Goal: Task Accomplishment & Management: Complete application form

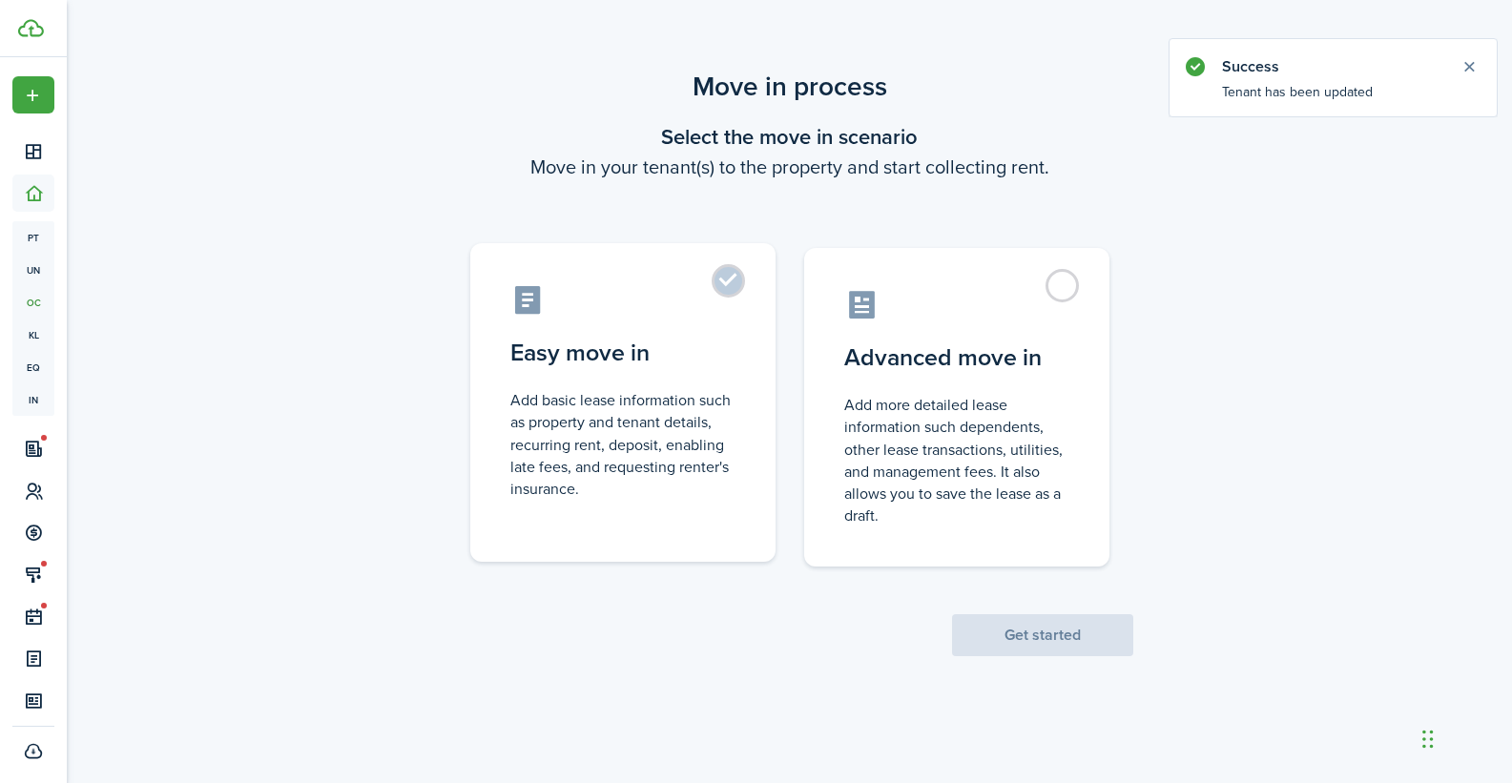
click at [690, 414] on control-radio-card-description "Add basic lease information such as property and tenant details, recurring rent…" at bounding box center [622, 444] width 225 height 111
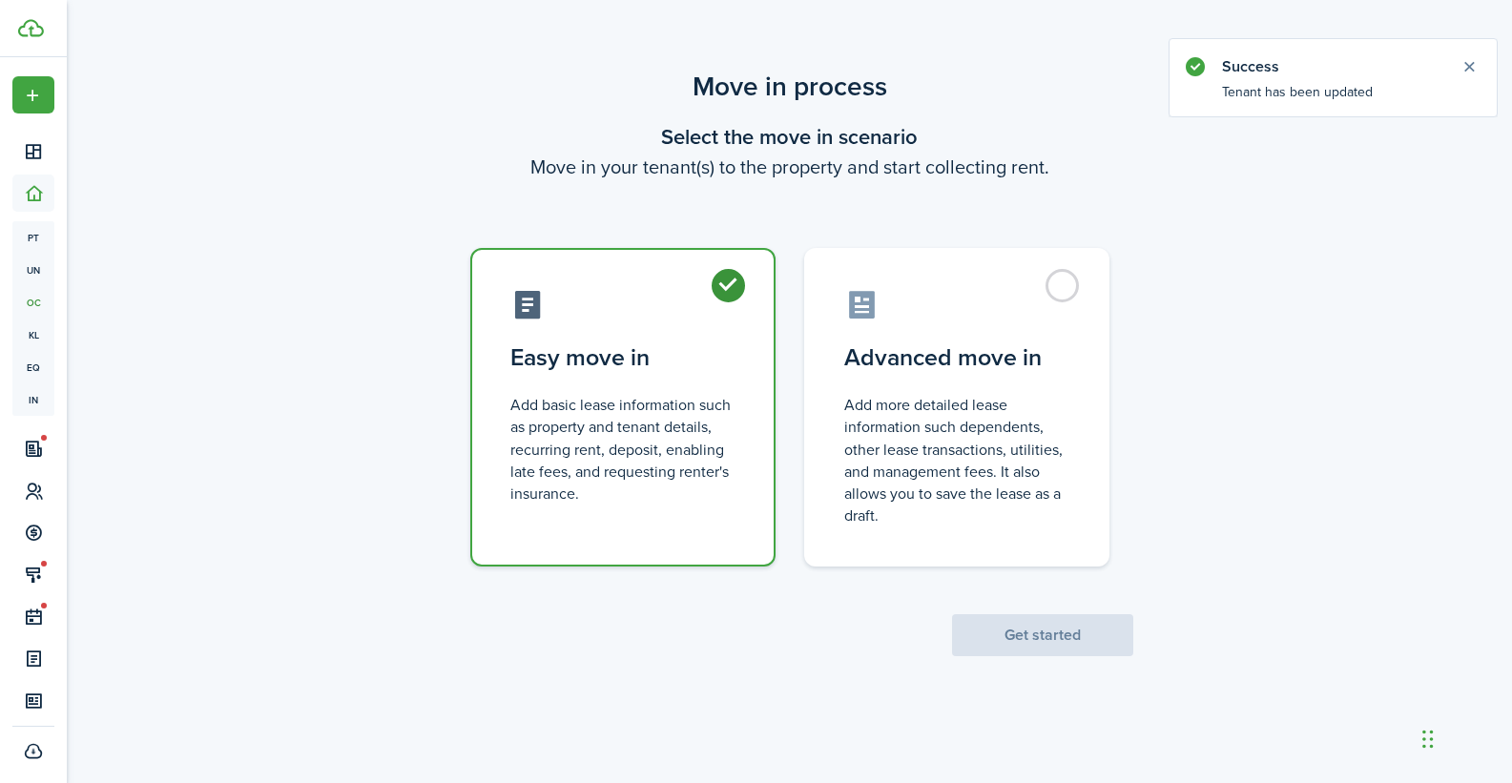
radio input "true"
click at [1042, 638] on button "Get started" at bounding box center [1042, 635] width 181 height 42
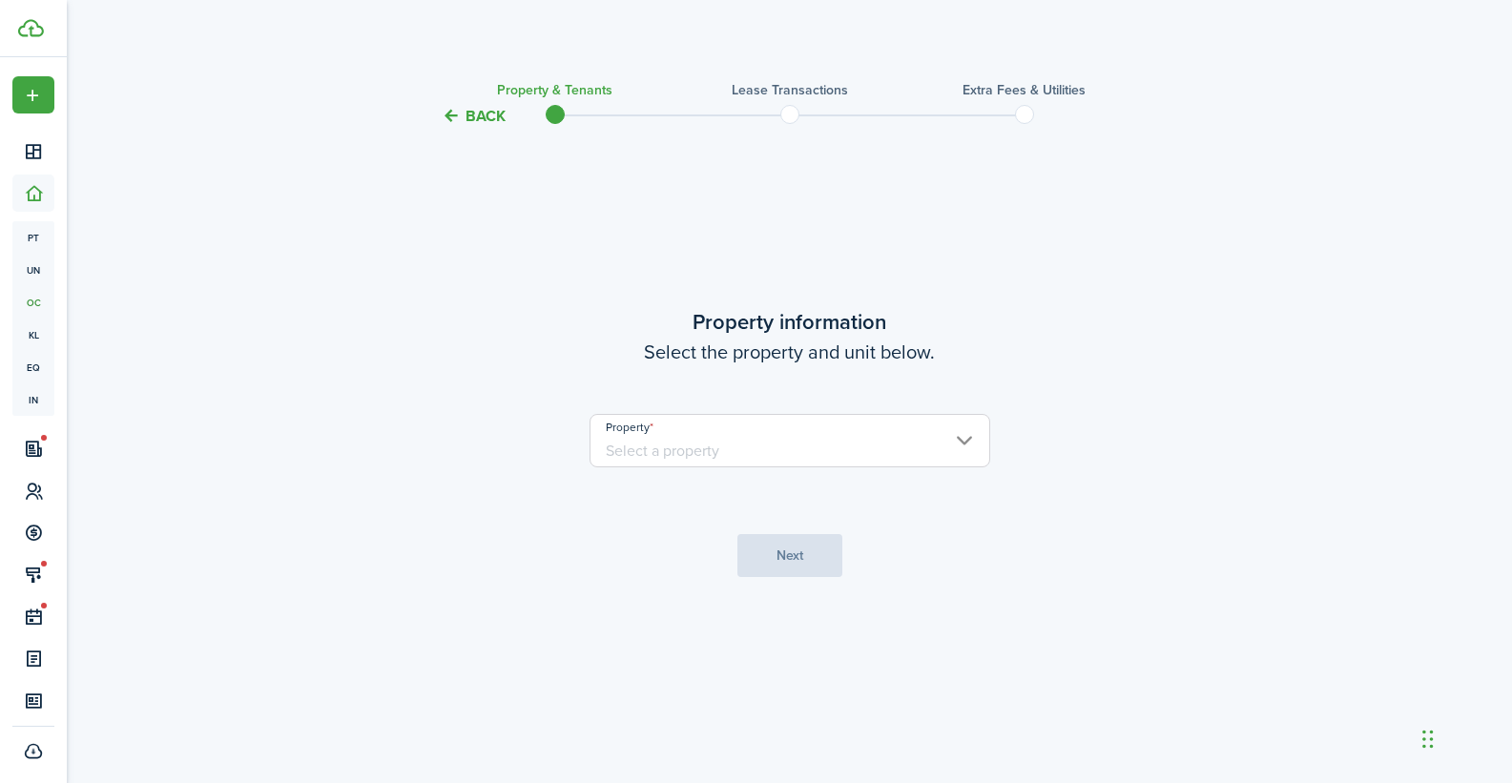
click at [735, 455] on input "Property" at bounding box center [789, 440] width 401 height 53
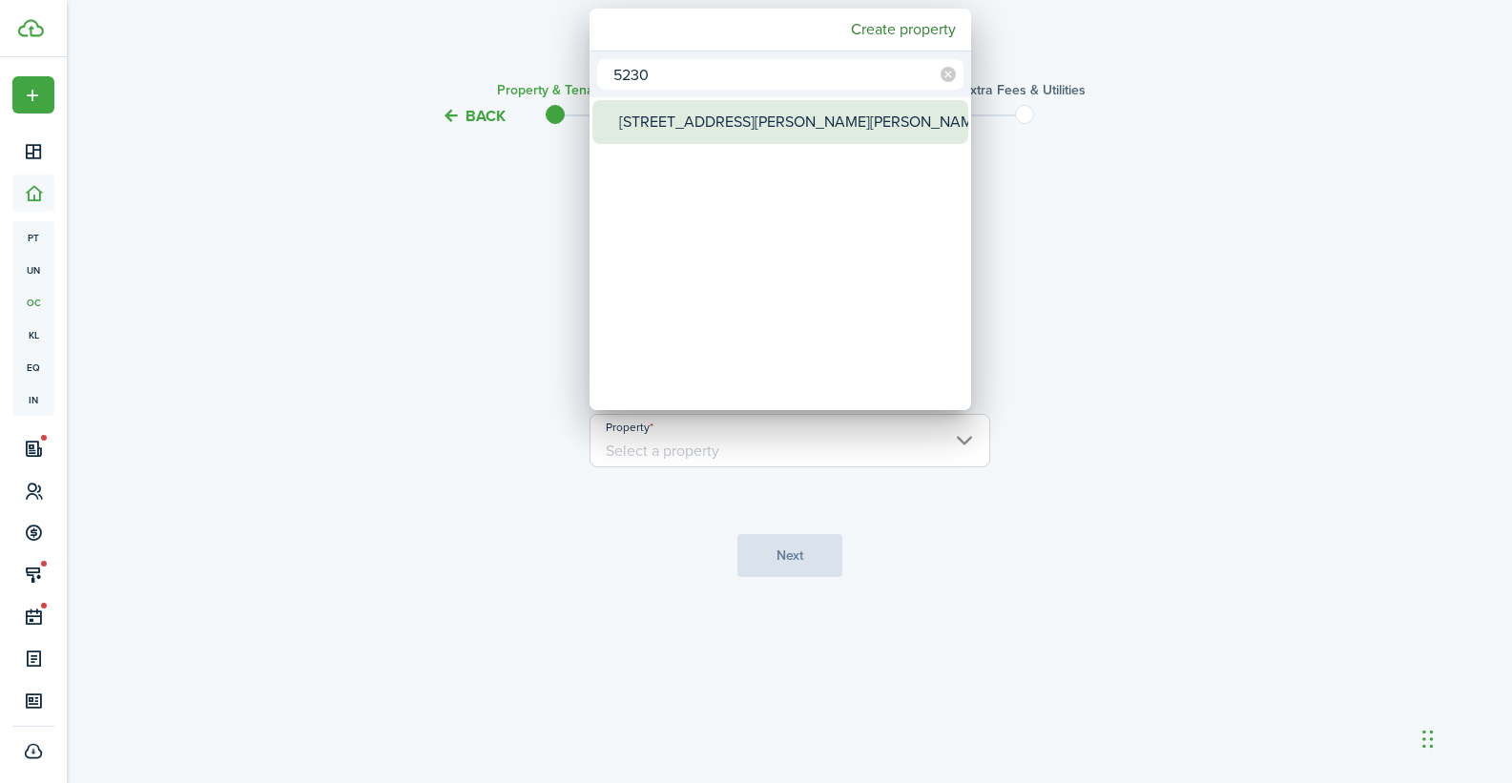
type input "5230"
click at [690, 123] on div "[STREET_ADDRESS][PERSON_NAME][PERSON_NAME]" at bounding box center [788, 122] width 338 height 44
type input "[STREET_ADDRESS][PERSON_NAME][PERSON_NAME]"
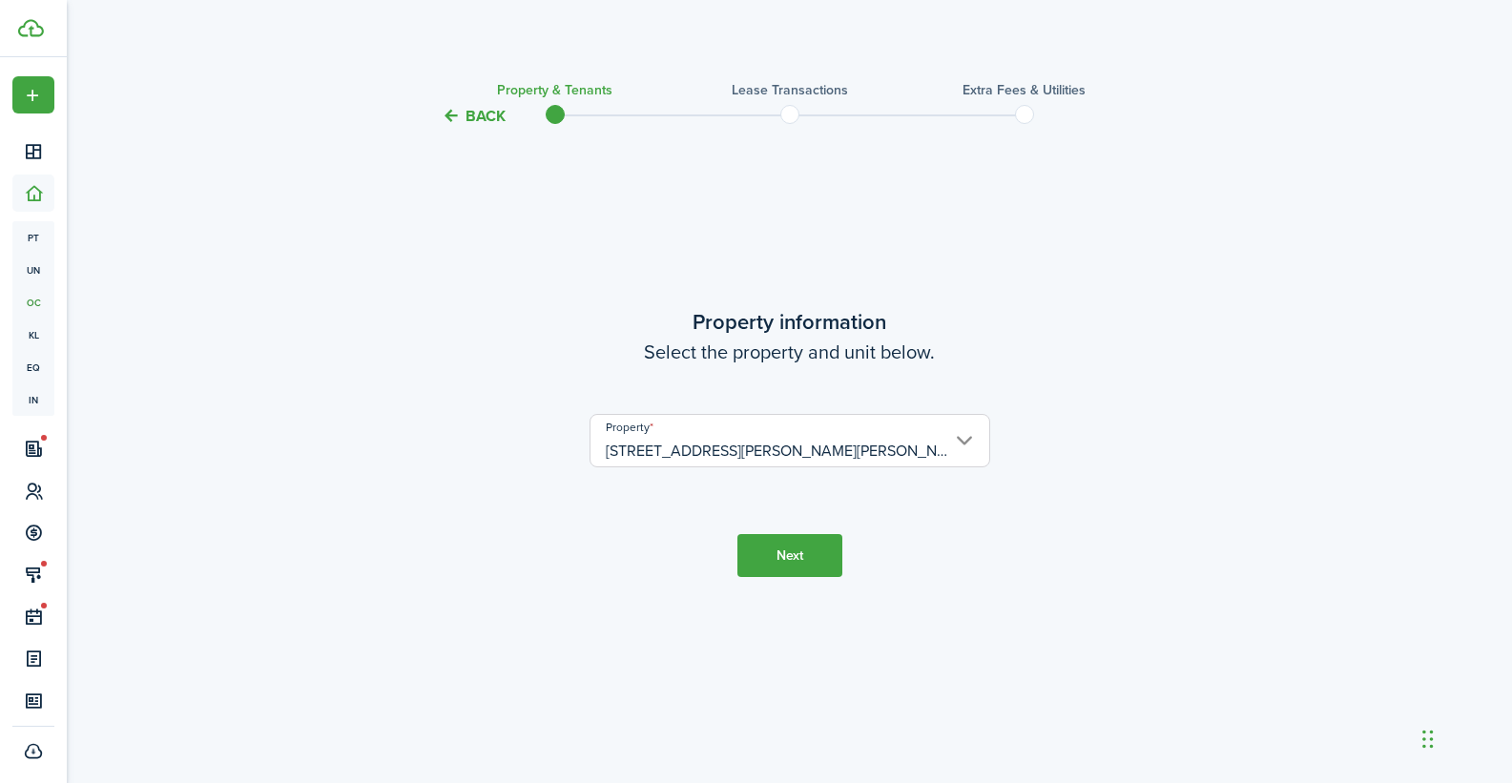
click at [798, 561] on button "Next" at bounding box center [789, 555] width 105 height 43
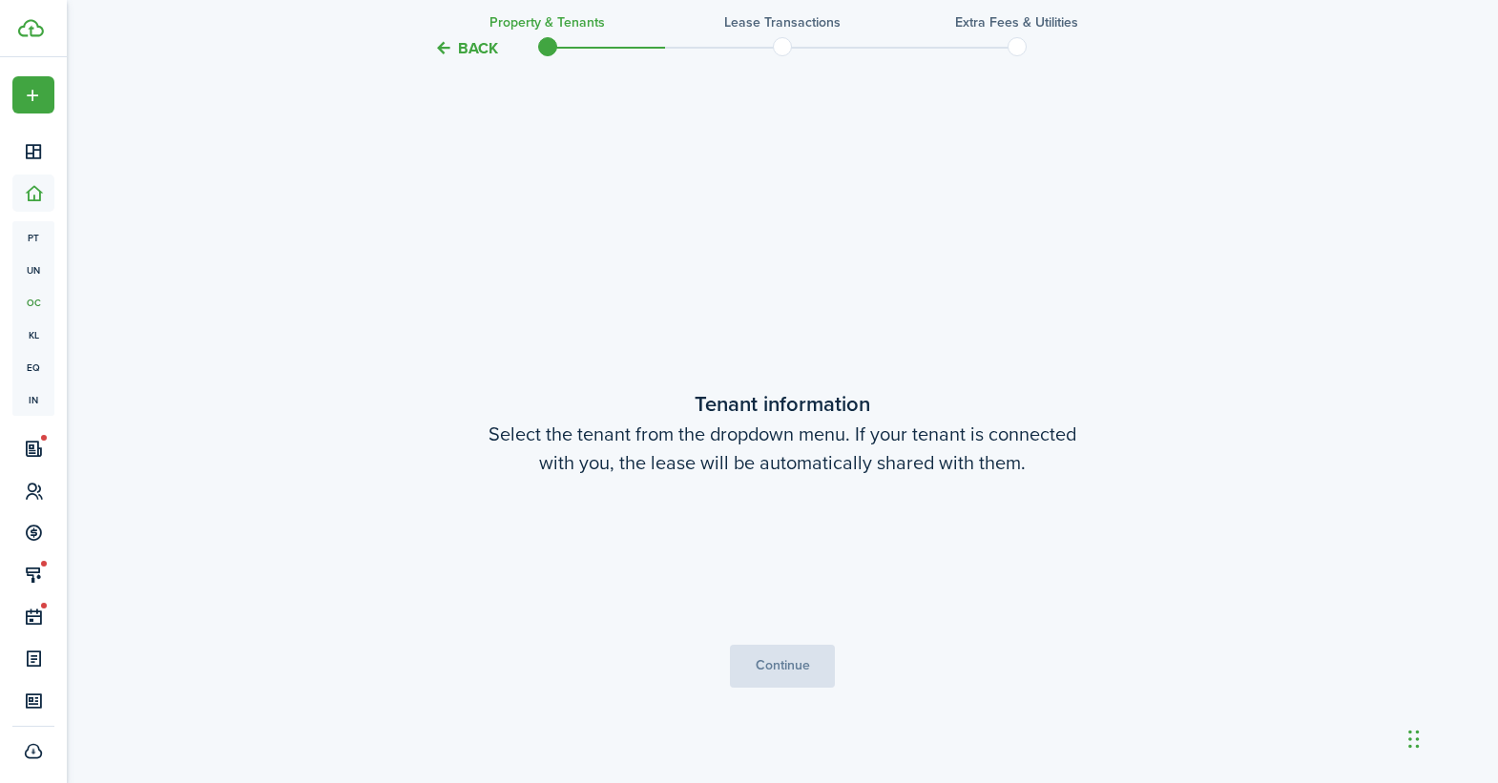
scroll to position [655, 0]
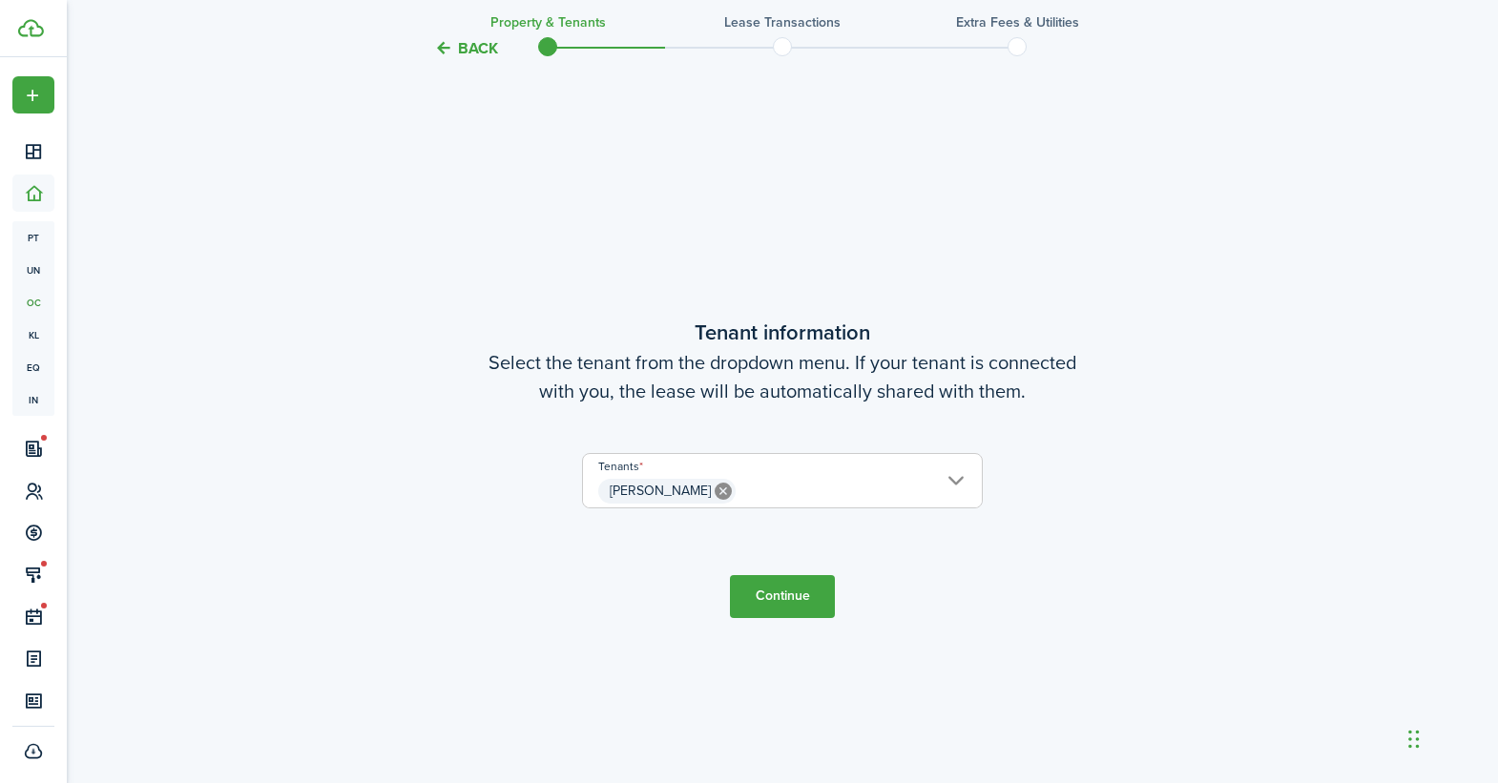
click at [797, 487] on span "[PERSON_NAME]" at bounding box center [782, 491] width 399 height 32
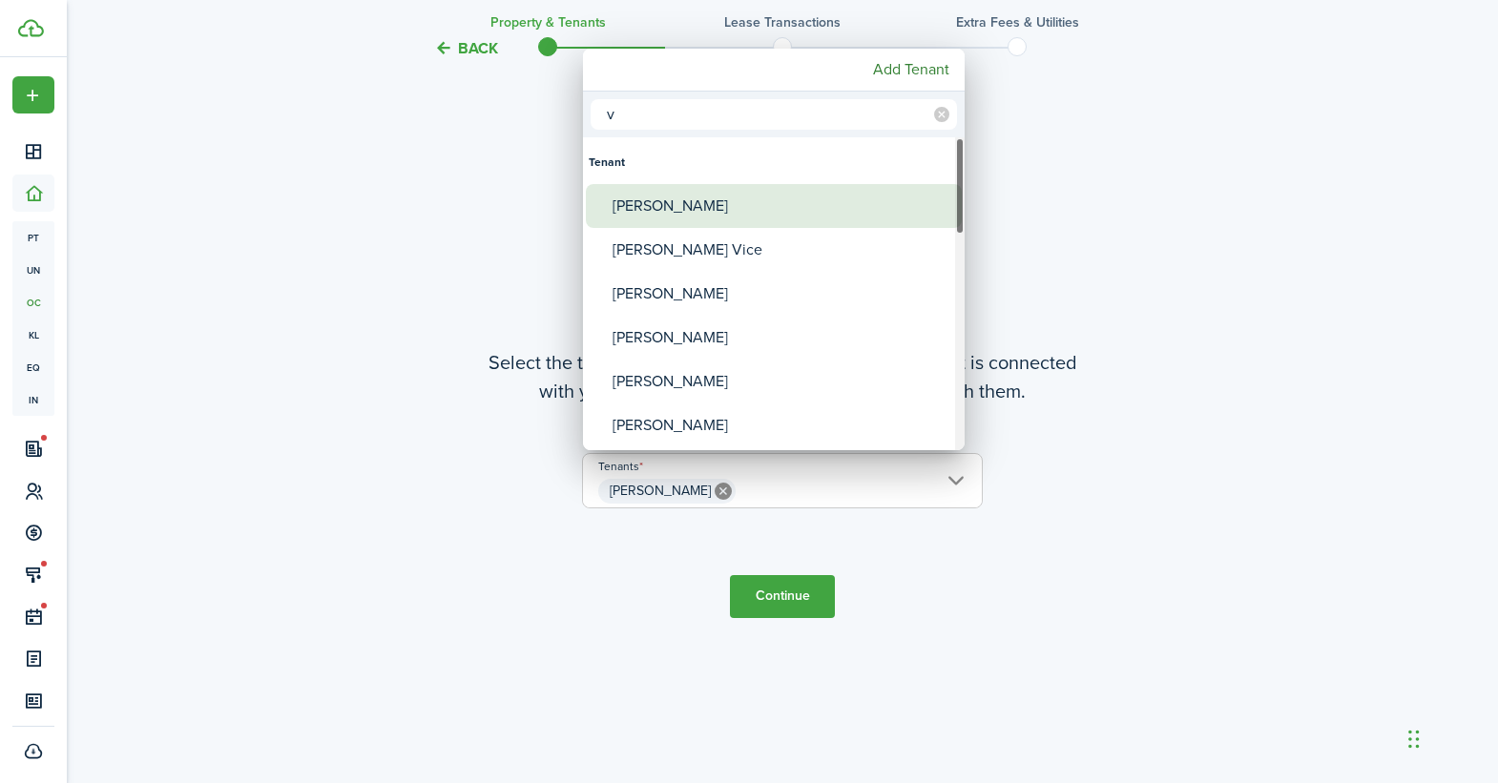
type input "v"
click at [684, 217] on div "[PERSON_NAME]" at bounding box center [781, 206] width 338 height 44
type input "[PERSON_NAME], [PERSON_NAME]"
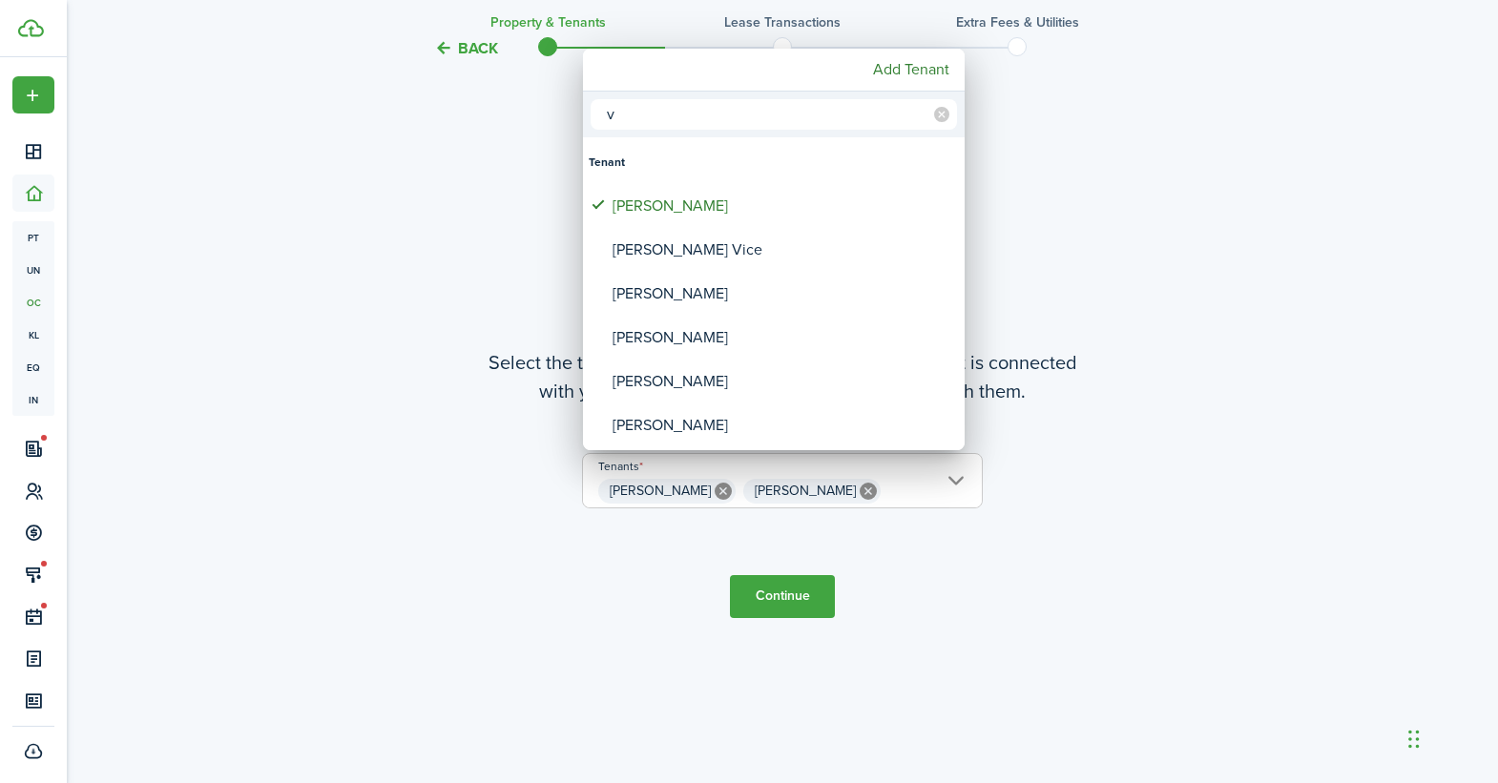
click at [775, 597] on div at bounding box center [748, 391] width 1803 height 1088
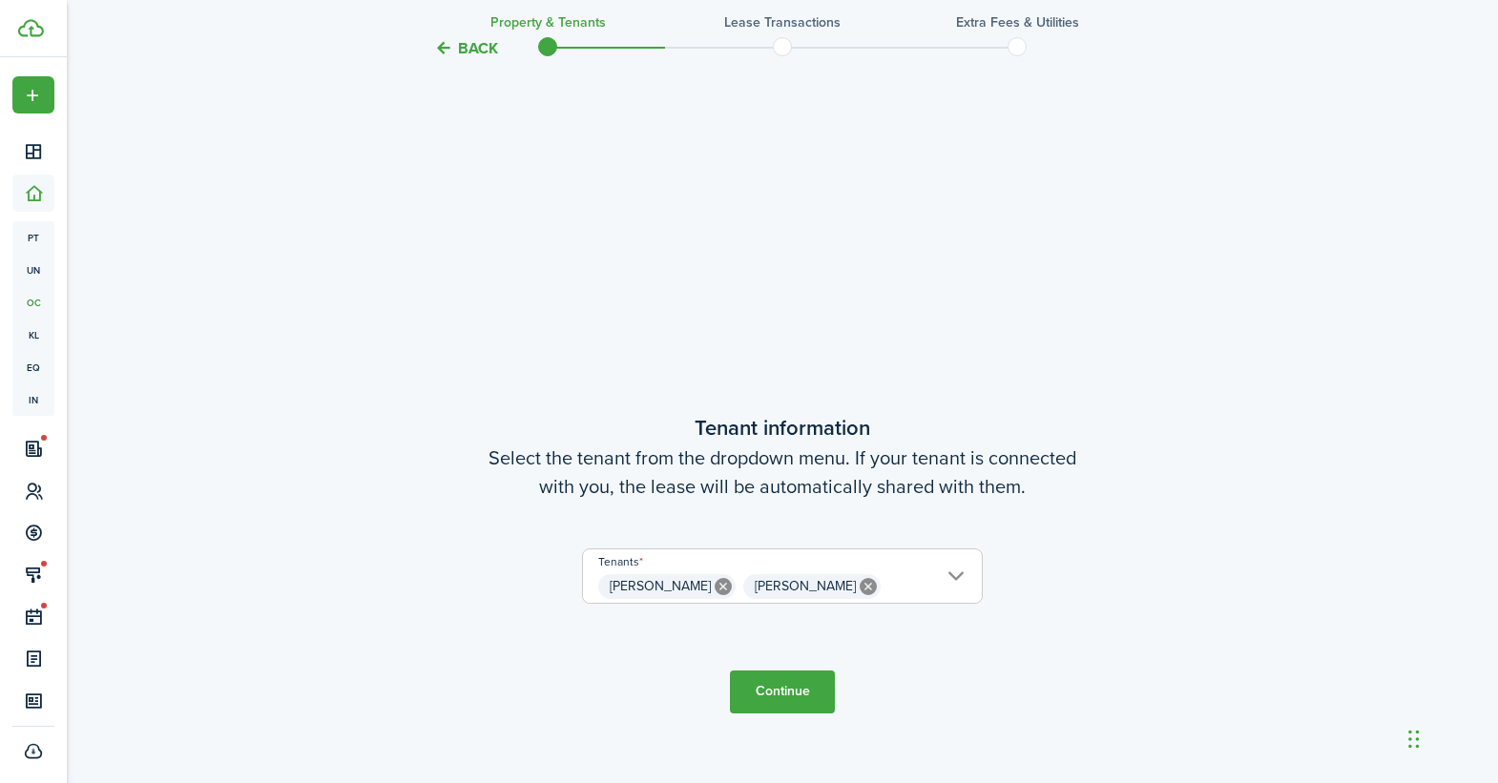
click at [783, 693] on button "Continue" at bounding box center [782, 692] width 105 height 43
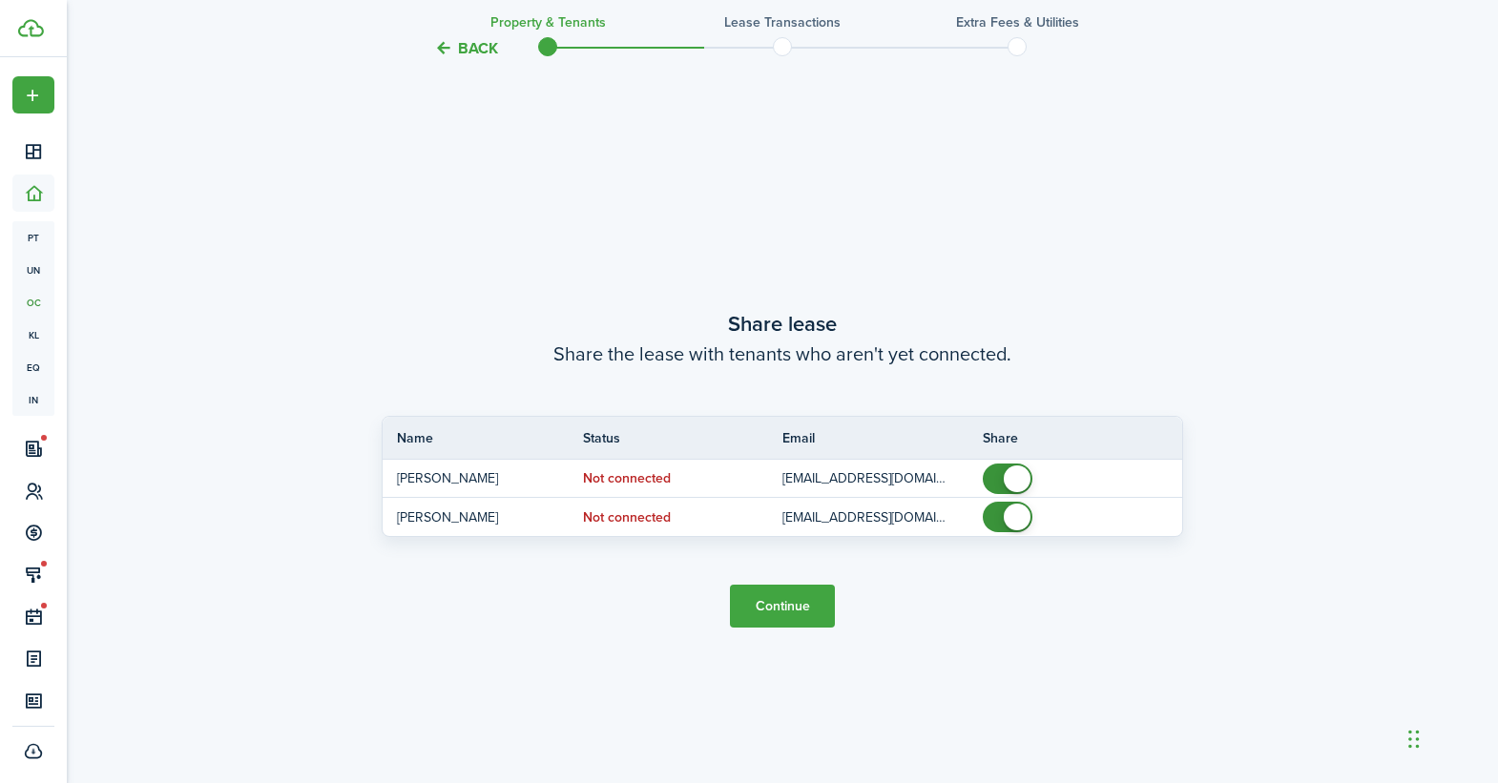
scroll to position [1438, 0]
drag, startPoint x: 778, startPoint y: 605, endPoint x: 887, endPoint y: 617, distance: 109.4
click at [779, 605] on button "Continue" at bounding box center [782, 605] width 105 height 43
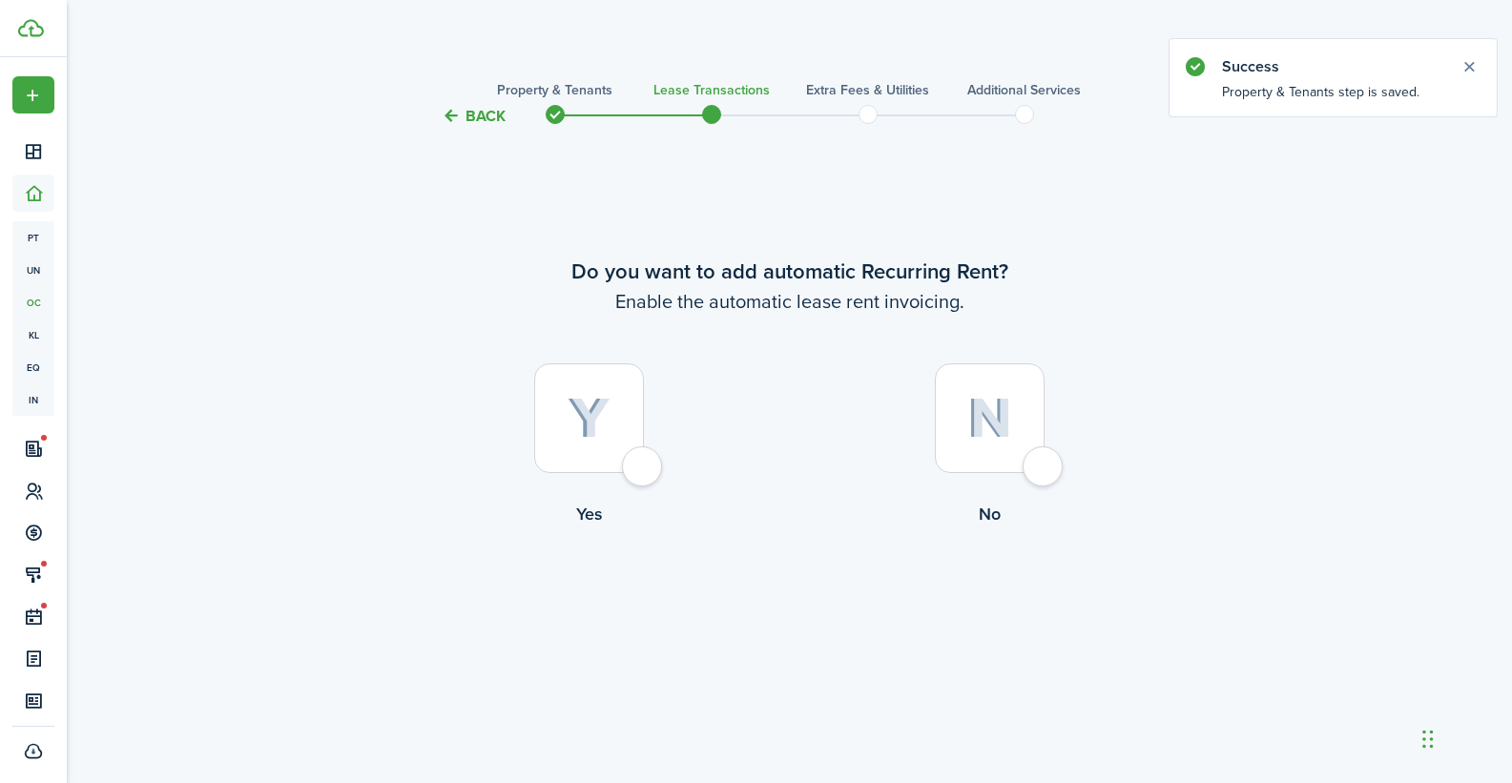
click at [644, 472] on div at bounding box center [589, 418] width 110 height 110
radio input "true"
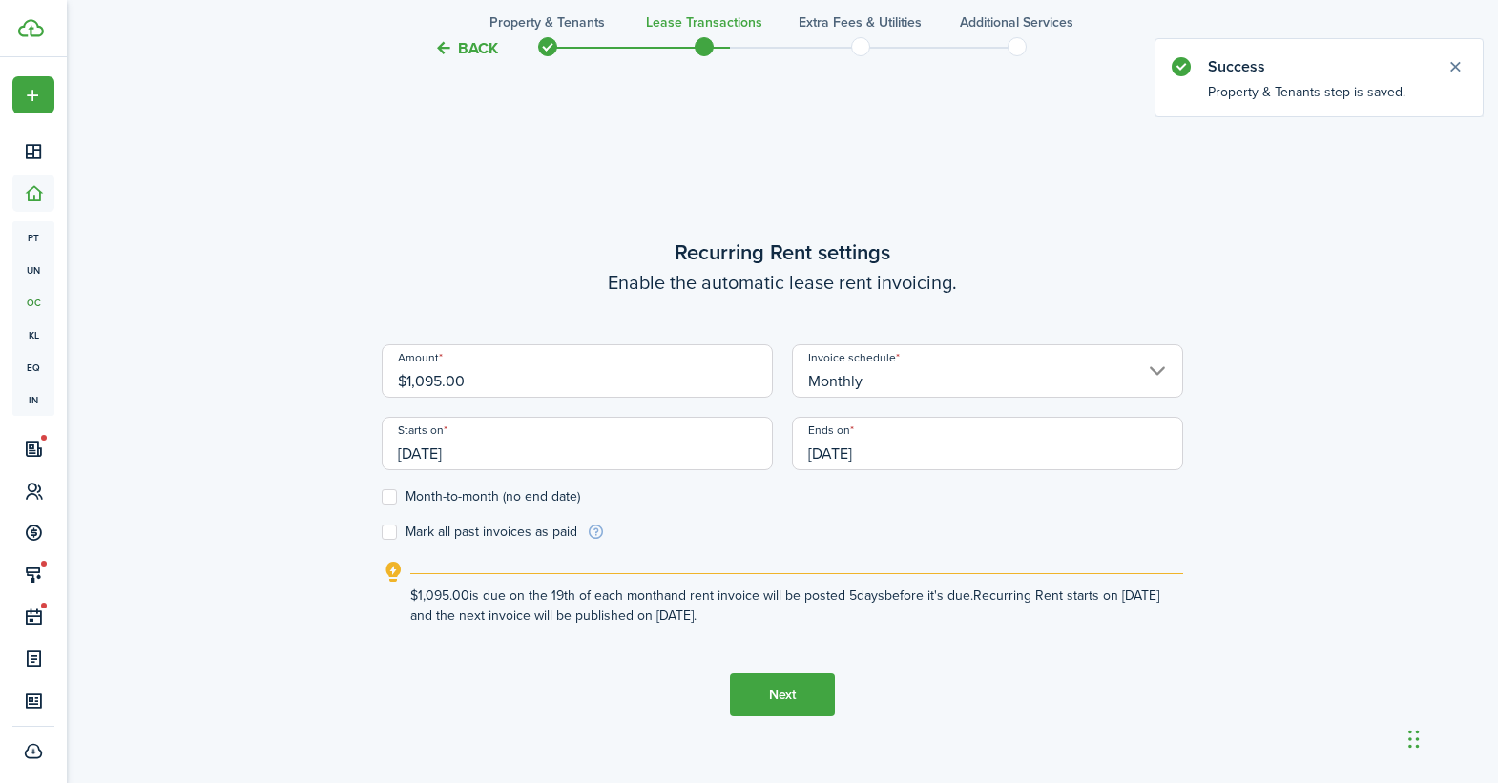
scroll to position [655, 0]
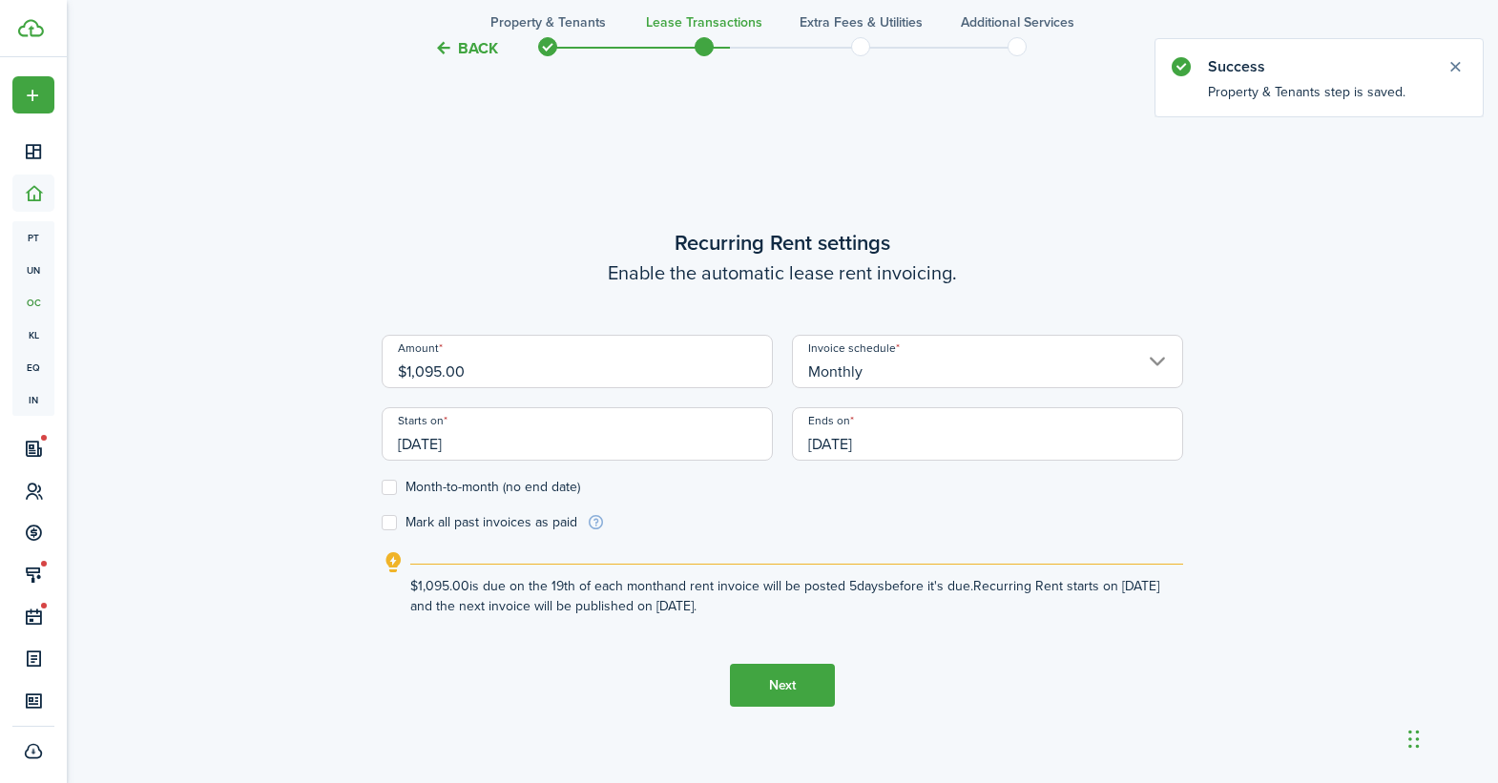
click at [594, 453] on input "[DATE]" at bounding box center [577, 433] width 391 height 53
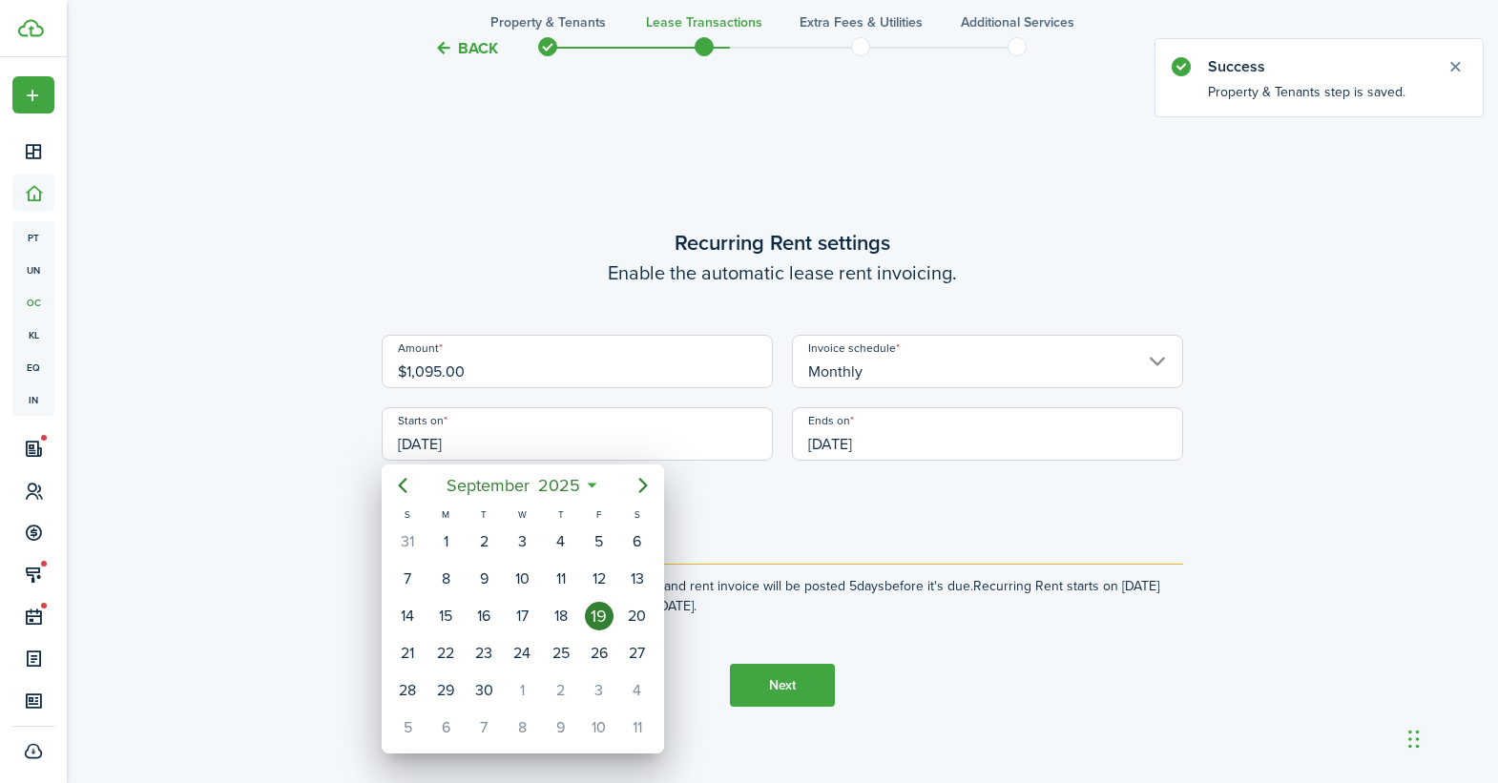
click at [597, 613] on div "19" at bounding box center [599, 616] width 29 height 29
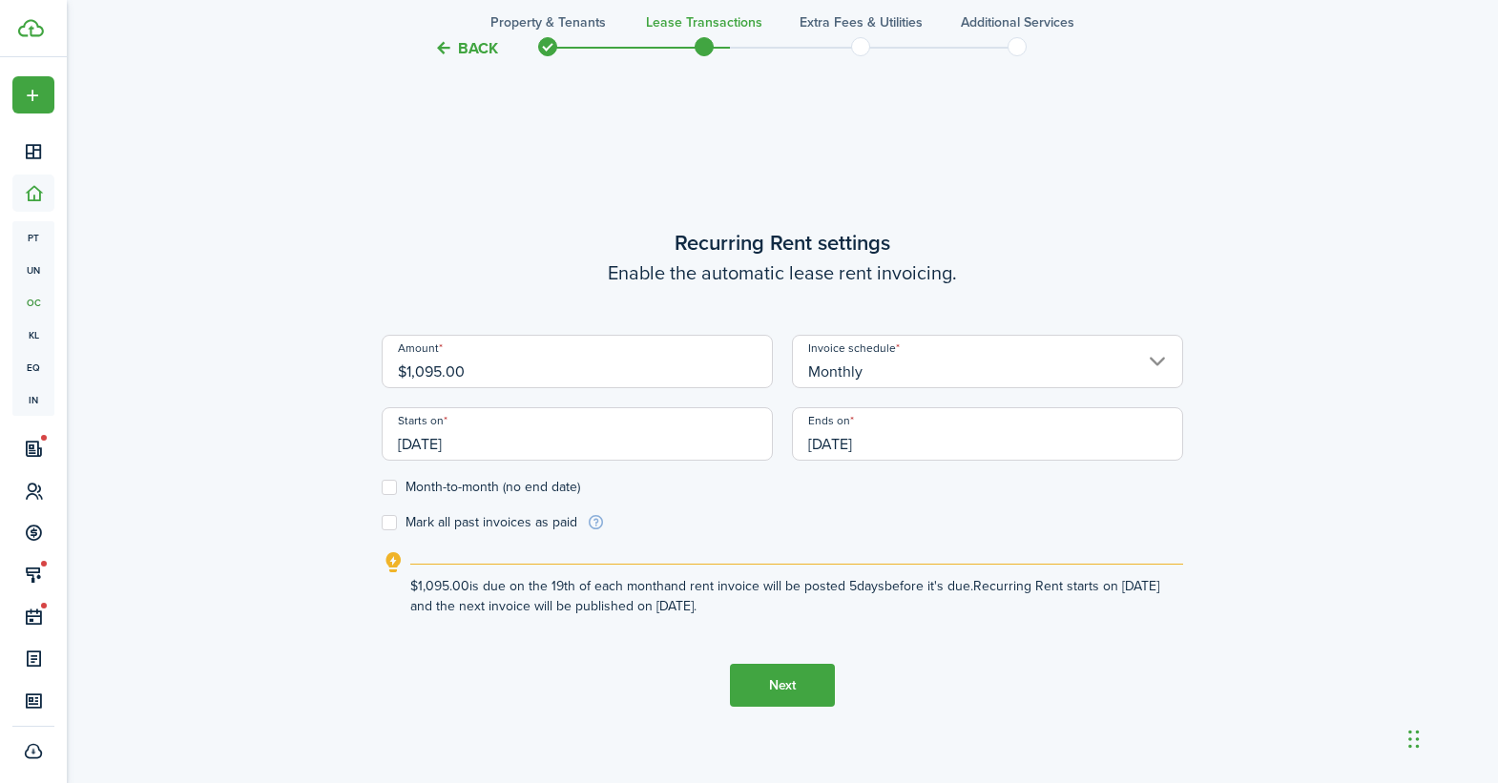
click at [963, 429] on input "[DATE]" at bounding box center [987, 433] width 391 height 53
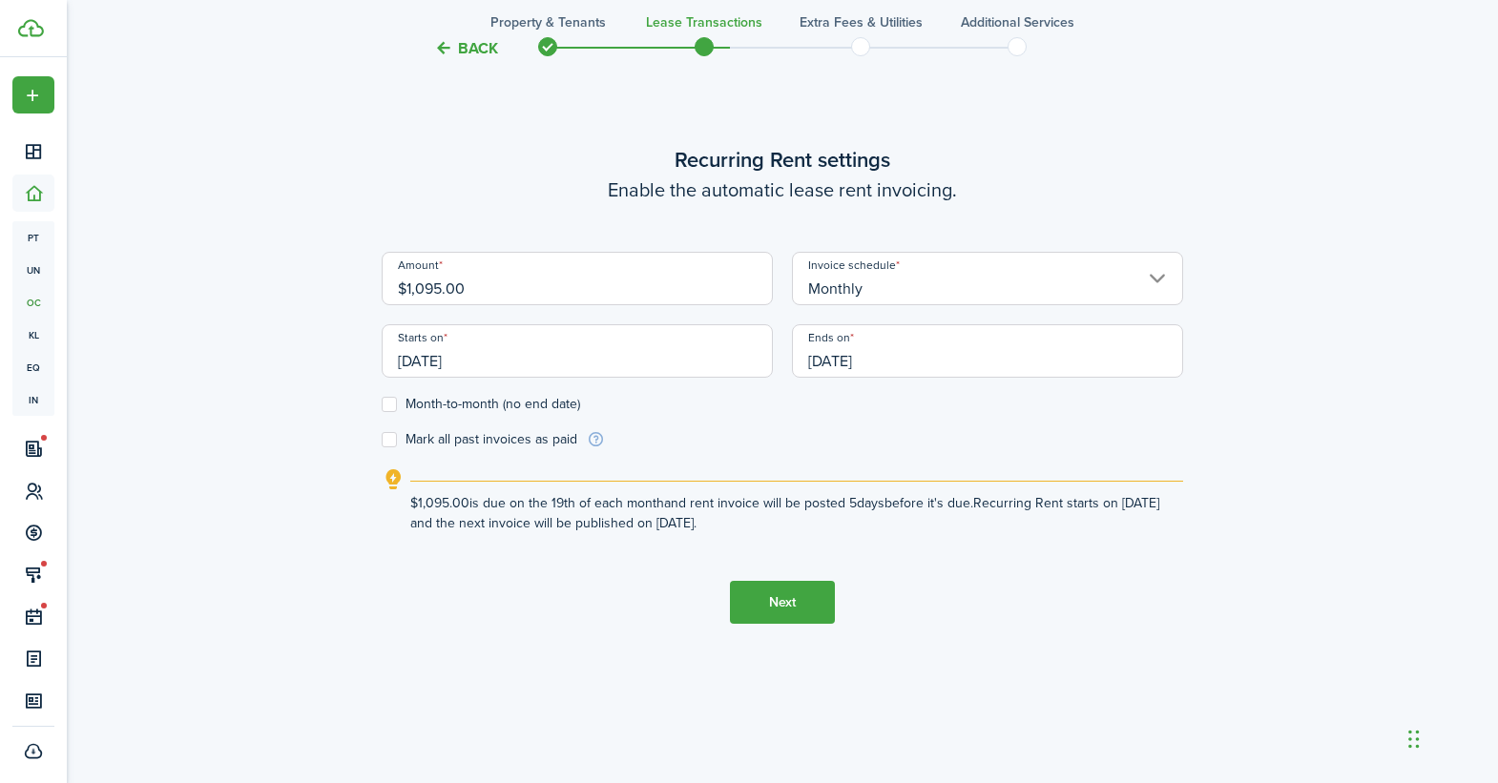
scroll to position [751, 0]
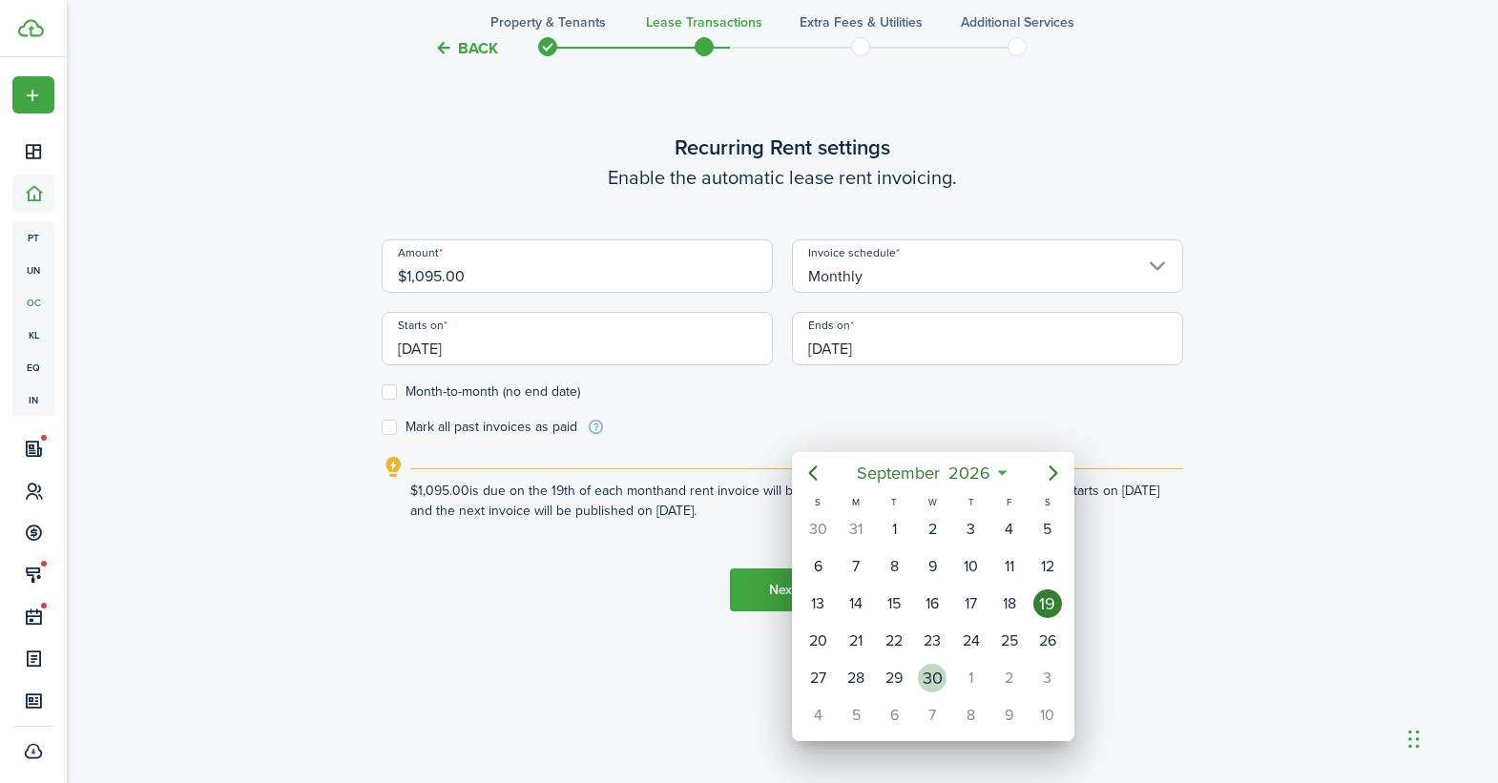
click at [941, 683] on div "30" at bounding box center [932, 678] width 29 height 29
type input "[DATE]"
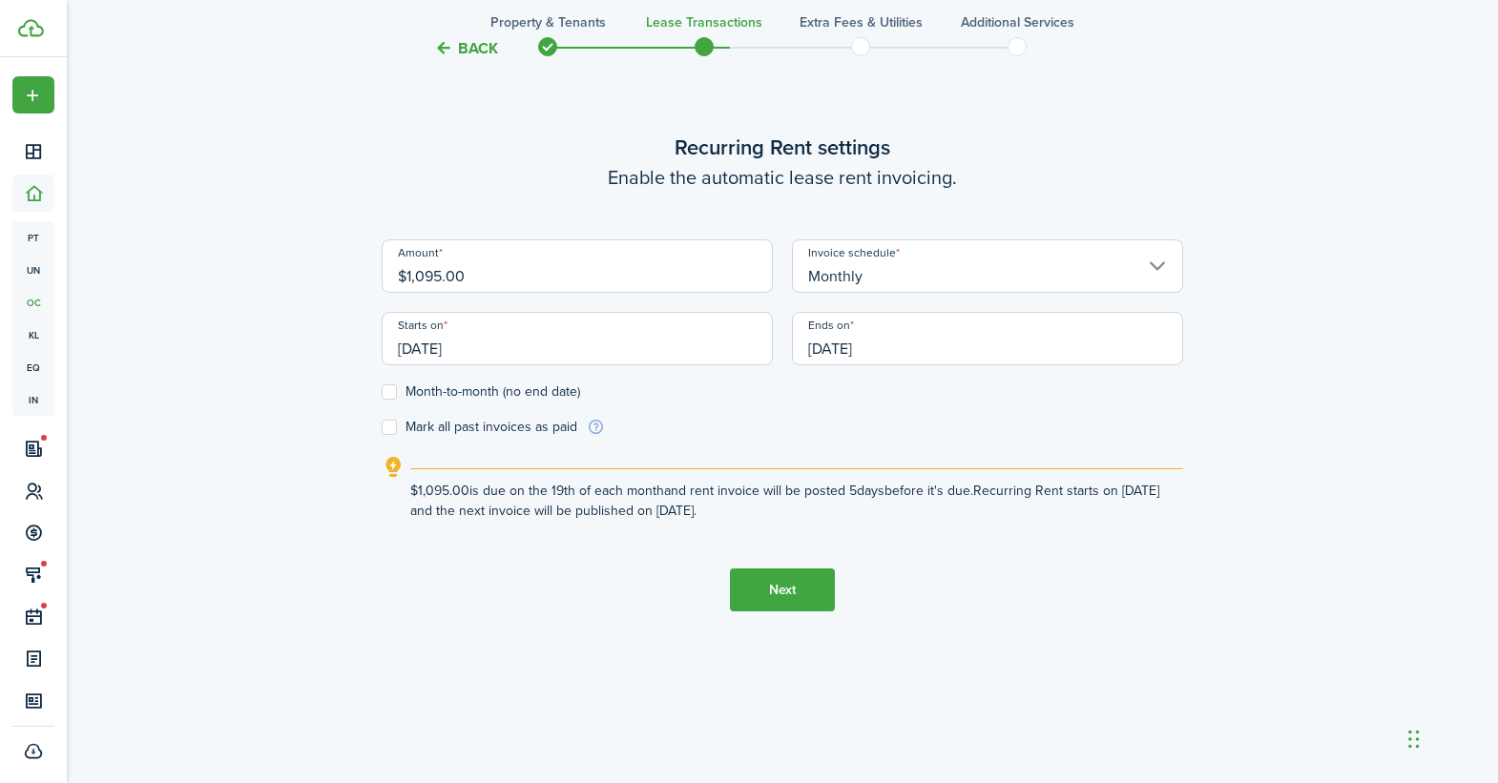
click at [779, 435] on form "Amount $1,095.00 Invoice schedule Monthly Starts on [DATE] Ends on [DATE] Month…" at bounding box center [782, 337] width 801 height 197
click at [542, 355] on input "[DATE]" at bounding box center [577, 338] width 391 height 53
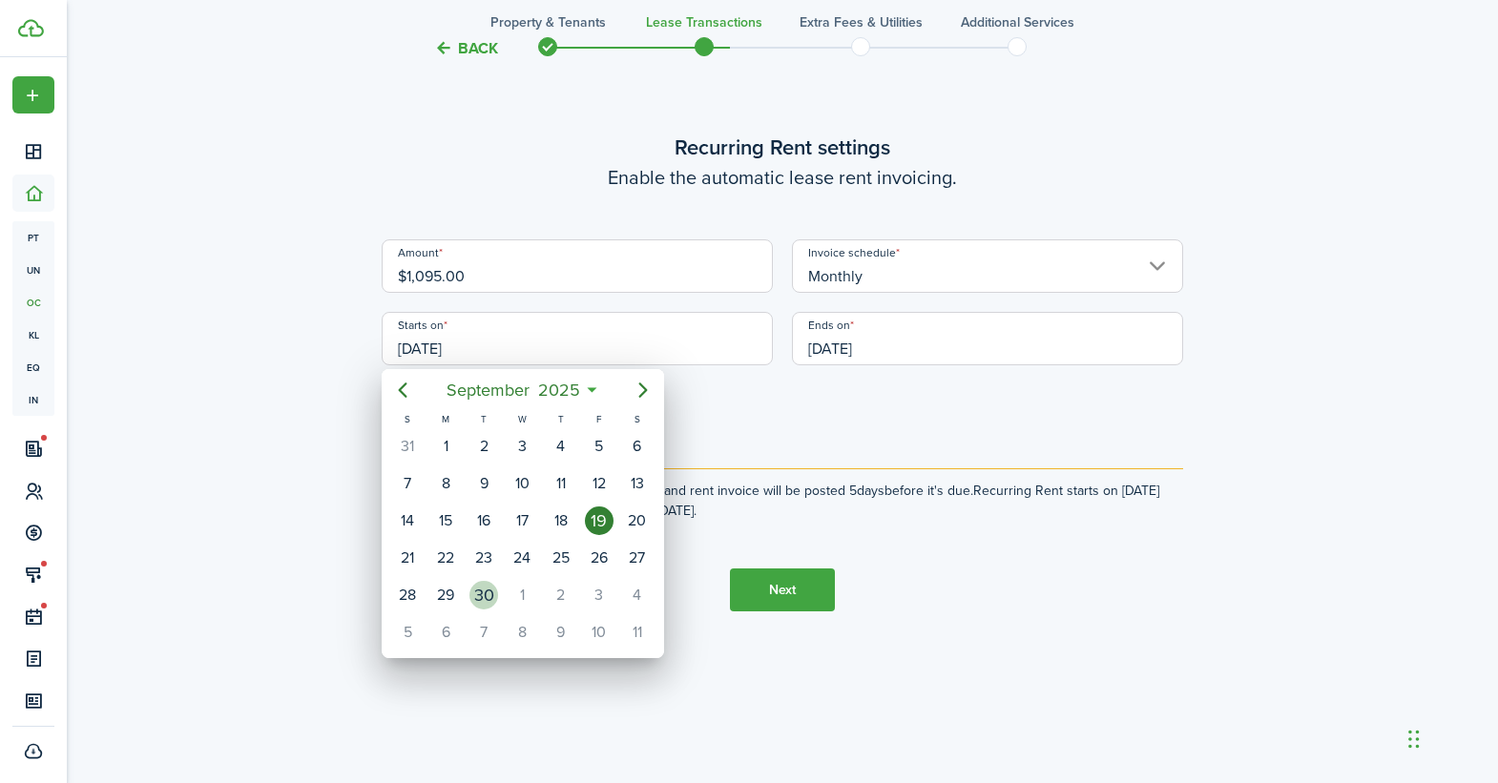
click at [493, 595] on div "30" at bounding box center [483, 595] width 29 height 29
type input "[DATE]"
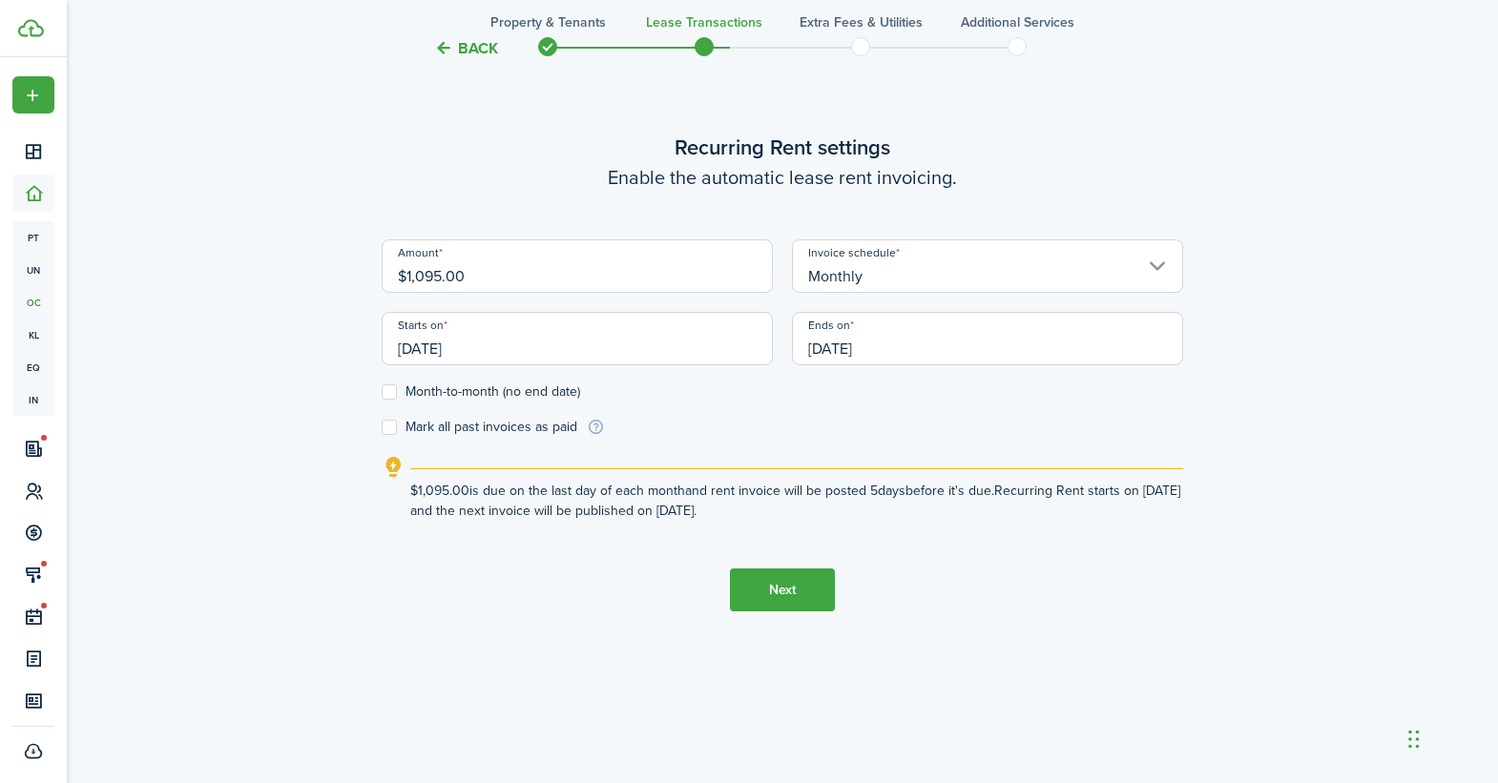
click at [741, 429] on form "Amount $1,095.00 Invoice schedule Monthly Starts on [DATE] Ends on [DATE] Month…" at bounding box center [782, 337] width 801 height 197
drag, startPoint x: 409, startPoint y: 274, endPoint x: 368, endPoint y: 274, distance: 41.0
click at [368, 274] on div "Back Property & Tenants Lease Transactions Extra fees & Utilities Additional Se…" at bounding box center [782, 39] width 1106 height 1447
type input "$1,595.00"
click at [762, 421] on form "Amount $1,595.00 Invoice schedule Monthly Starts on [DATE] Ends on [DATE] Month…" at bounding box center [782, 337] width 801 height 197
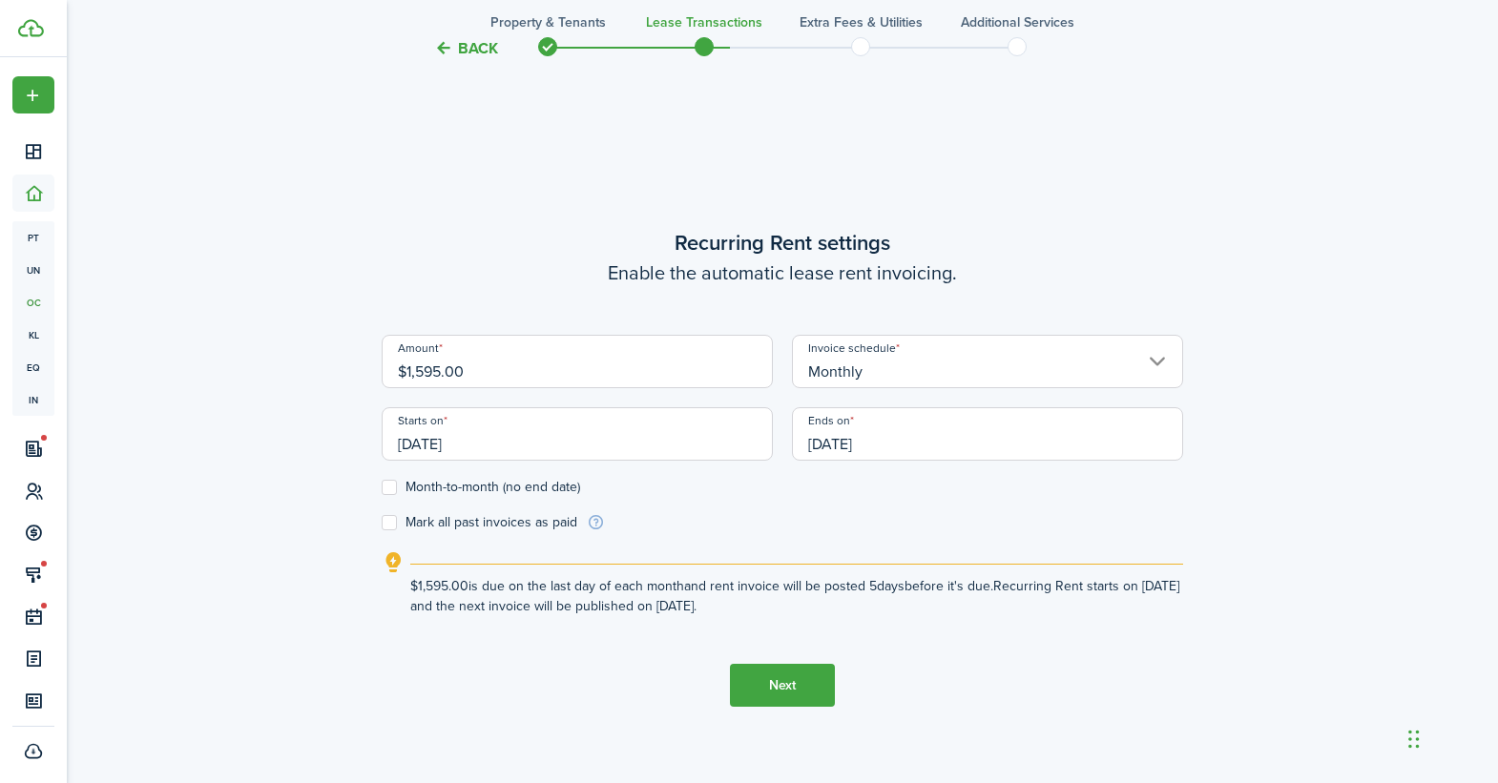
click at [789, 679] on button "Next" at bounding box center [782, 685] width 105 height 43
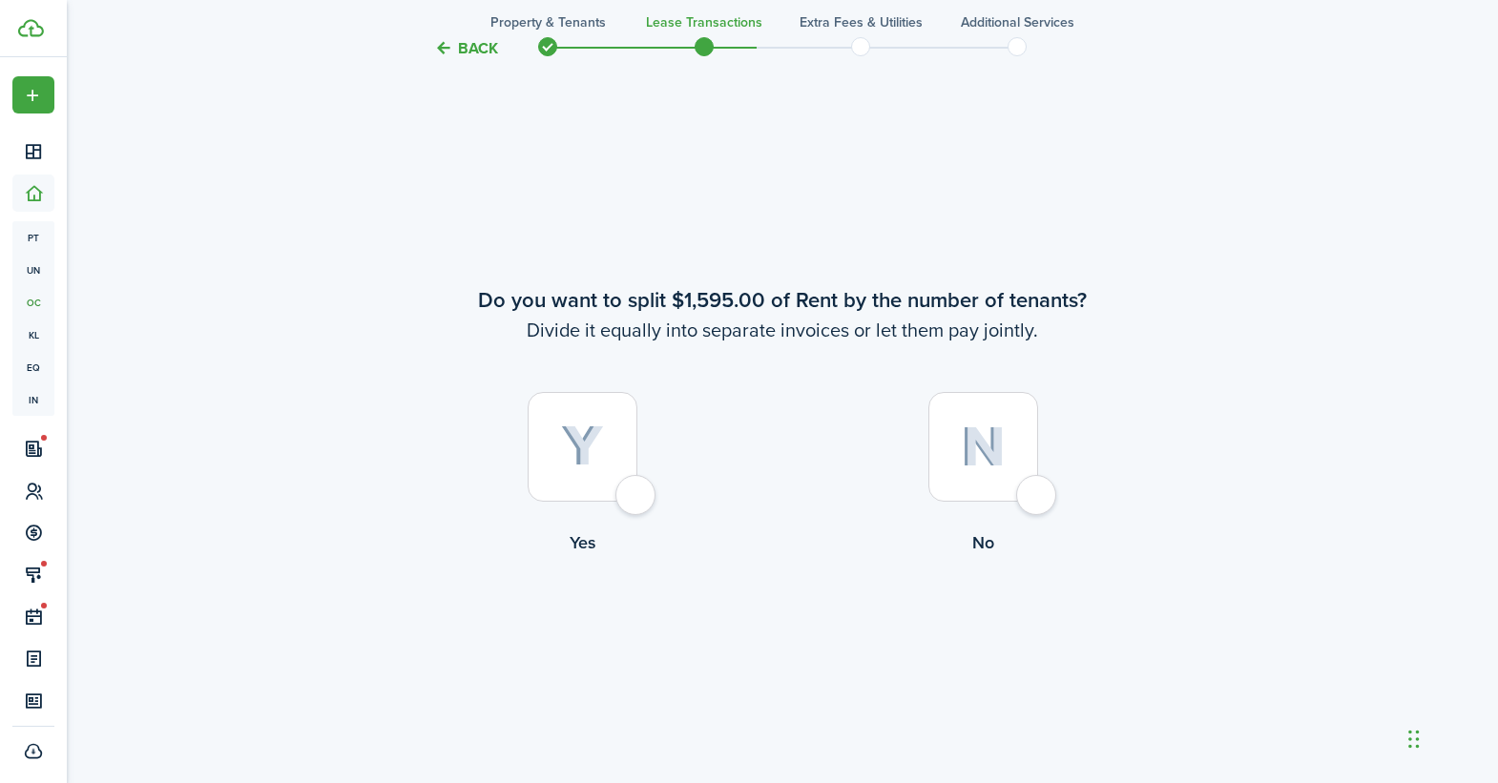
scroll to position [1438, 0]
click at [1029, 499] on div at bounding box center [983, 444] width 110 height 110
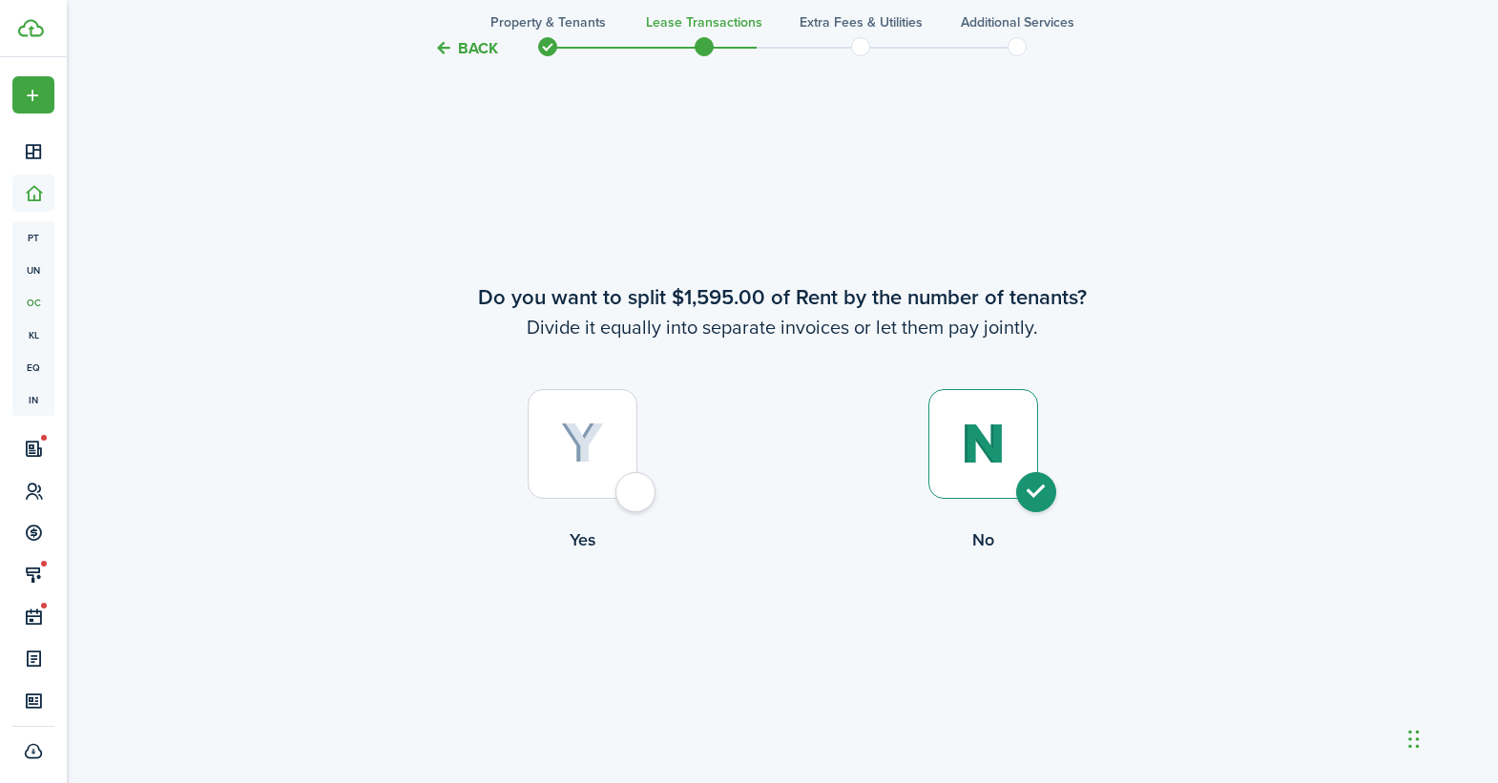
radio input "true"
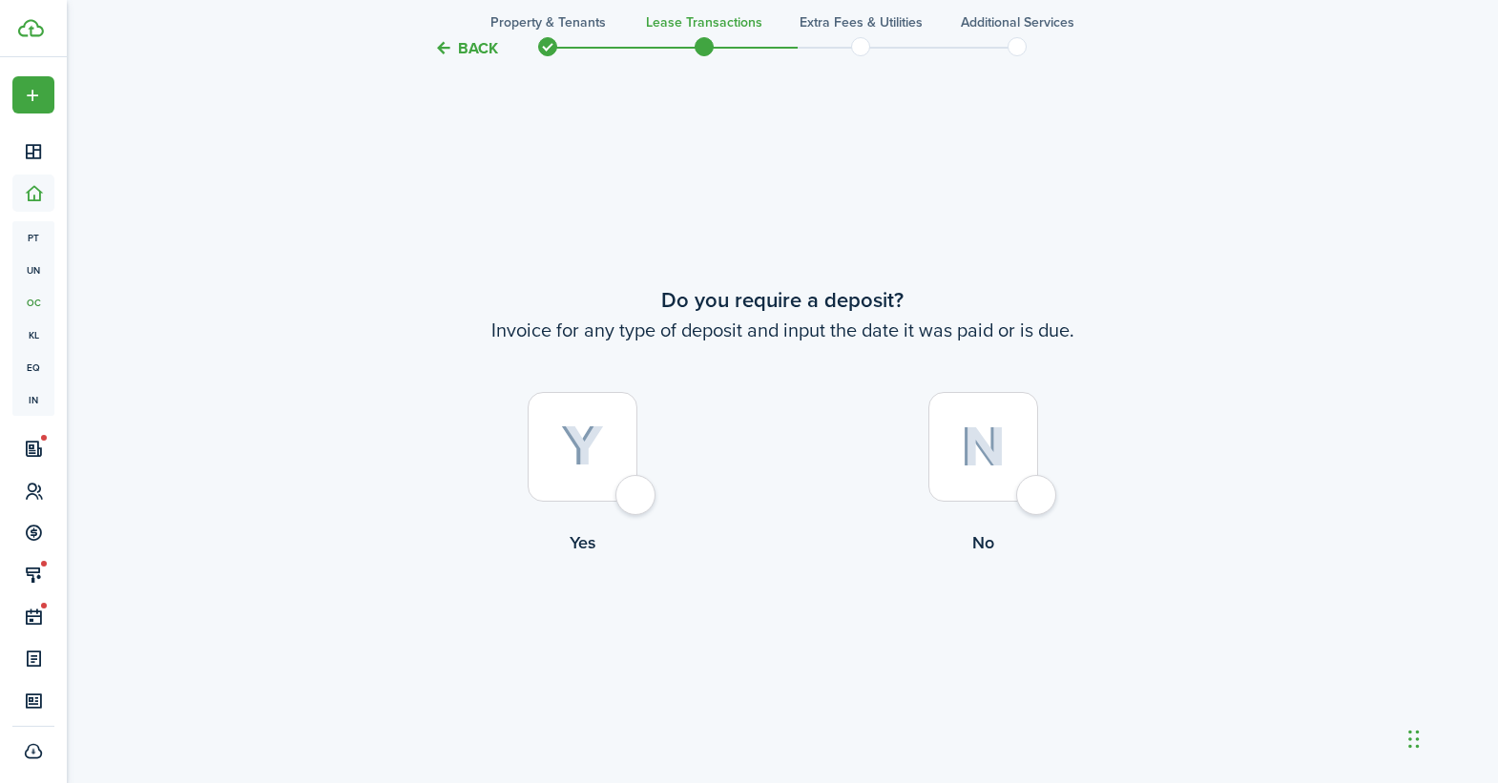
scroll to position [2222, 0]
drag, startPoint x: 644, startPoint y: 503, endPoint x: 693, endPoint y: 523, distance: 52.6
click at [637, 499] on div at bounding box center [582, 444] width 110 height 110
radio input "true"
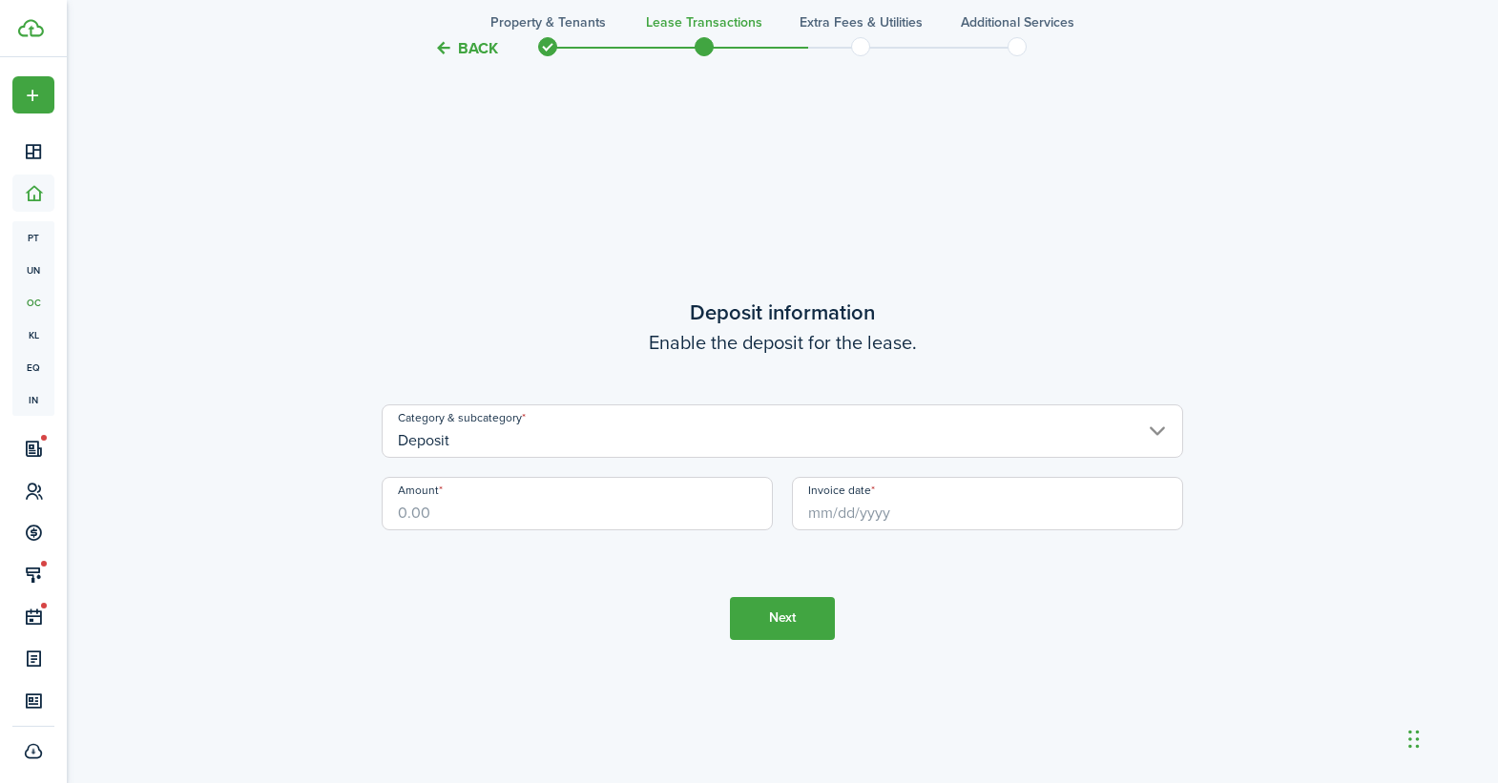
scroll to position [3005, 0]
click at [543, 500] on input "Amount" at bounding box center [577, 502] width 391 height 53
click at [908, 520] on input "Invoice date" at bounding box center [987, 502] width 391 height 53
type input "$1,500.00"
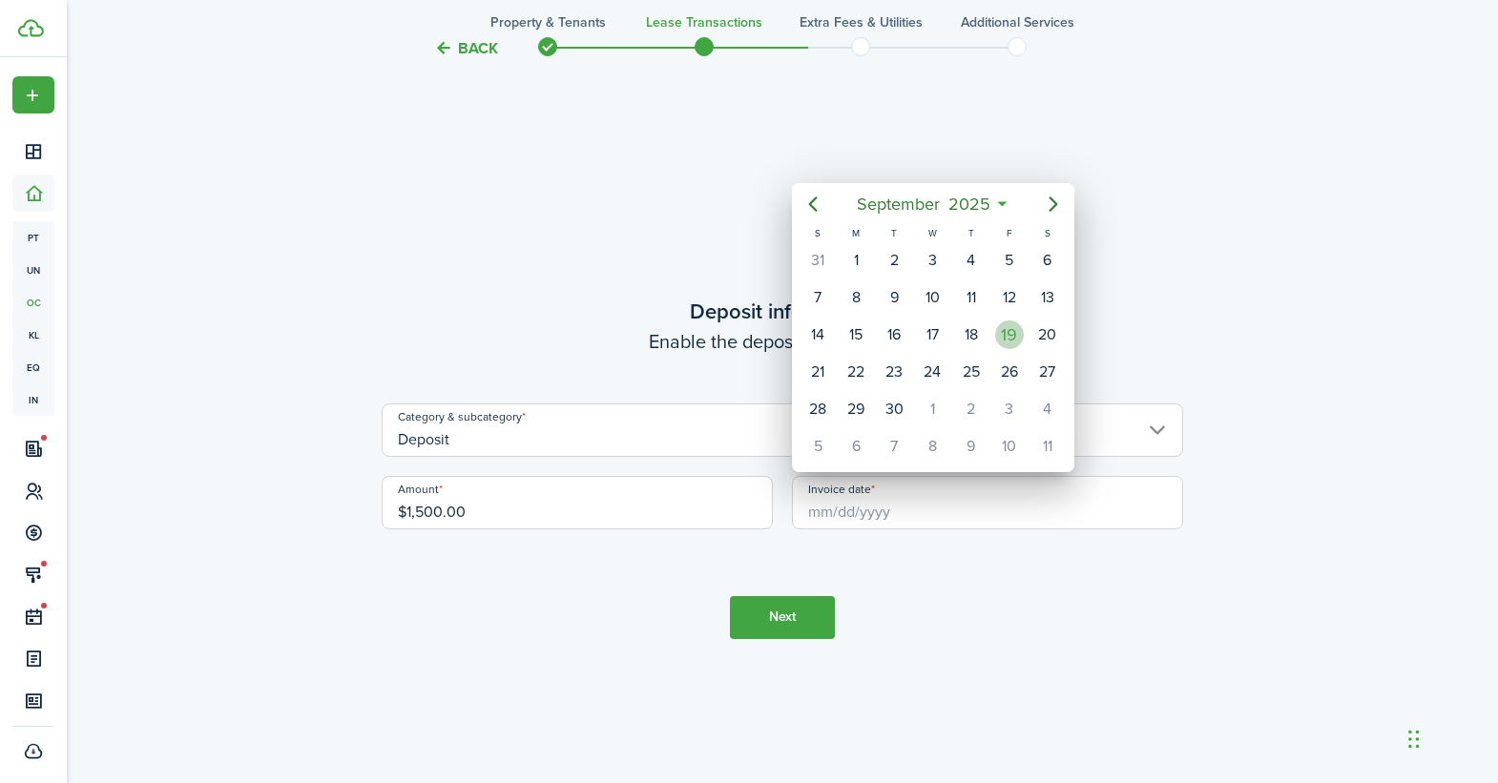
click at [1003, 333] on div "19" at bounding box center [1009, 334] width 29 height 29
type input "[DATE]"
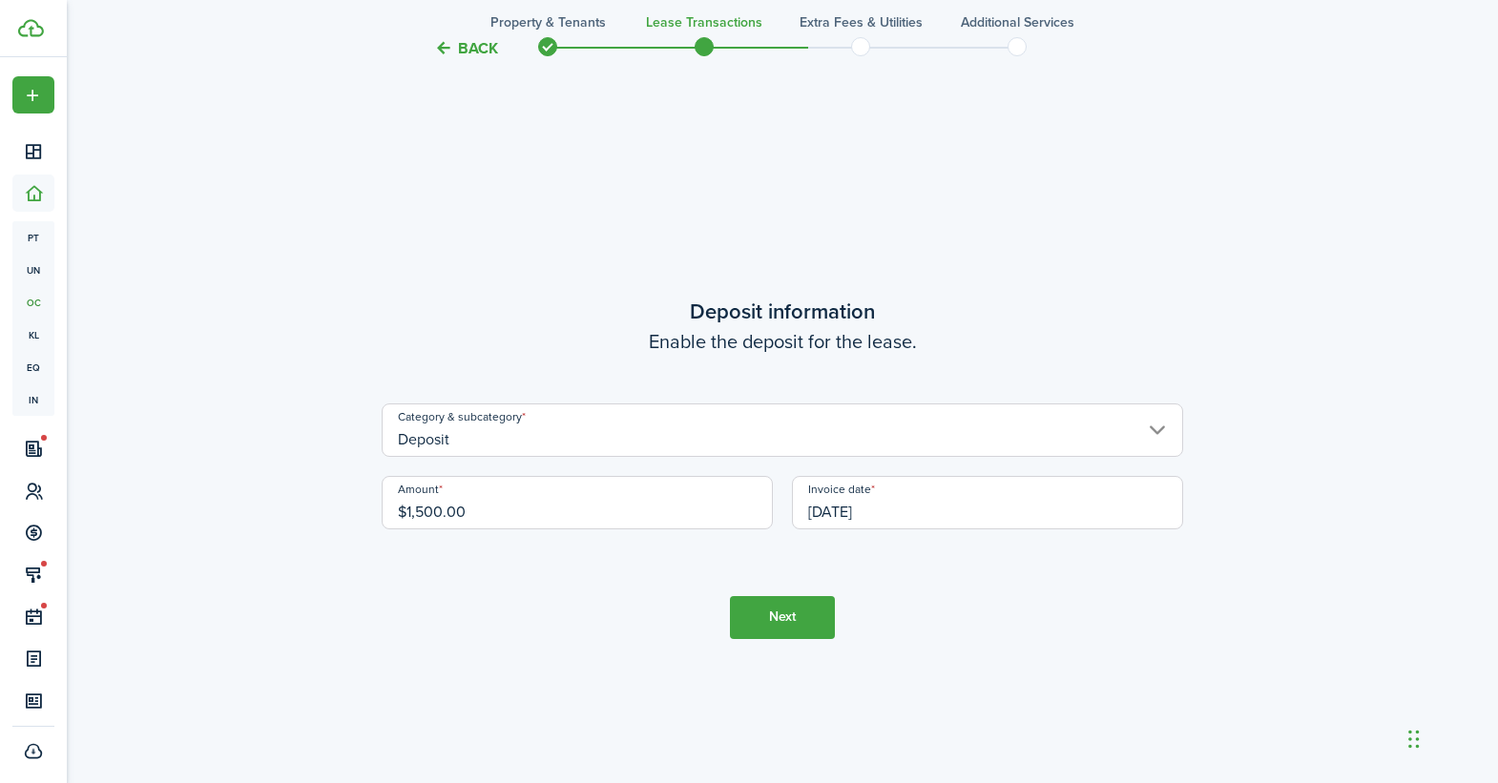
click at [932, 650] on tc-wizard-step "Deposit information Enable the deposit for the lease. Category & subcategory De…" at bounding box center [782, 466] width 801 height 783
click at [813, 624] on button "Next" at bounding box center [782, 617] width 105 height 43
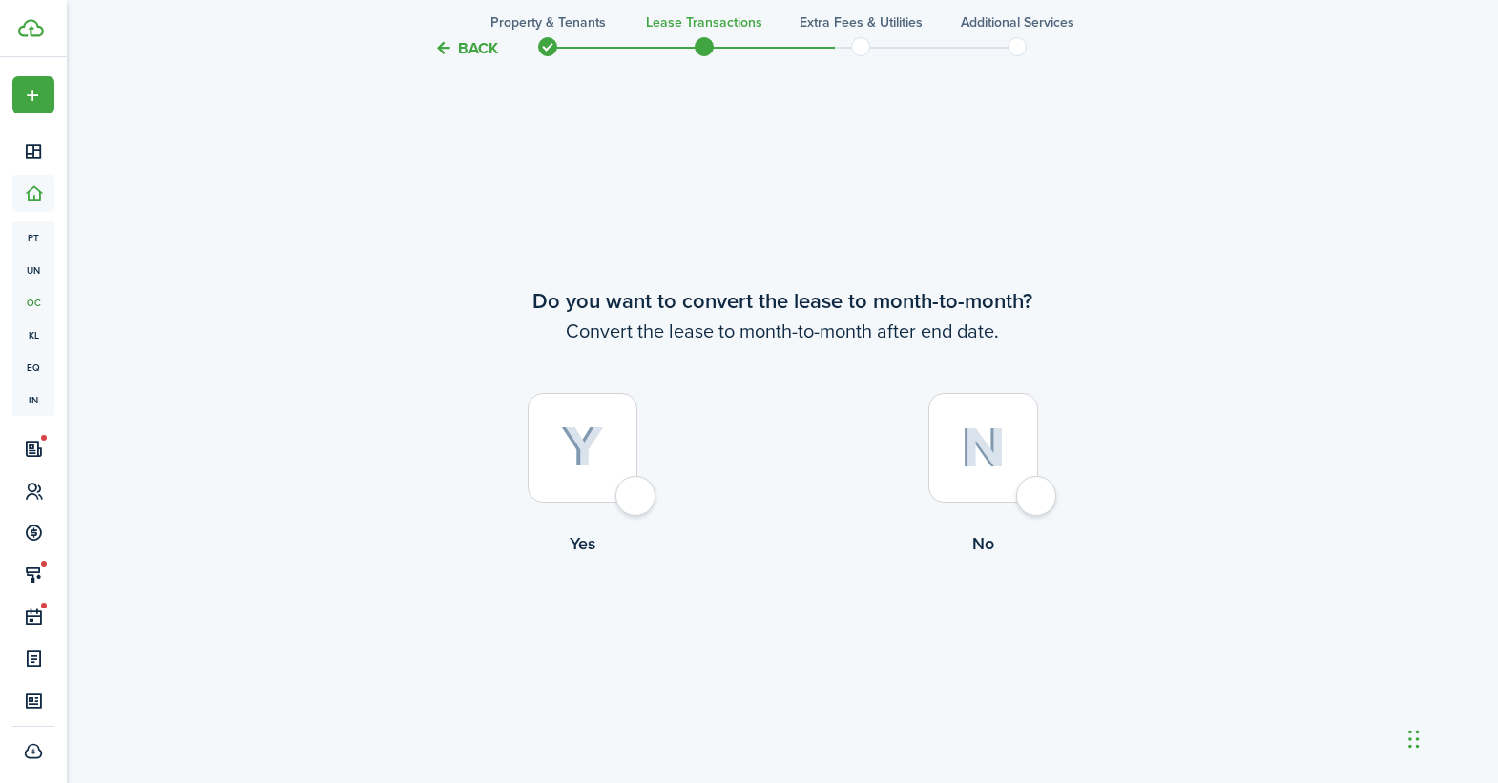
scroll to position [3788, 0]
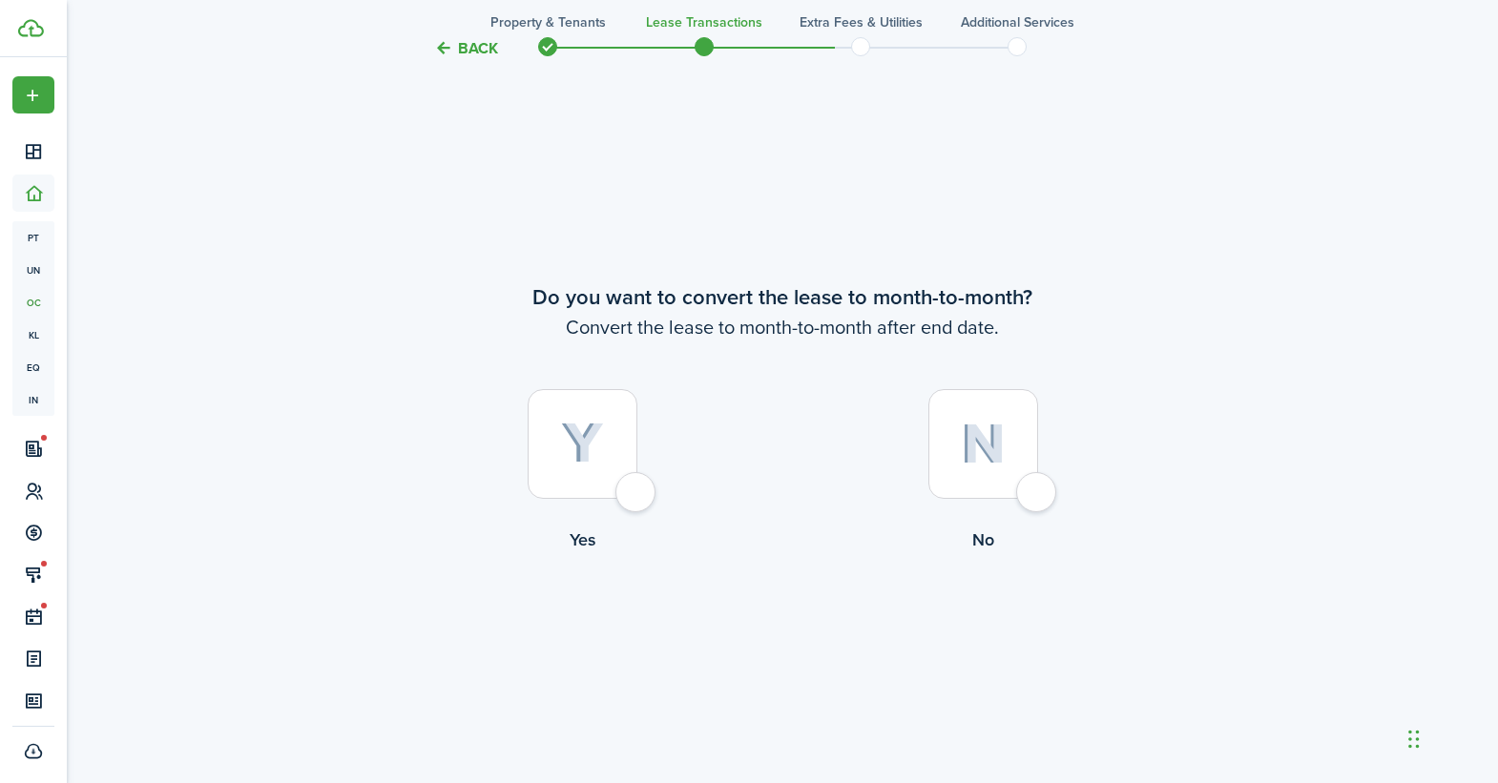
drag, startPoint x: 651, startPoint y: 509, endPoint x: 696, endPoint y: 525, distance: 48.3
click at [651, 510] on label "Yes" at bounding box center [582, 475] width 401 height 173
radio input "true"
click at [777, 631] on button "Continue" at bounding box center [782, 631] width 105 height 43
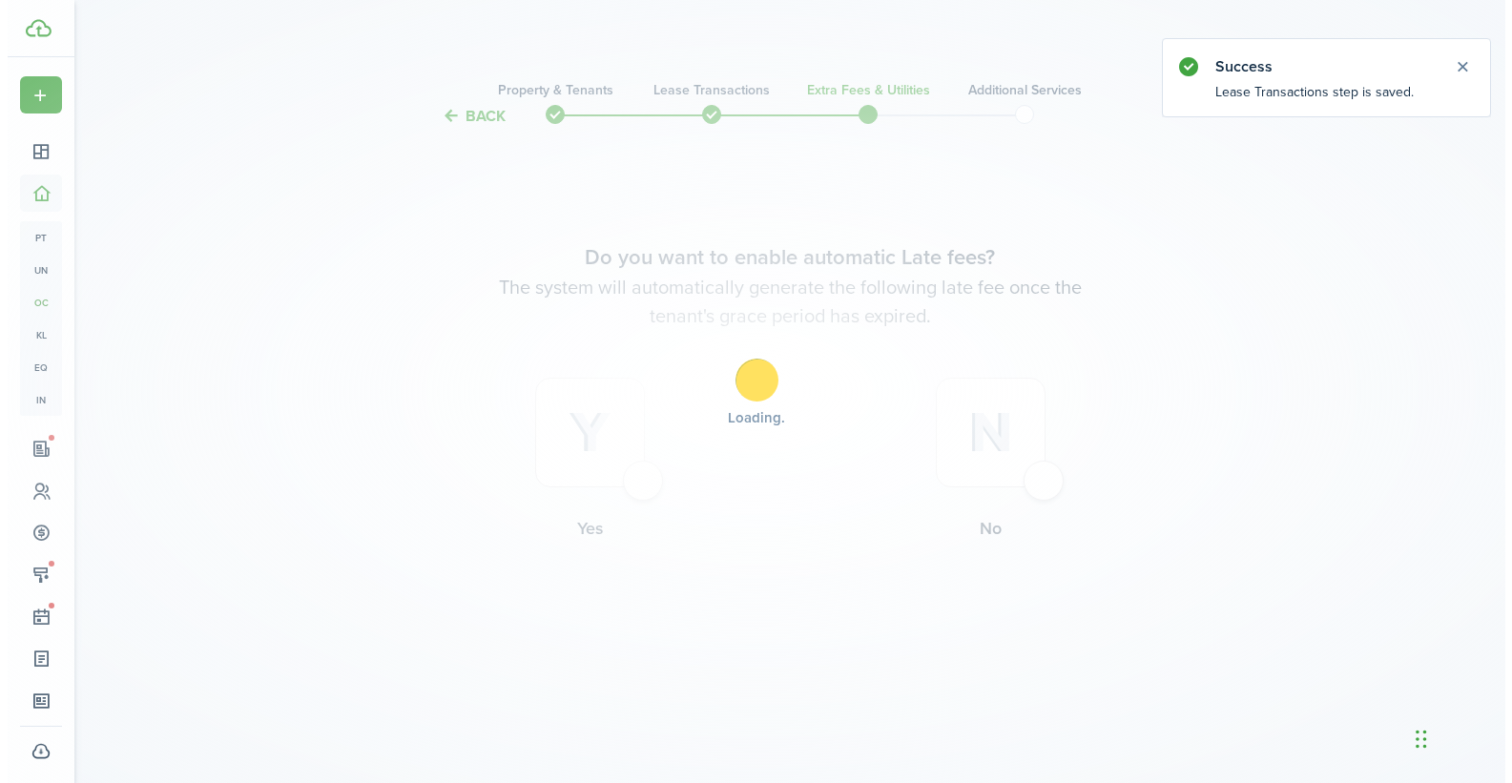
scroll to position [0, 0]
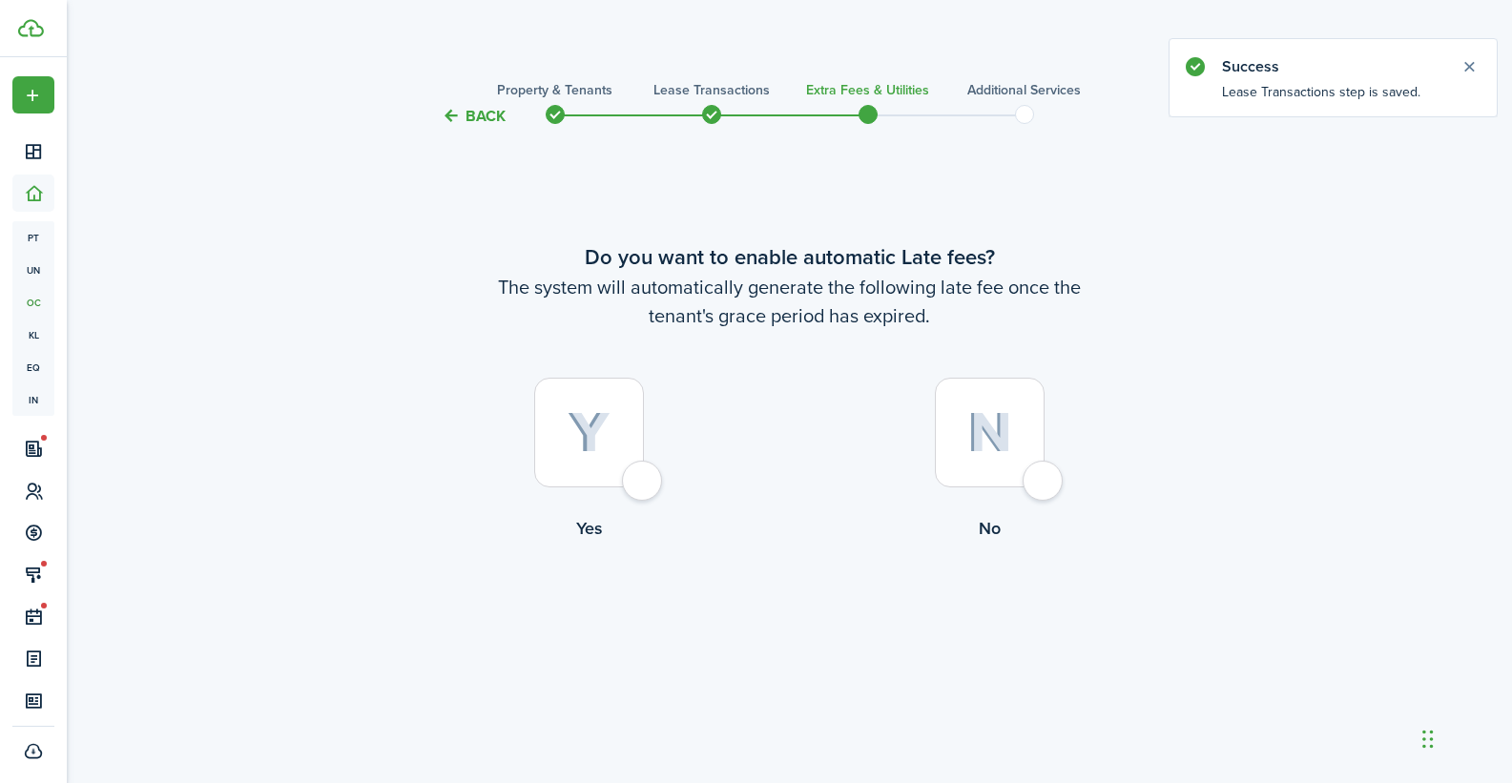
click at [667, 483] on label "Yes" at bounding box center [589, 464] width 401 height 173
radio input "true"
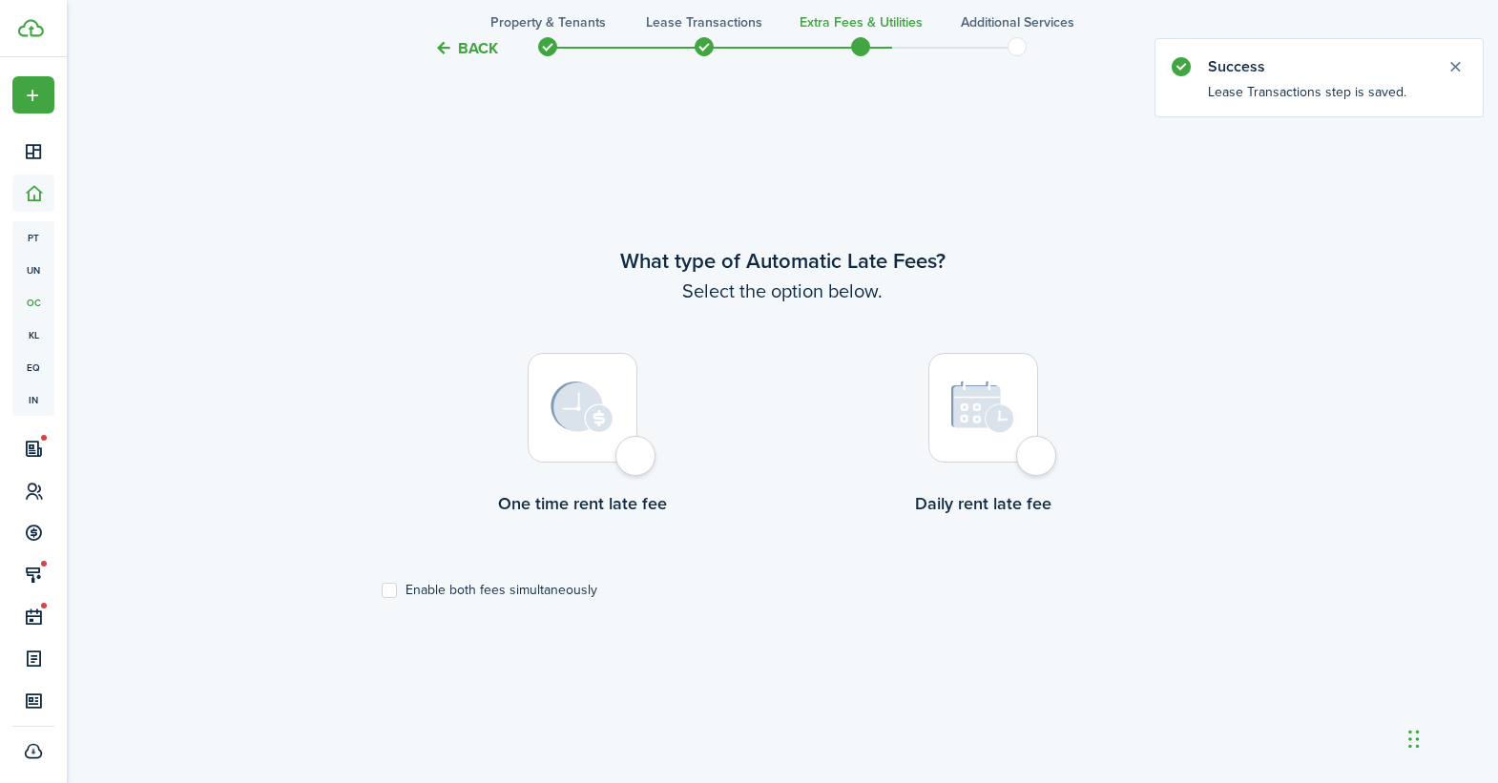
click at [637, 463] on div at bounding box center [582, 408] width 110 height 110
radio input "true"
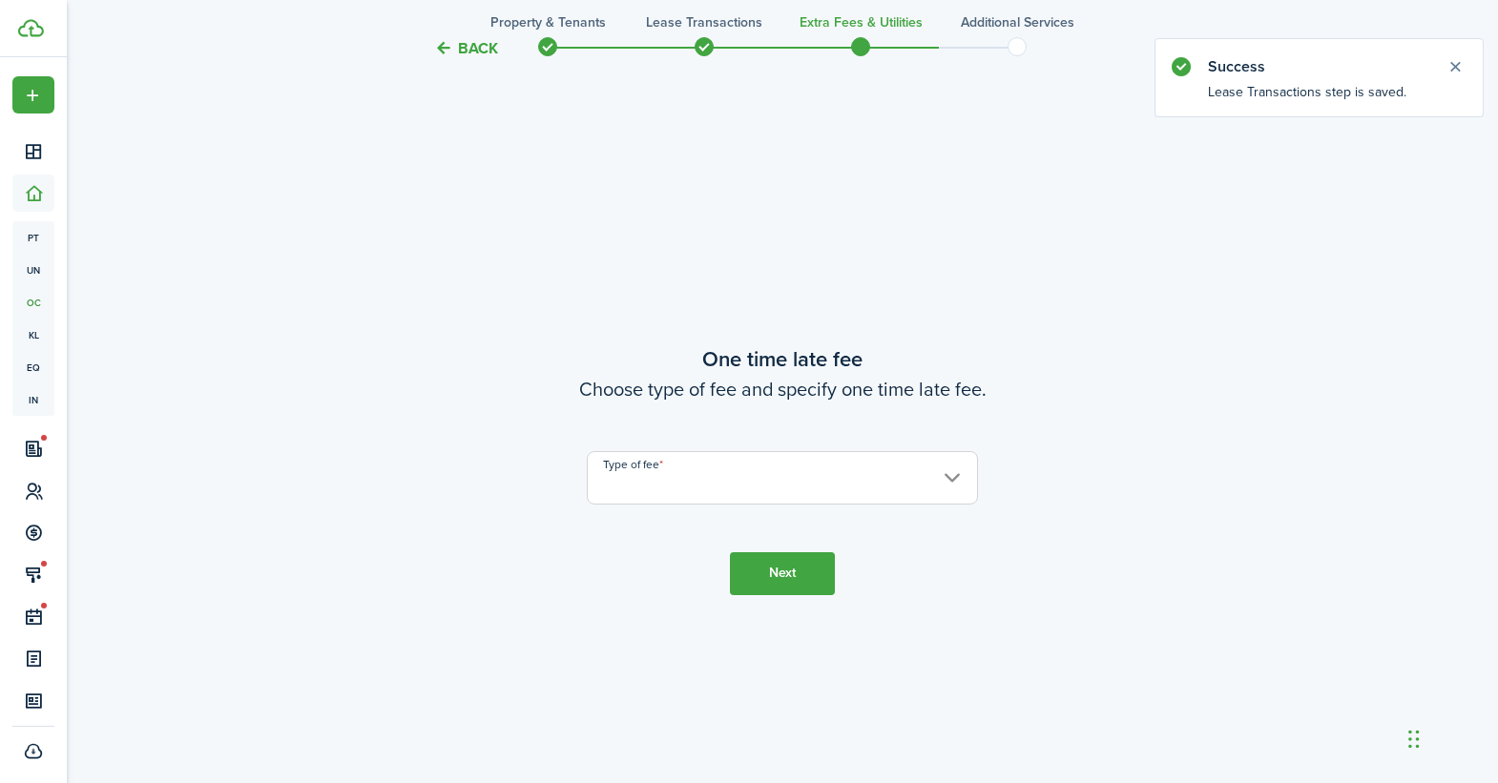
scroll to position [1438, 0]
click at [751, 487] on input "Type of fee" at bounding box center [782, 475] width 391 height 53
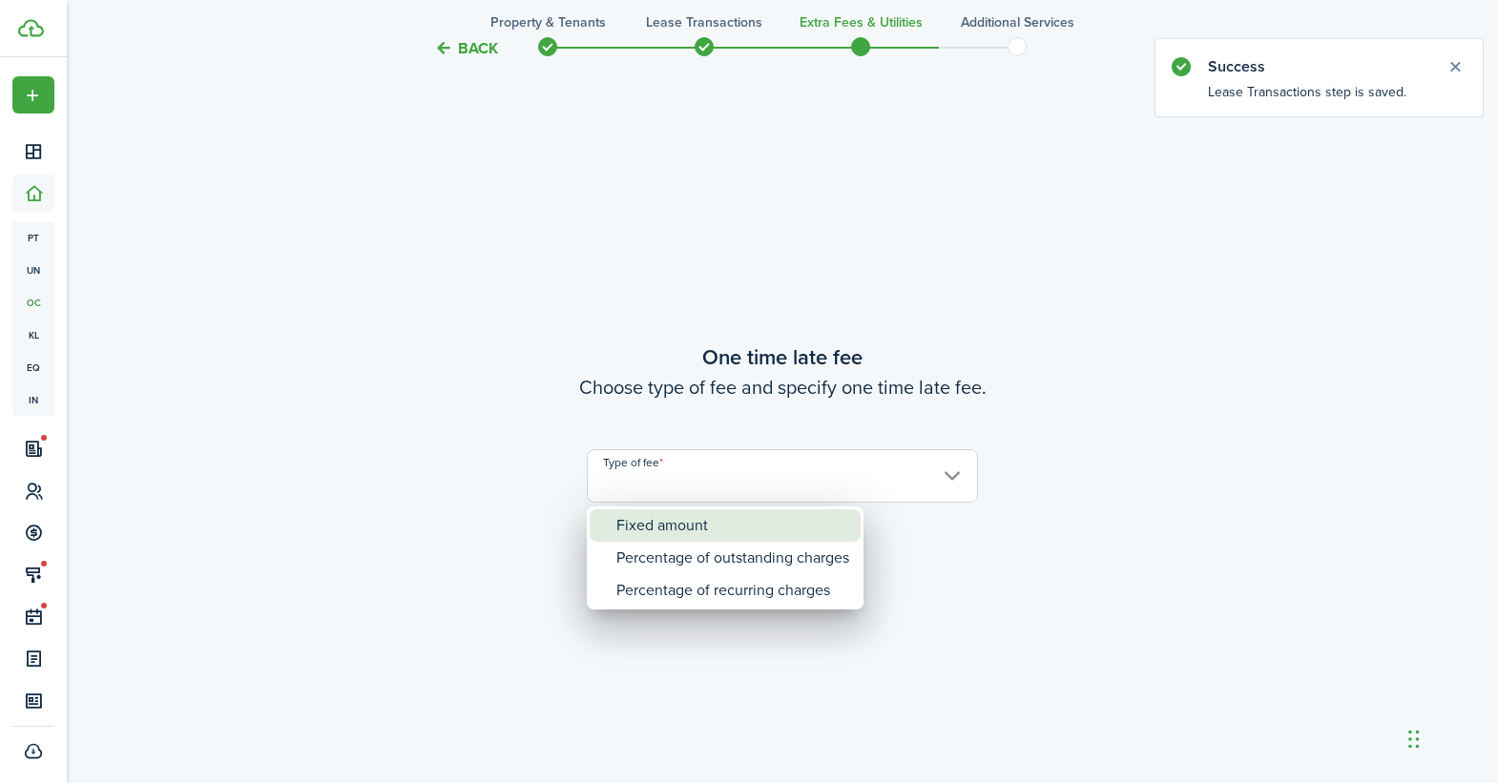
click at [722, 514] on div "Fixed amount" at bounding box center [732, 525] width 233 height 32
type input "Fixed amount"
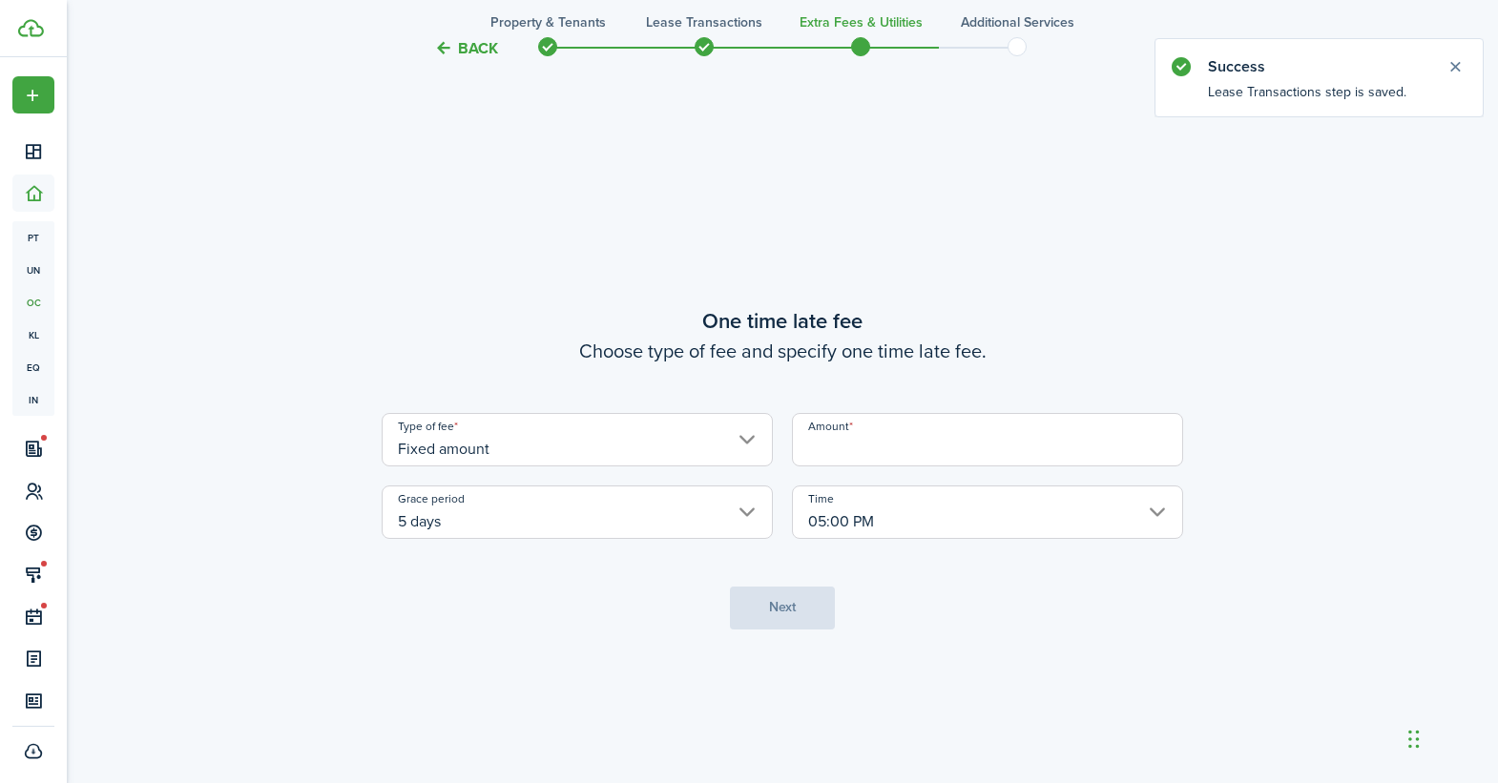
click at [850, 450] on input "Amount" at bounding box center [987, 439] width 391 height 53
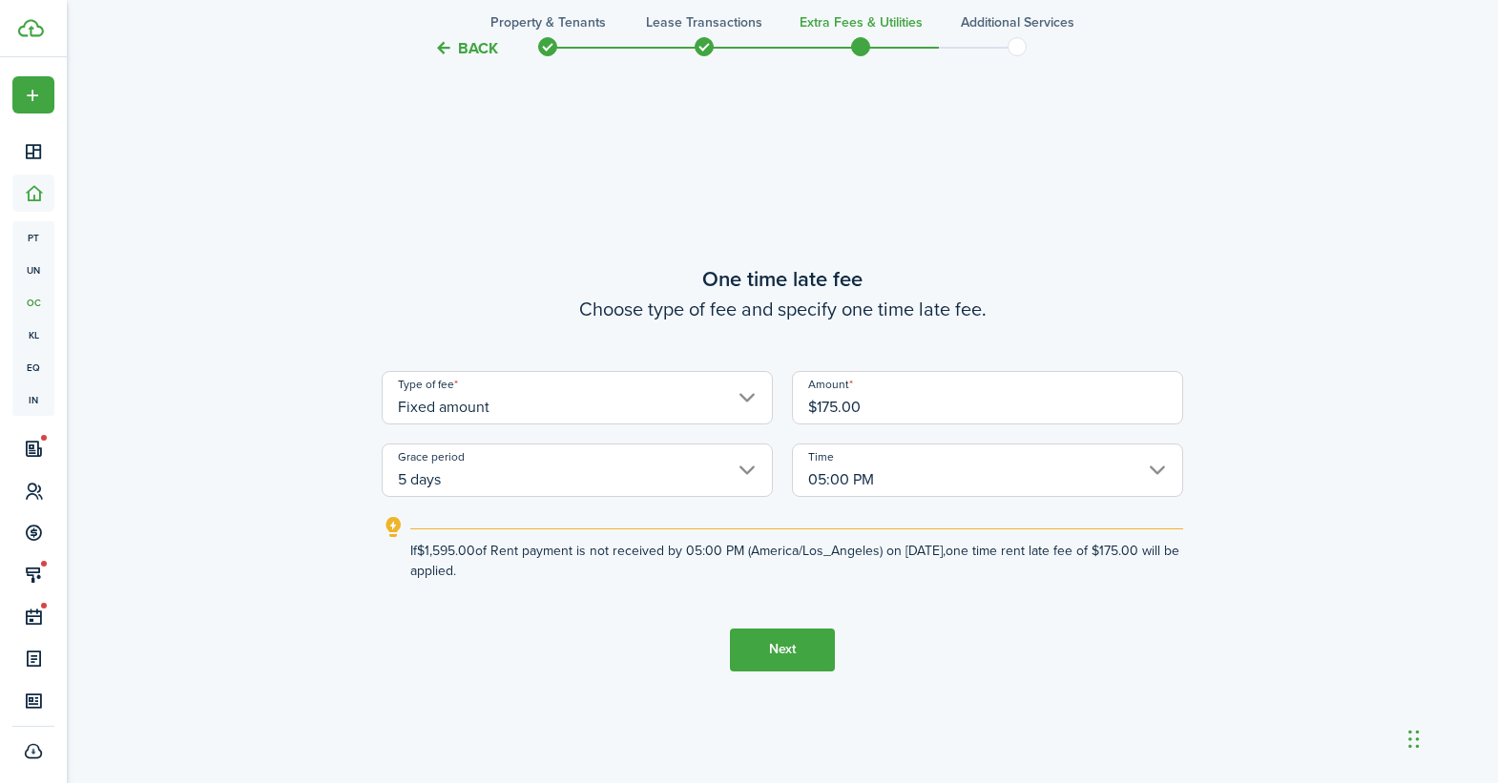
type input "$175.00"
click at [778, 657] on button "Next" at bounding box center [782, 650] width 105 height 43
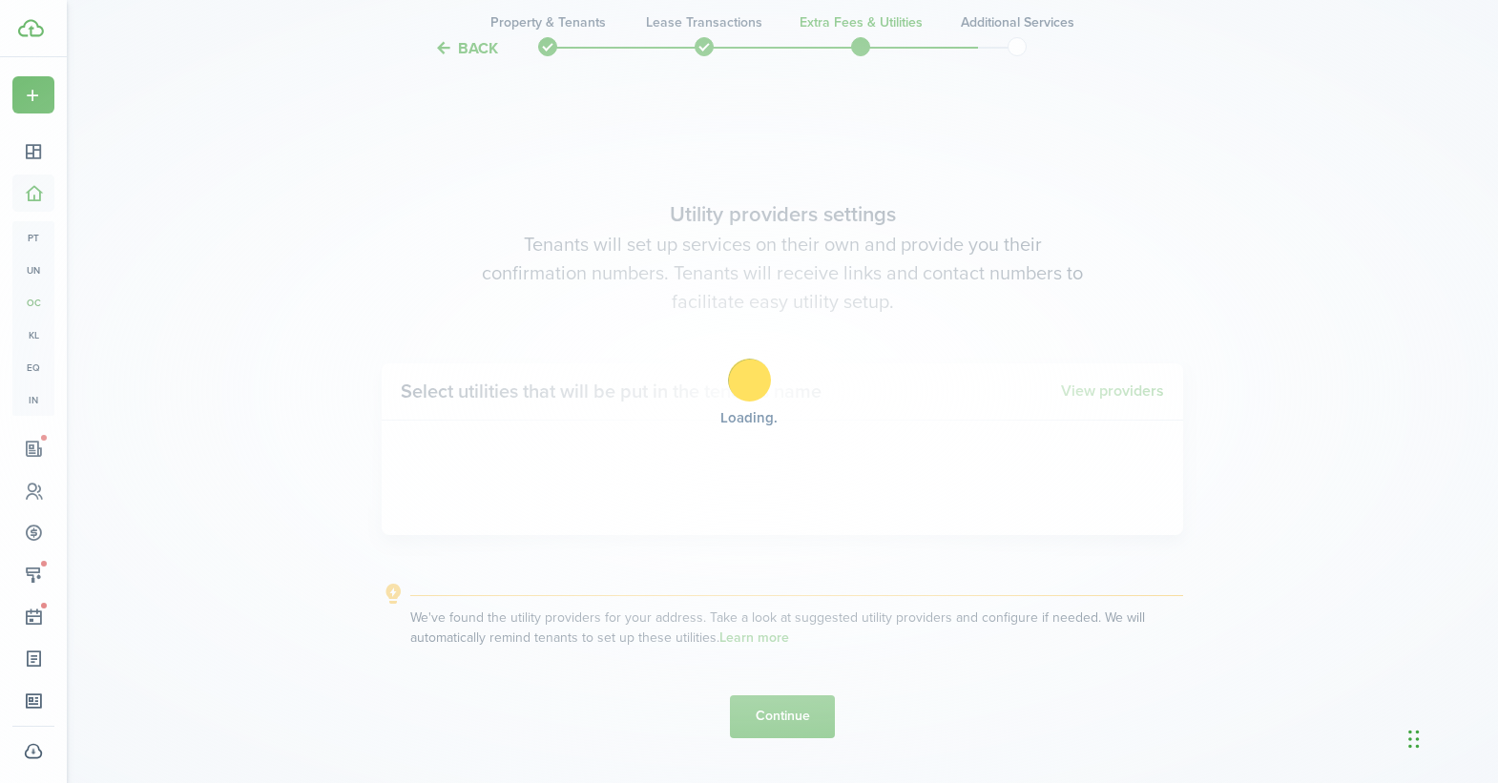
scroll to position [2222, 0]
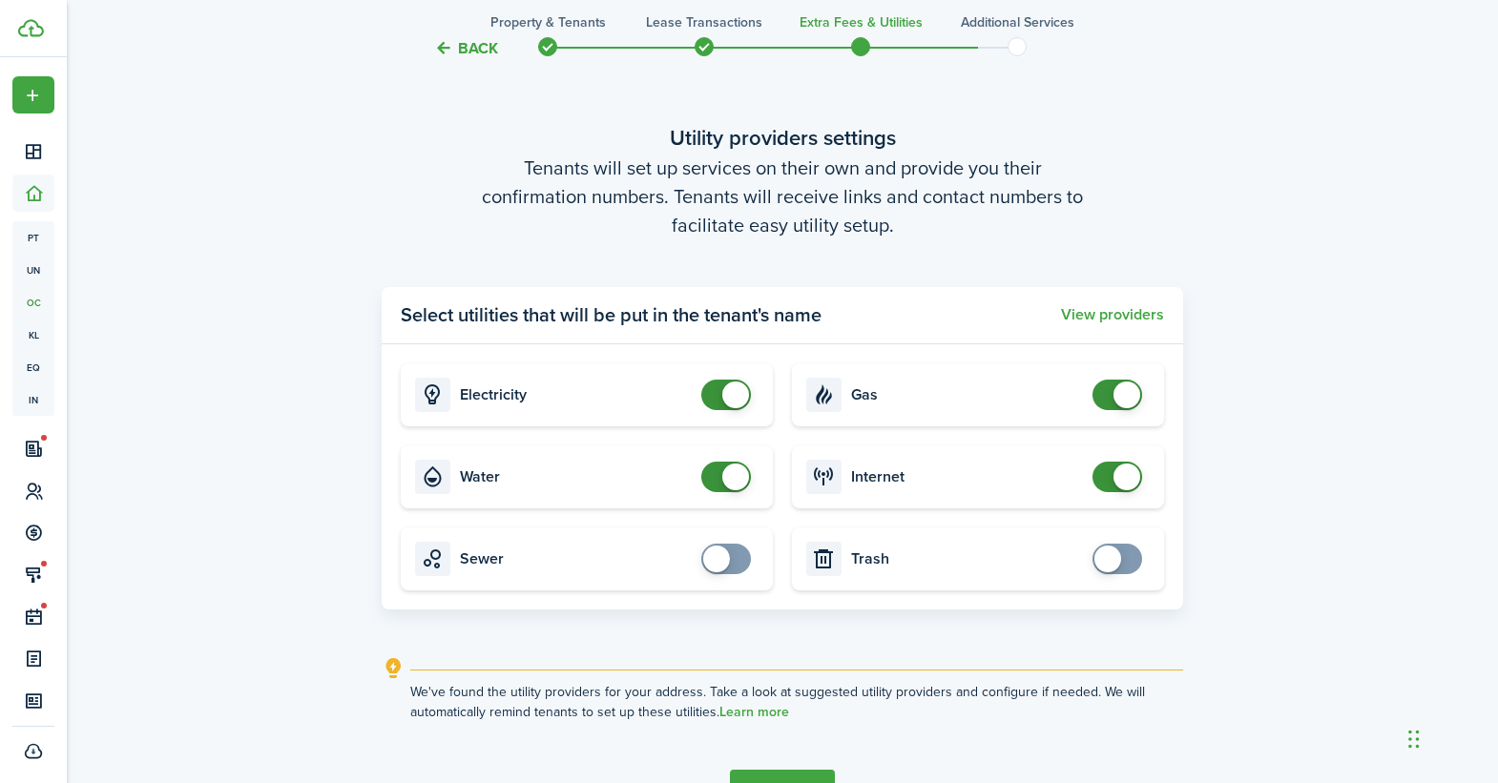
checkbox input "false"
click at [743, 485] on span at bounding box center [735, 477] width 27 height 27
checkbox input "false"
click at [1134, 403] on span at bounding box center [1126, 395] width 27 height 27
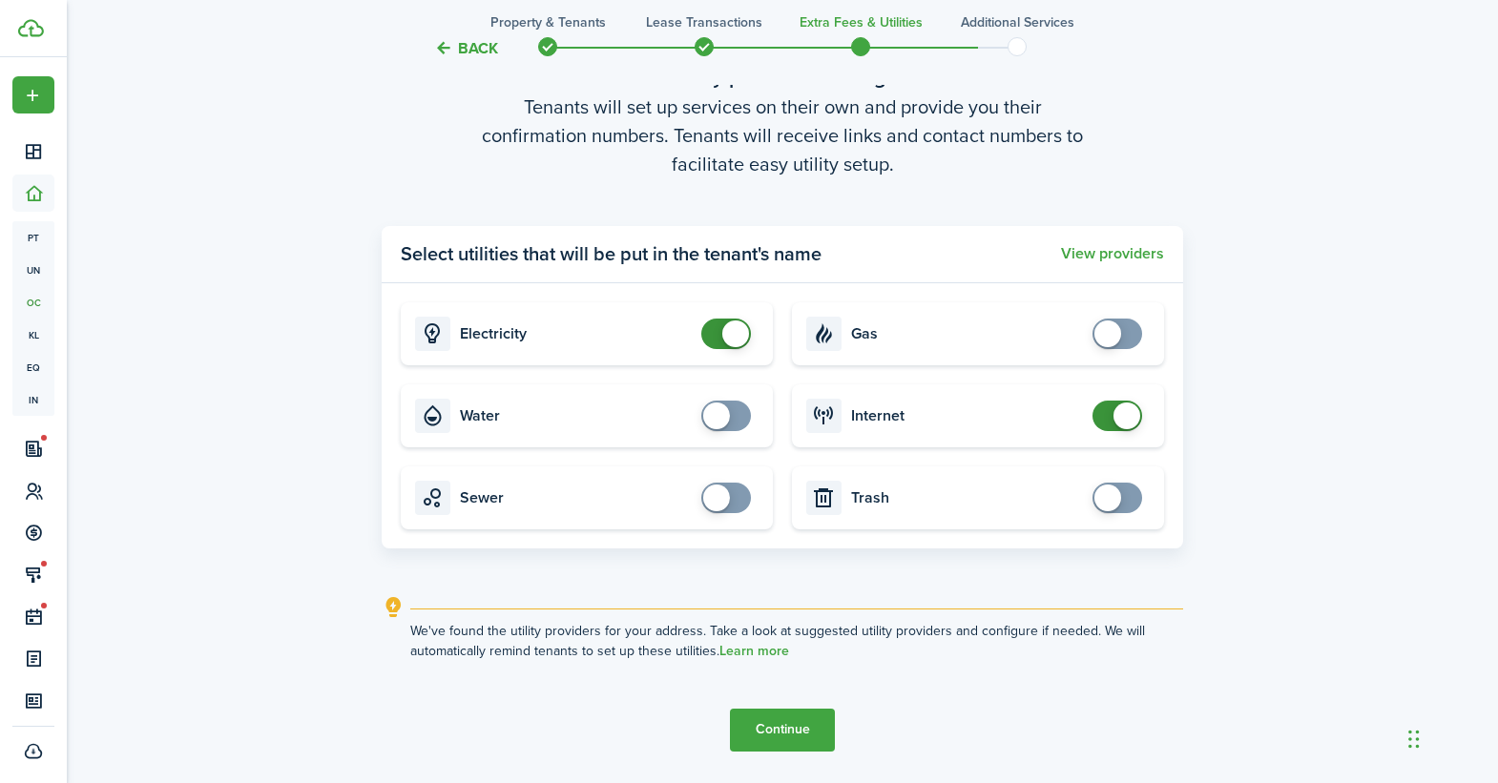
scroll to position [2349, 0]
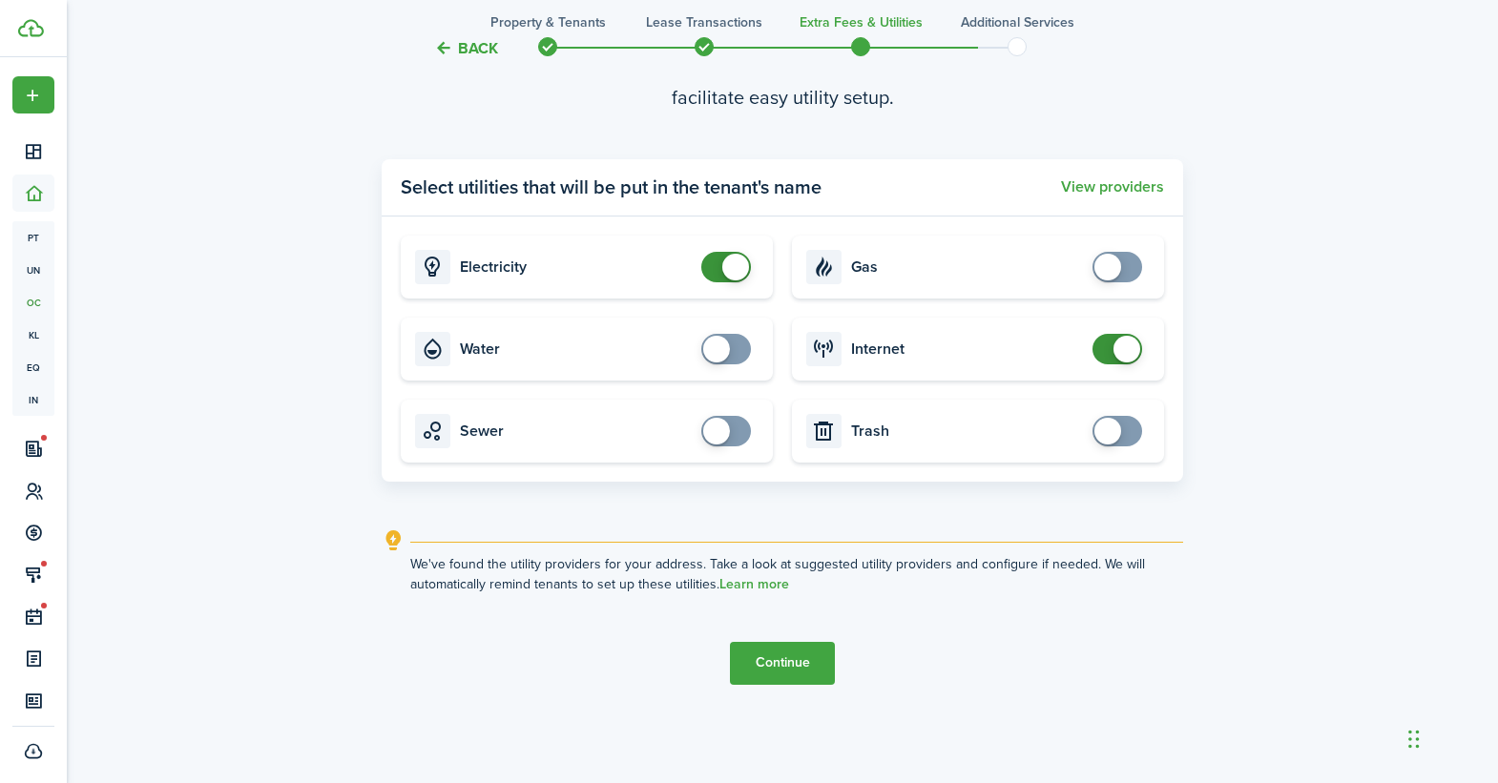
click at [800, 664] on button "Continue" at bounding box center [782, 663] width 105 height 43
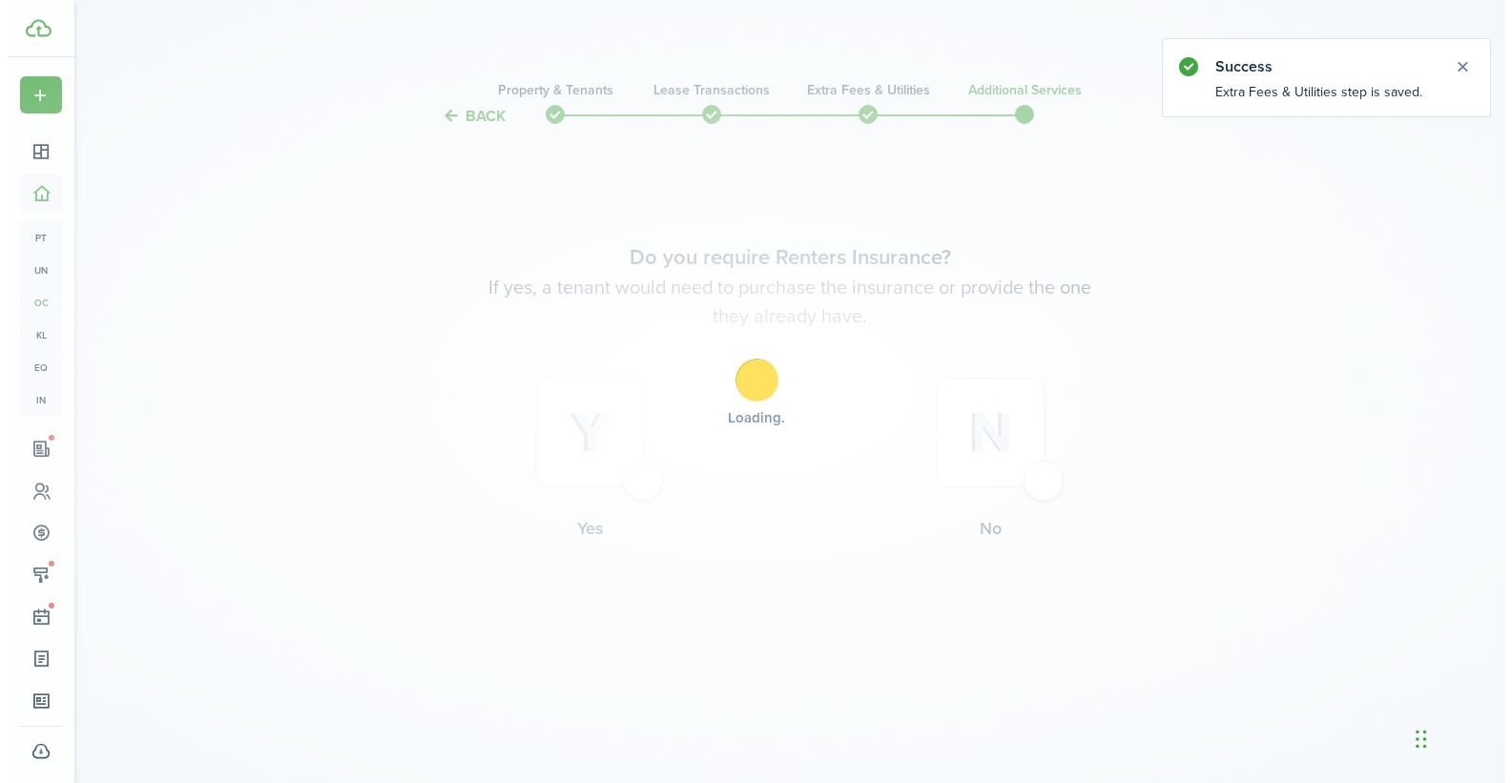
scroll to position [0, 0]
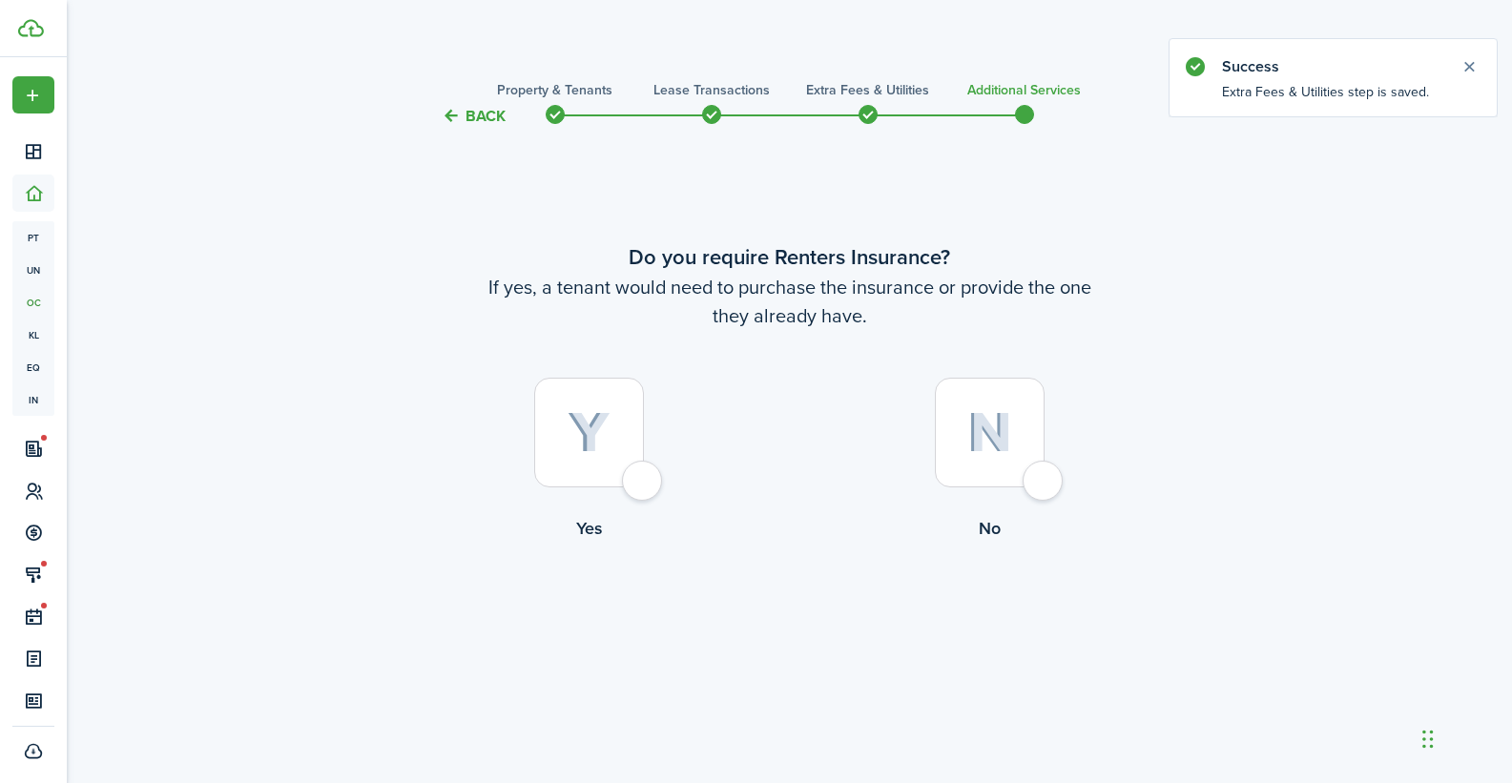
click at [1036, 484] on div at bounding box center [990, 433] width 110 height 110
radio input "true"
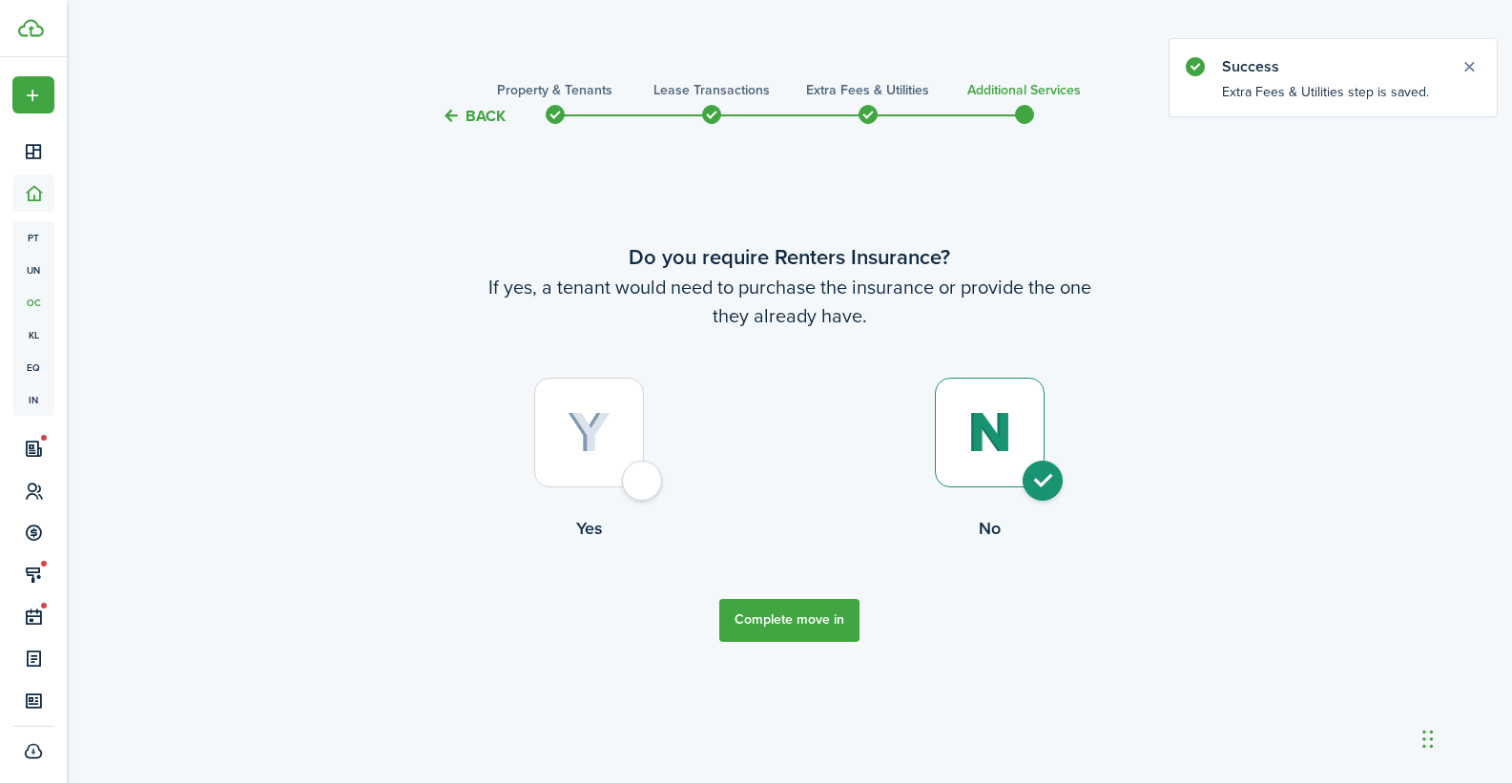
click at [833, 628] on button "Complete move in" at bounding box center [789, 620] width 140 height 43
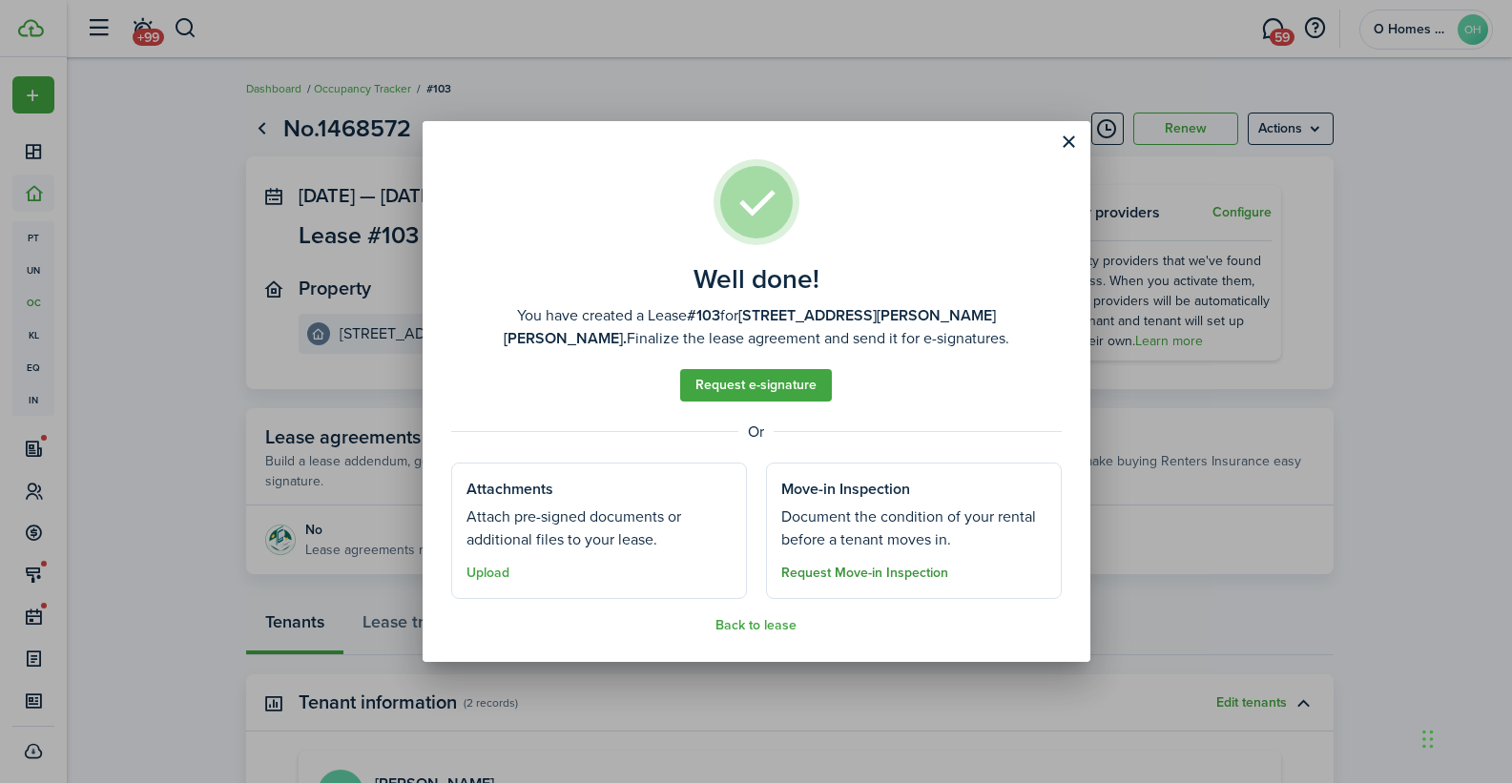
click at [869, 575] on button "Request Move-in Inspection" at bounding box center [864, 573] width 167 height 15
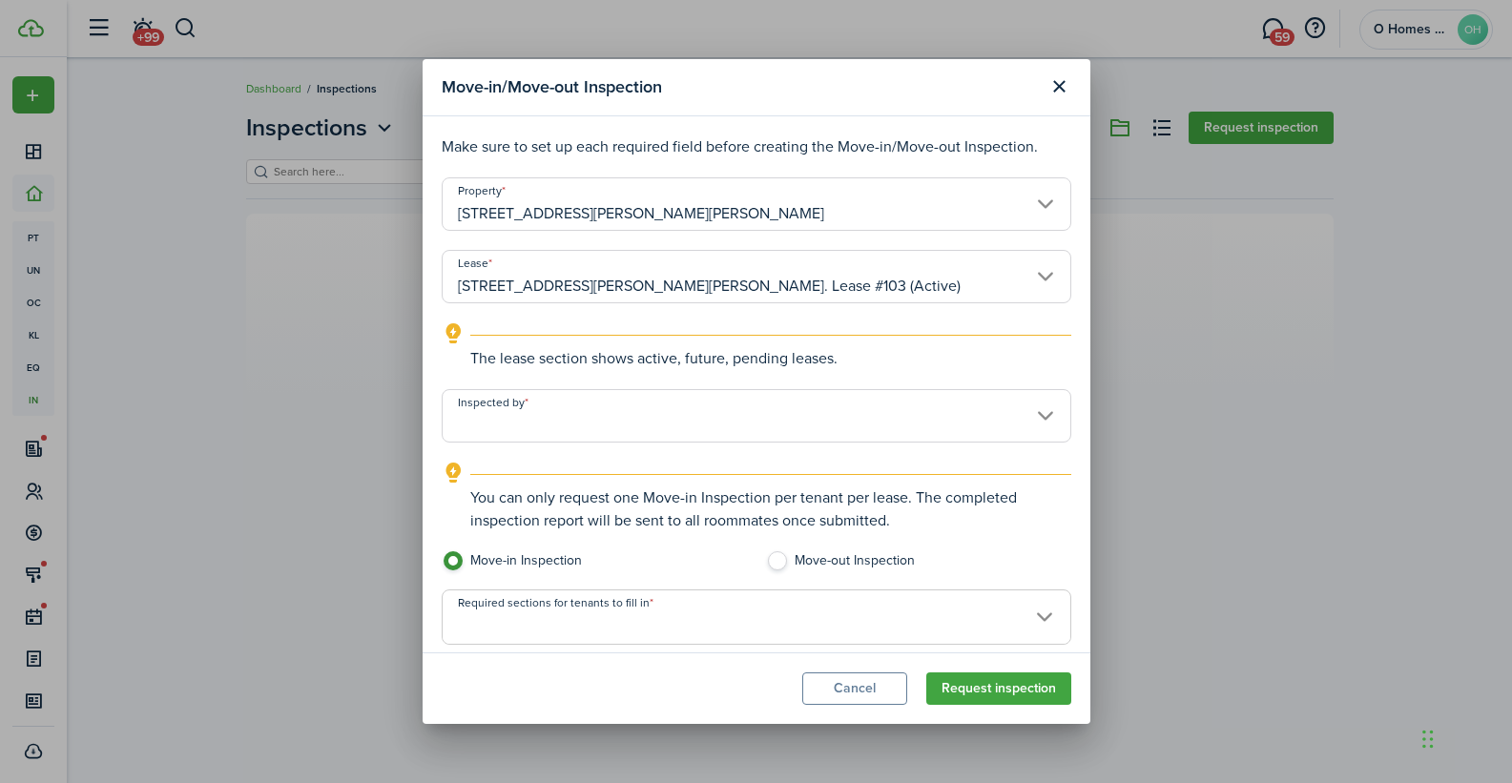
click at [644, 405] on input "Inspected by" at bounding box center [757, 415] width 630 height 53
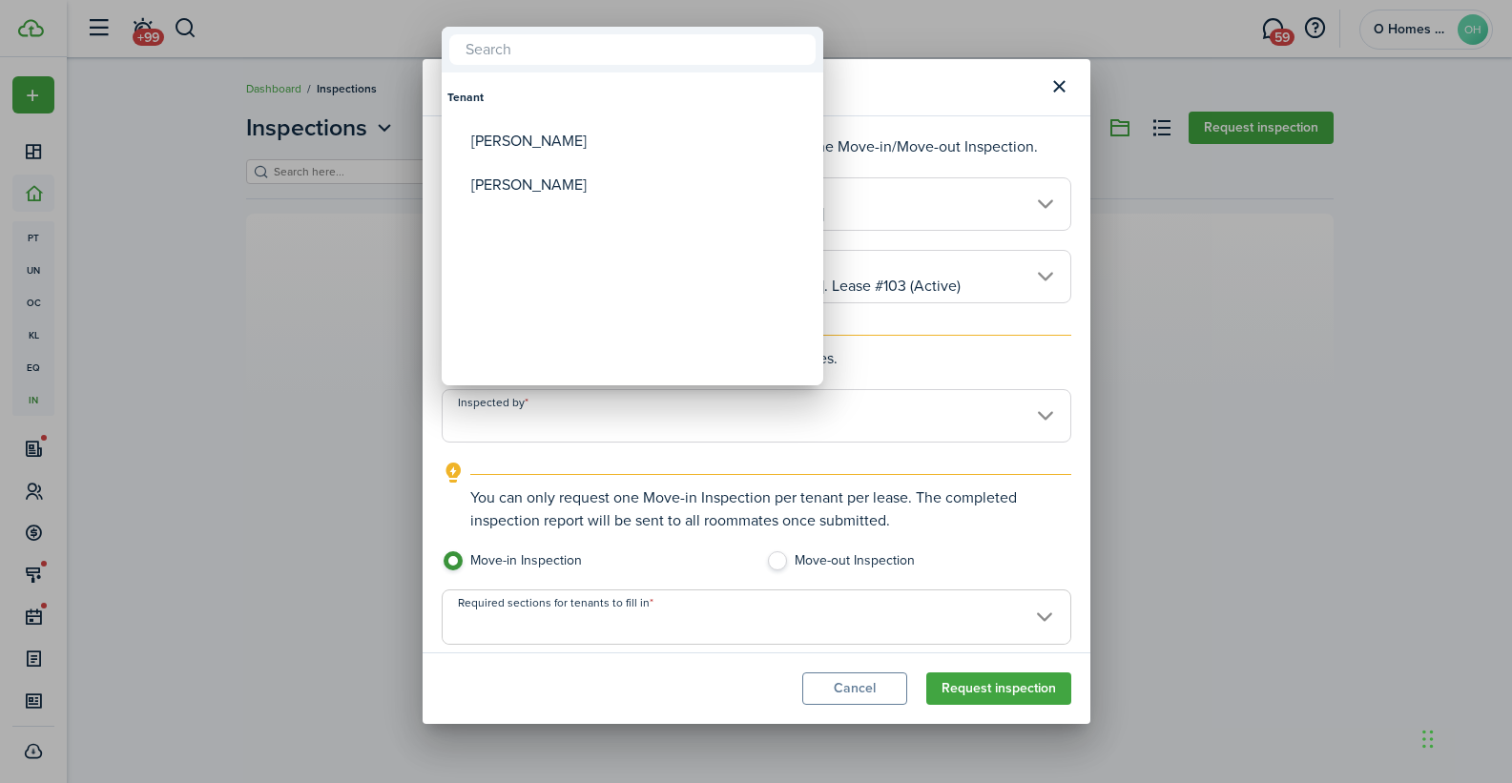
click at [651, 548] on div at bounding box center [755, 391] width 1817 height 1088
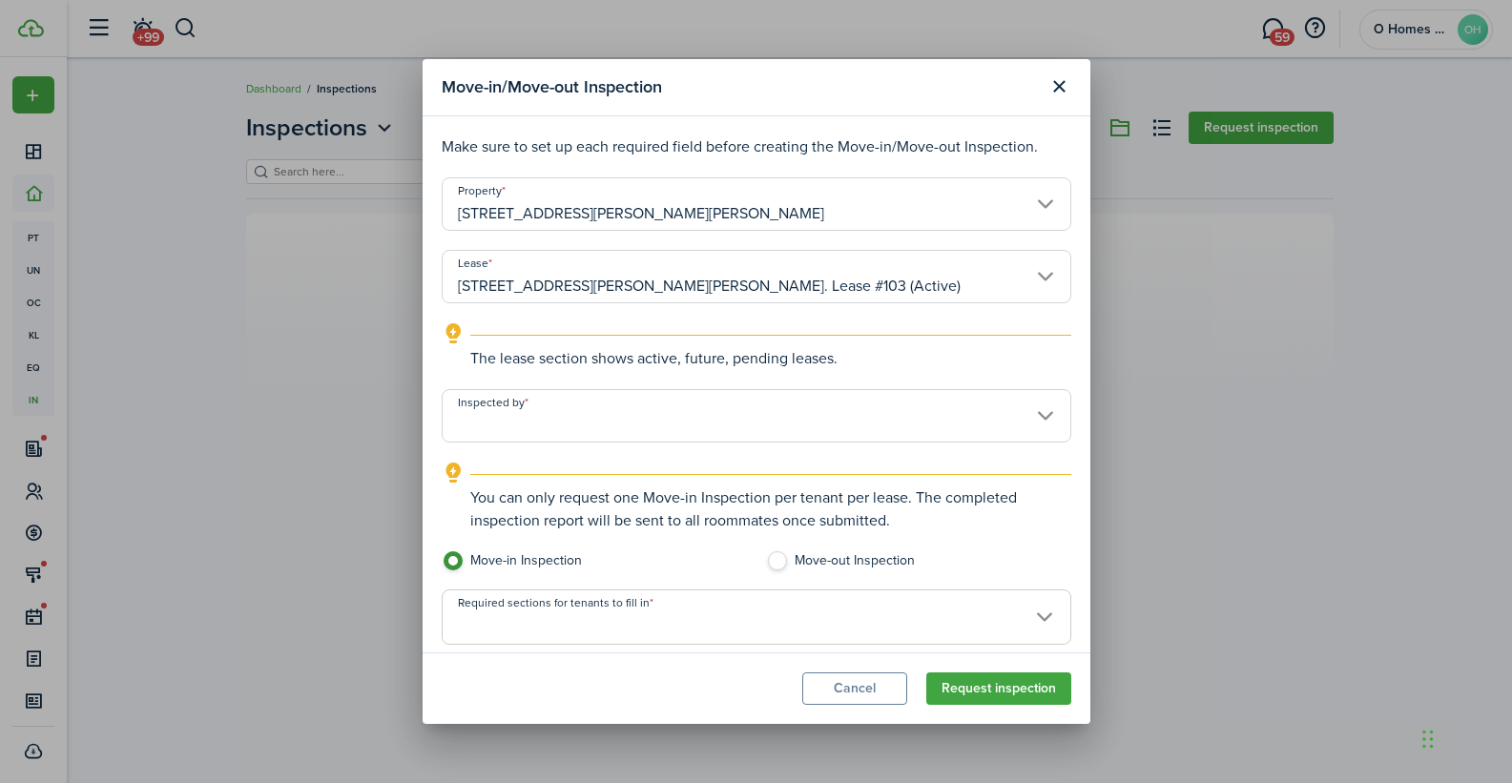
click at [663, 639] on span at bounding box center [757, 627] width 628 height 32
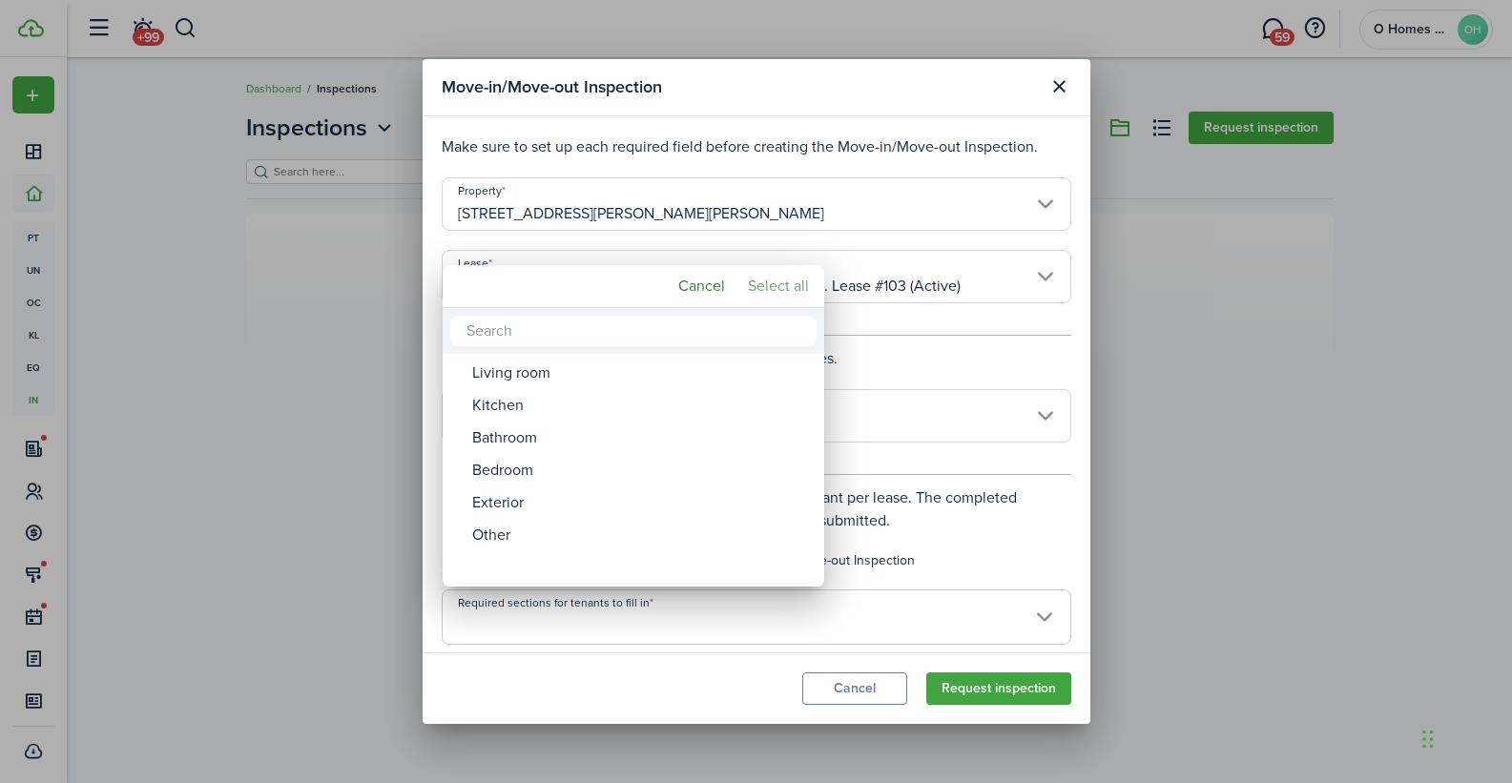
click at [795, 285] on mbsc-button "Select all" at bounding box center [778, 286] width 76 height 34
type input "Living room, Kitchen, Bathroom, Bedroom, Exterior, Other"
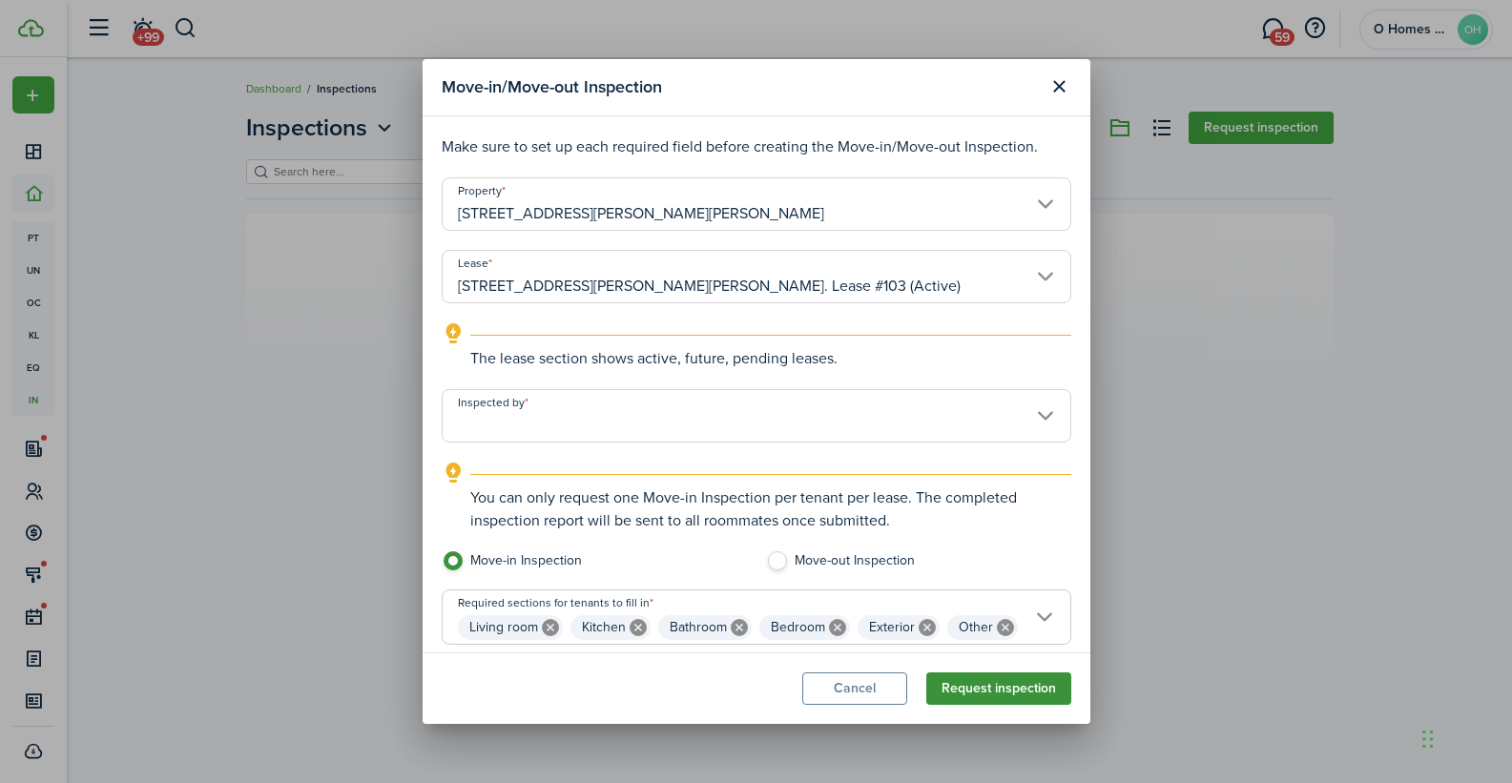
click at [981, 676] on button "Request inspection" at bounding box center [998, 688] width 145 height 32
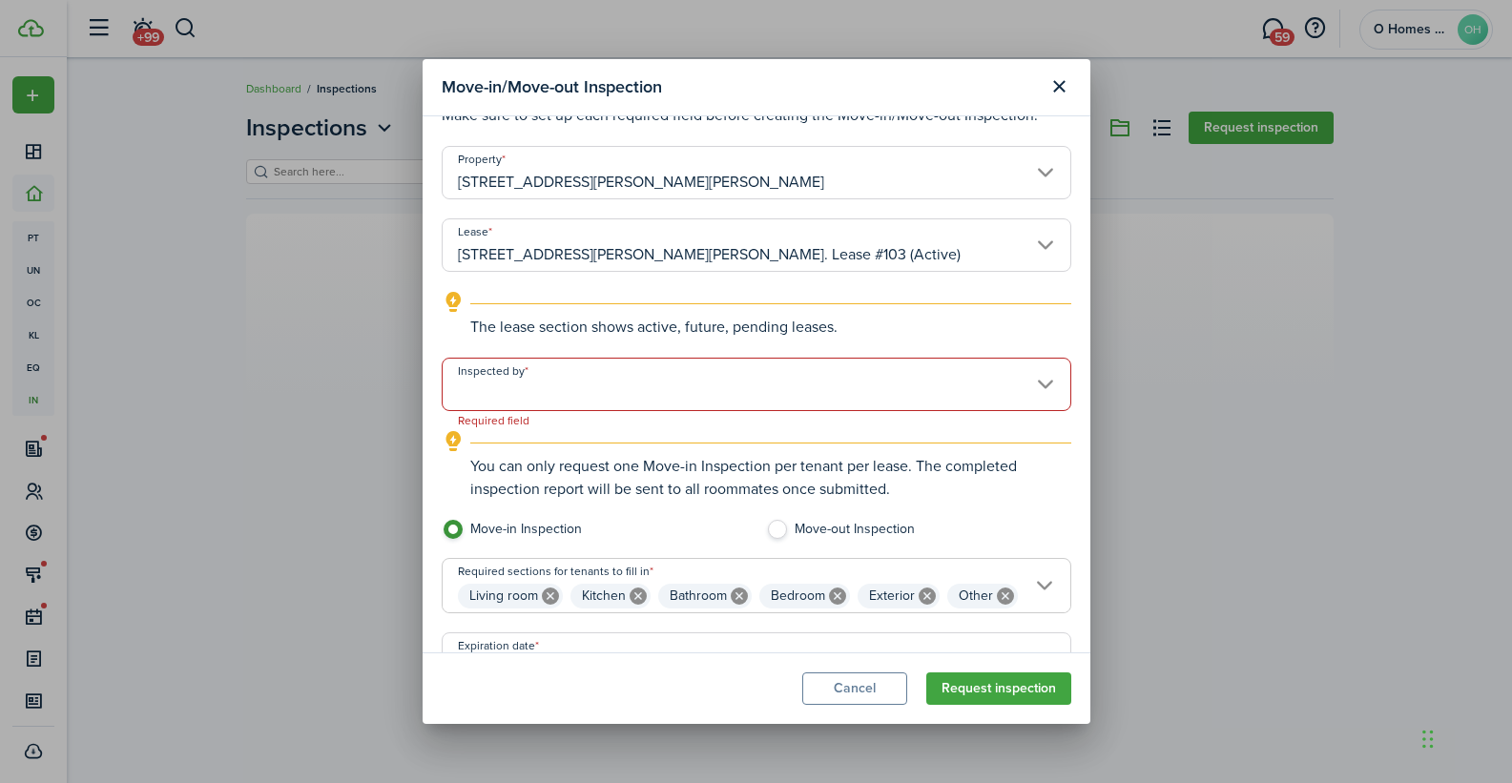
click at [683, 384] on input "Inspected by" at bounding box center [757, 384] width 630 height 53
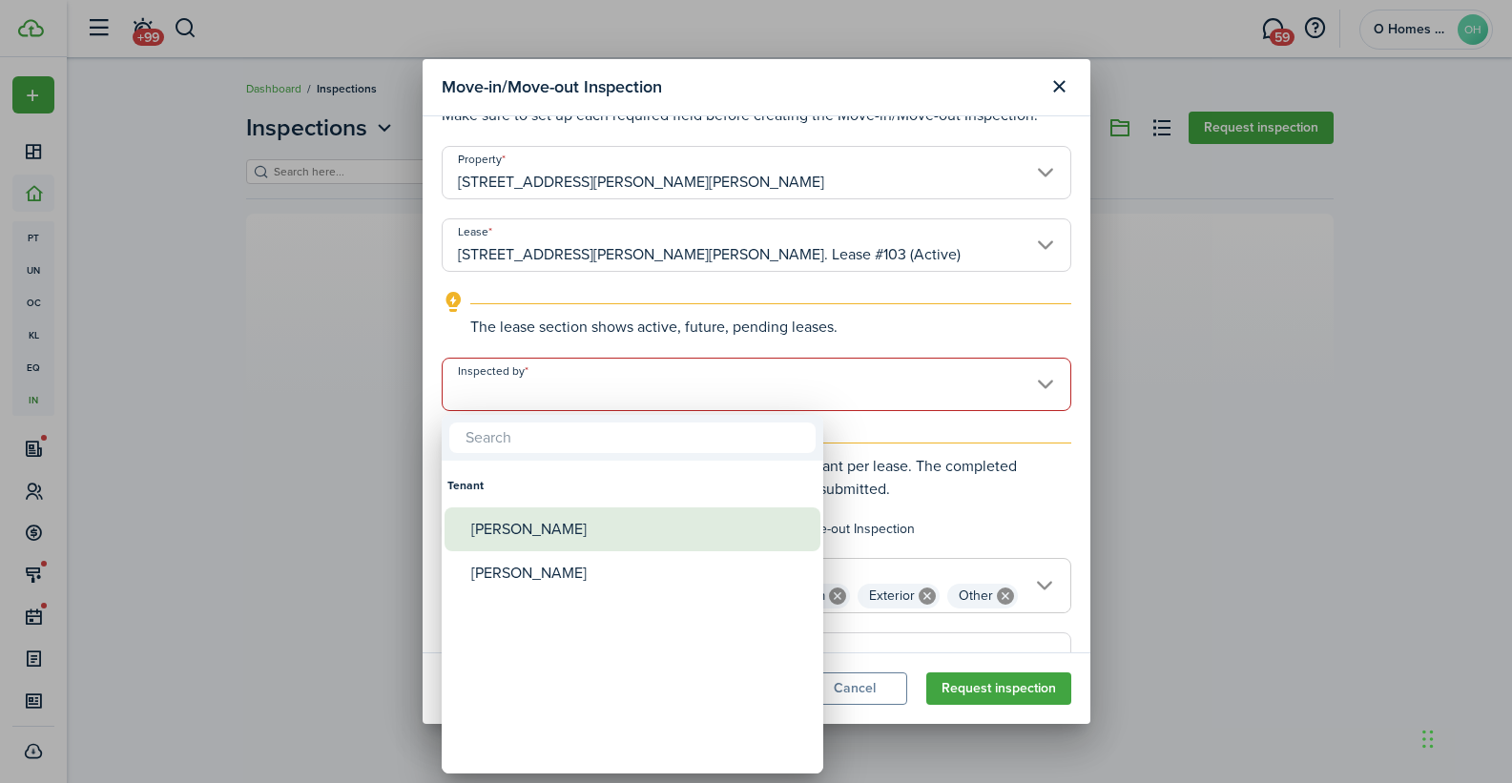
click at [557, 518] on div "[PERSON_NAME]" at bounding box center [640, 529] width 338 height 44
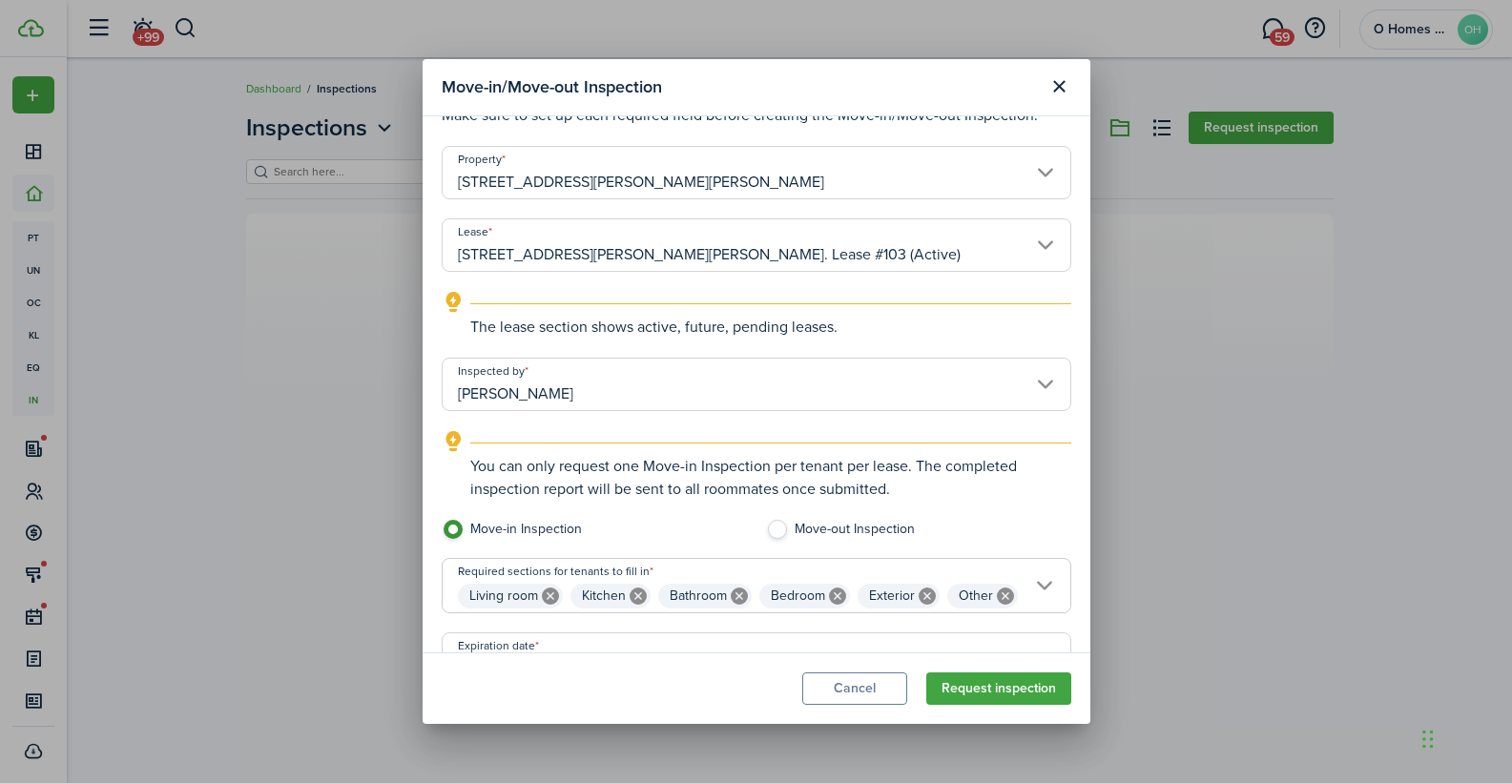
click at [593, 383] on input "[PERSON_NAME]" at bounding box center [757, 384] width 630 height 53
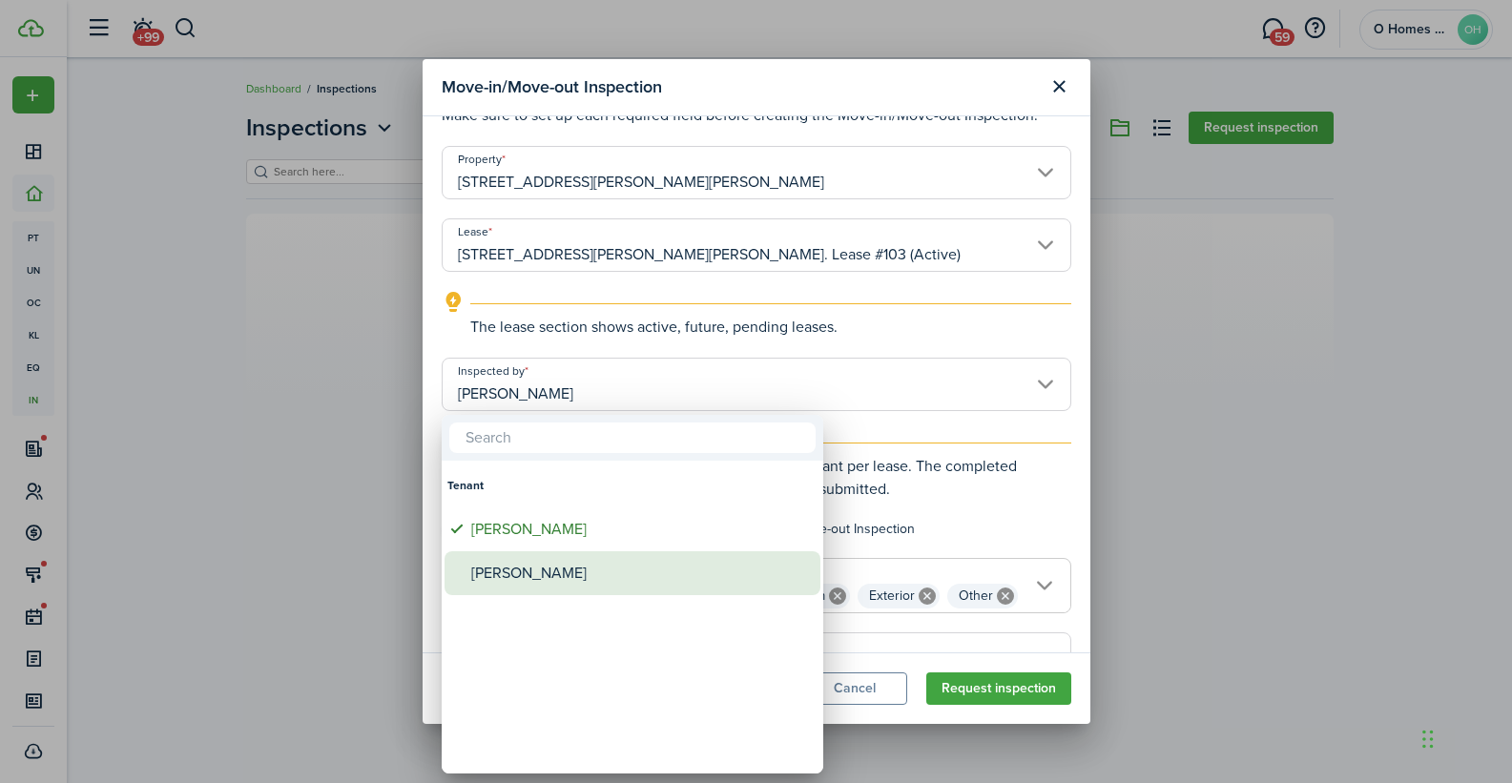
click at [530, 569] on div "[PERSON_NAME]" at bounding box center [640, 573] width 338 height 44
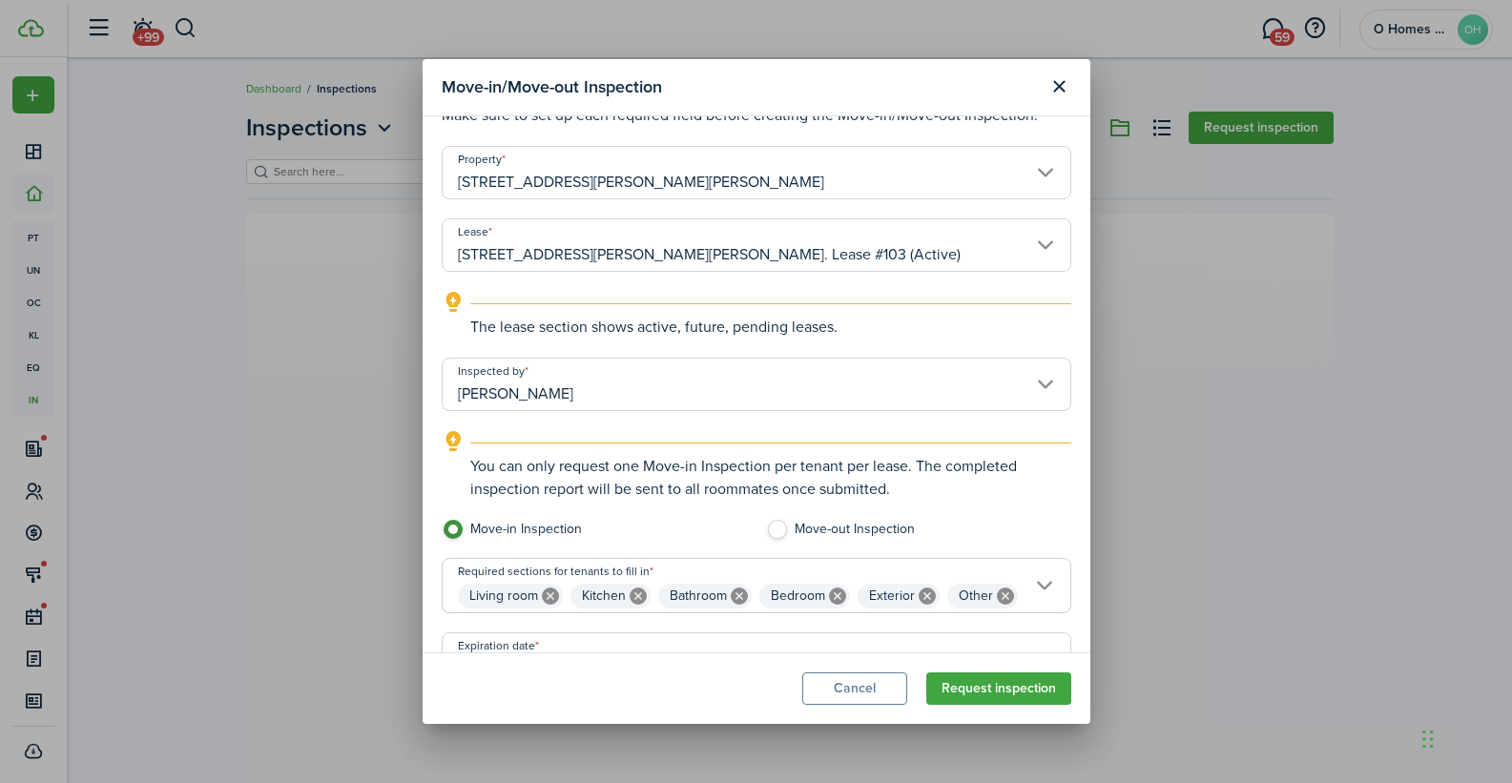
click at [610, 397] on input "[PERSON_NAME]" at bounding box center [757, 384] width 630 height 53
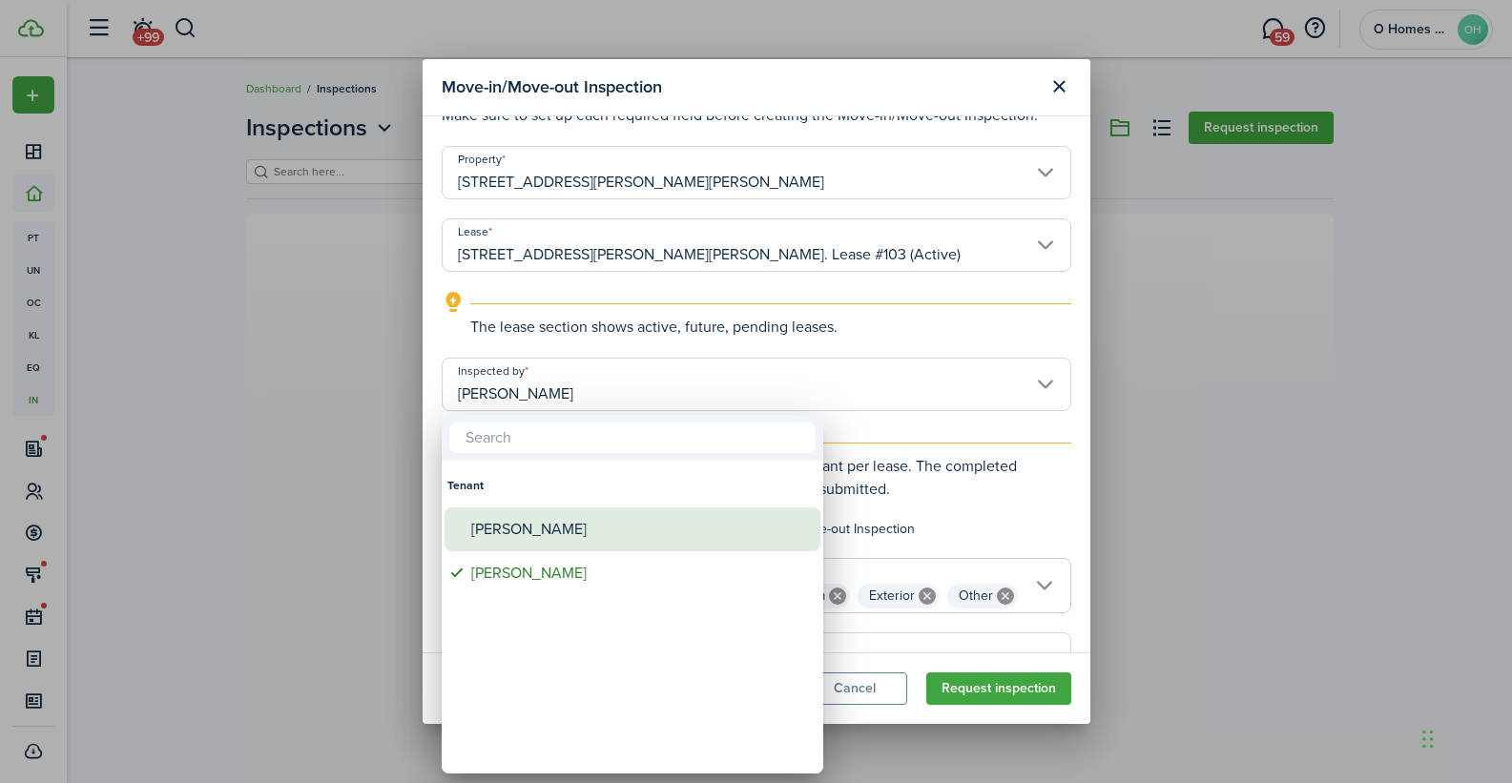
click at [566, 512] on div "[PERSON_NAME]" at bounding box center [640, 529] width 338 height 44
type input "[PERSON_NAME]"
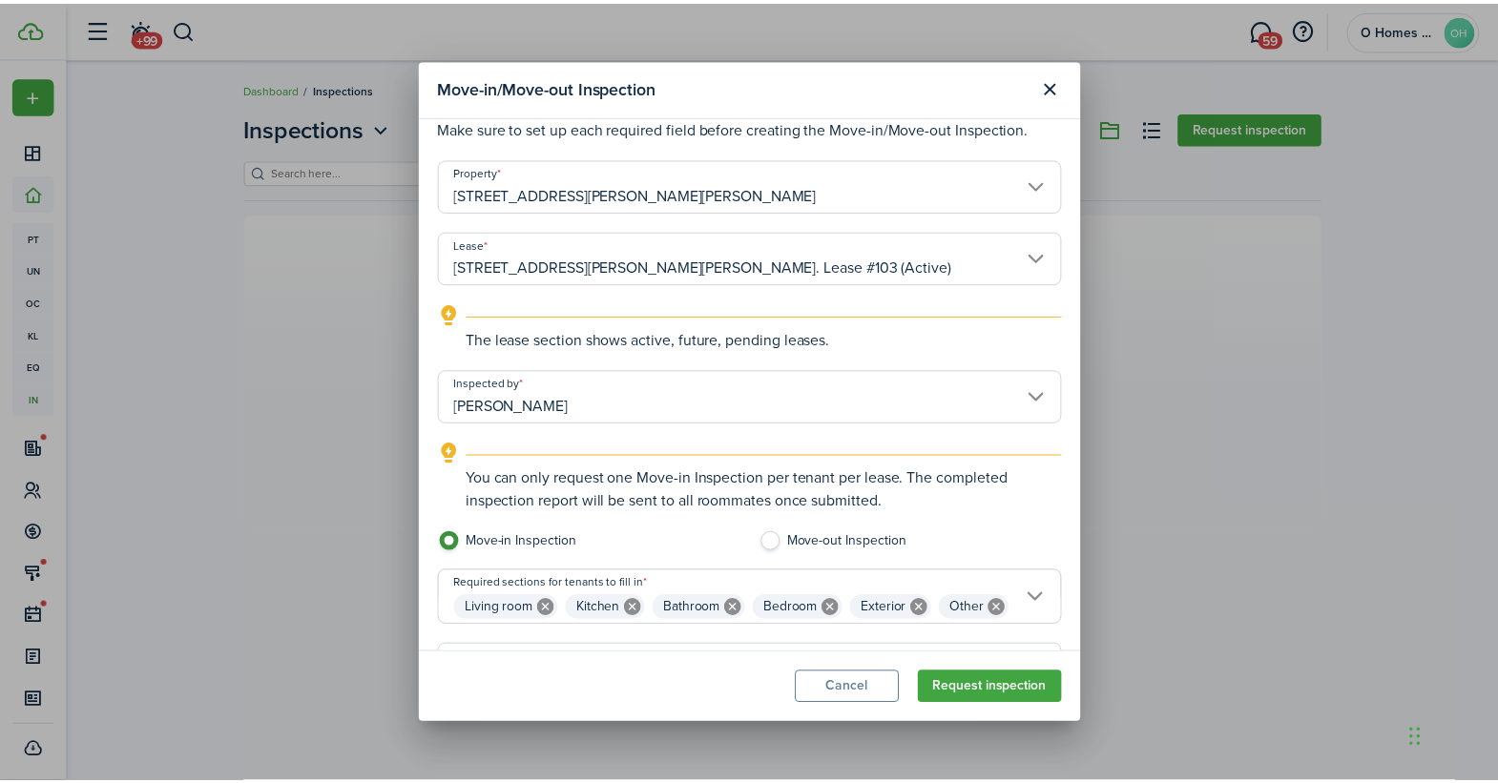
scroll to position [0, 0]
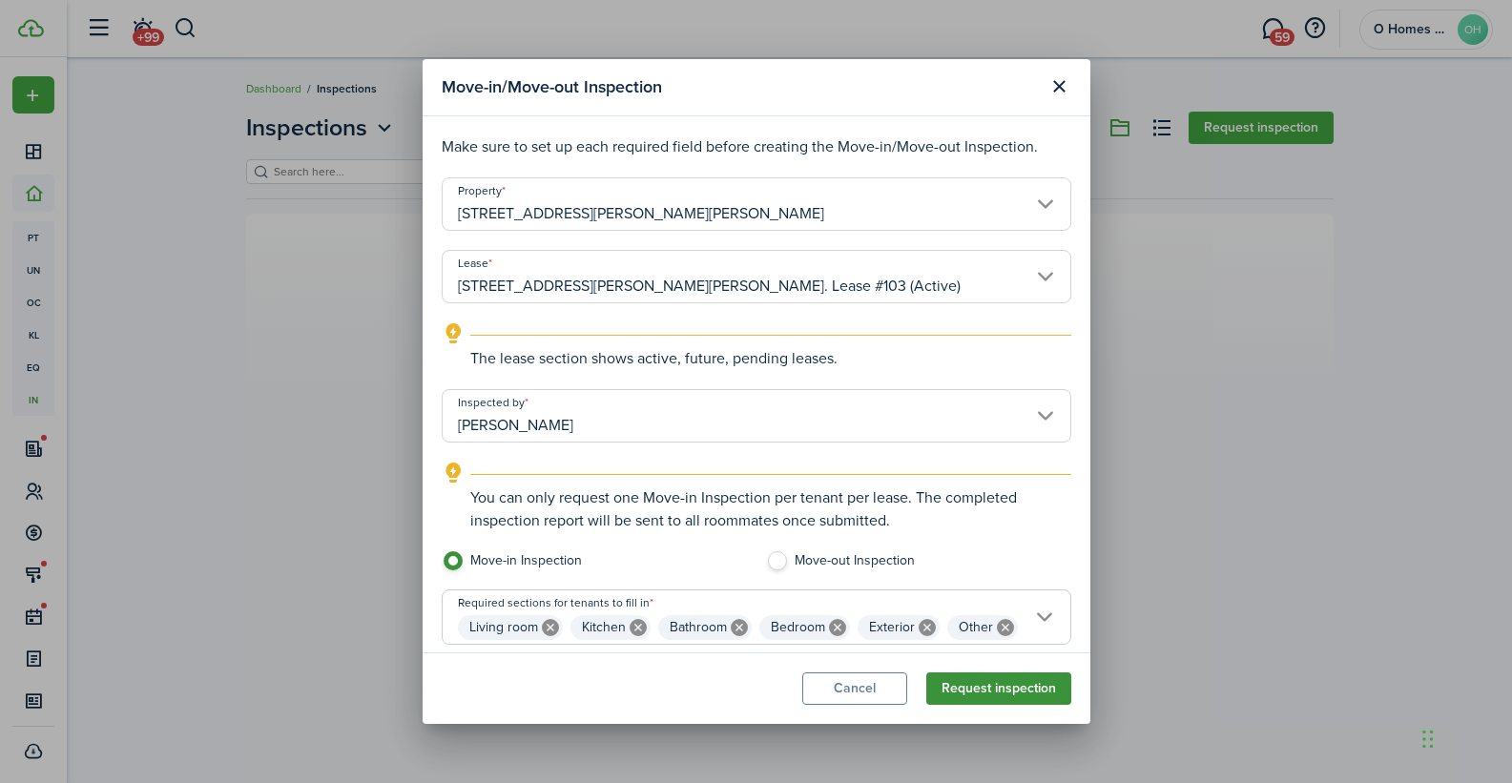
click at [1004, 694] on button "Request inspection" at bounding box center [998, 688] width 145 height 32
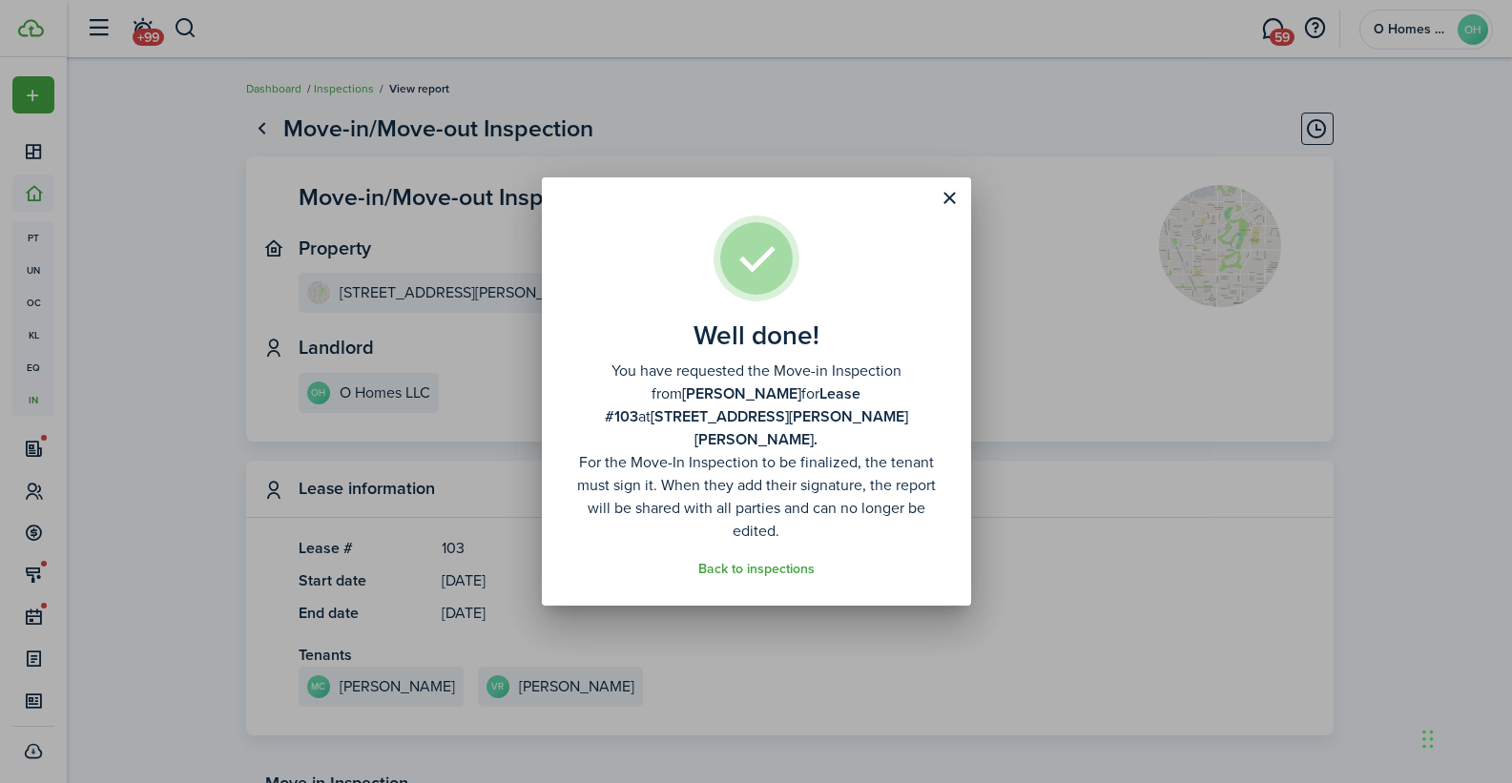
drag, startPoint x: 952, startPoint y: 208, endPoint x: 975, endPoint y: 279, distance: 75.1
click at [952, 208] on button "Close modal" at bounding box center [950, 198] width 32 height 32
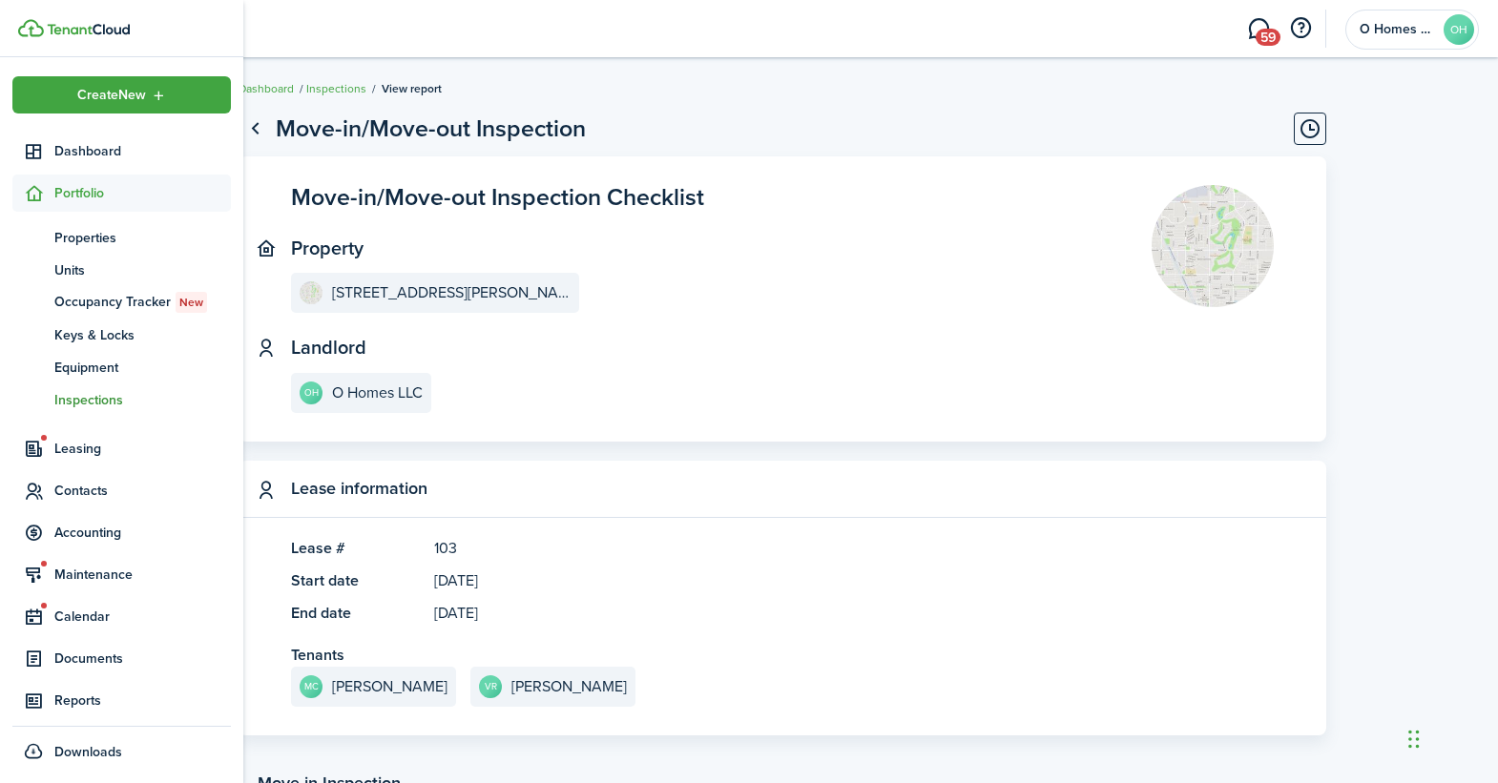
click at [51, 199] on sidebar-link-icon at bounding box center [33, 193] width 42 height 20
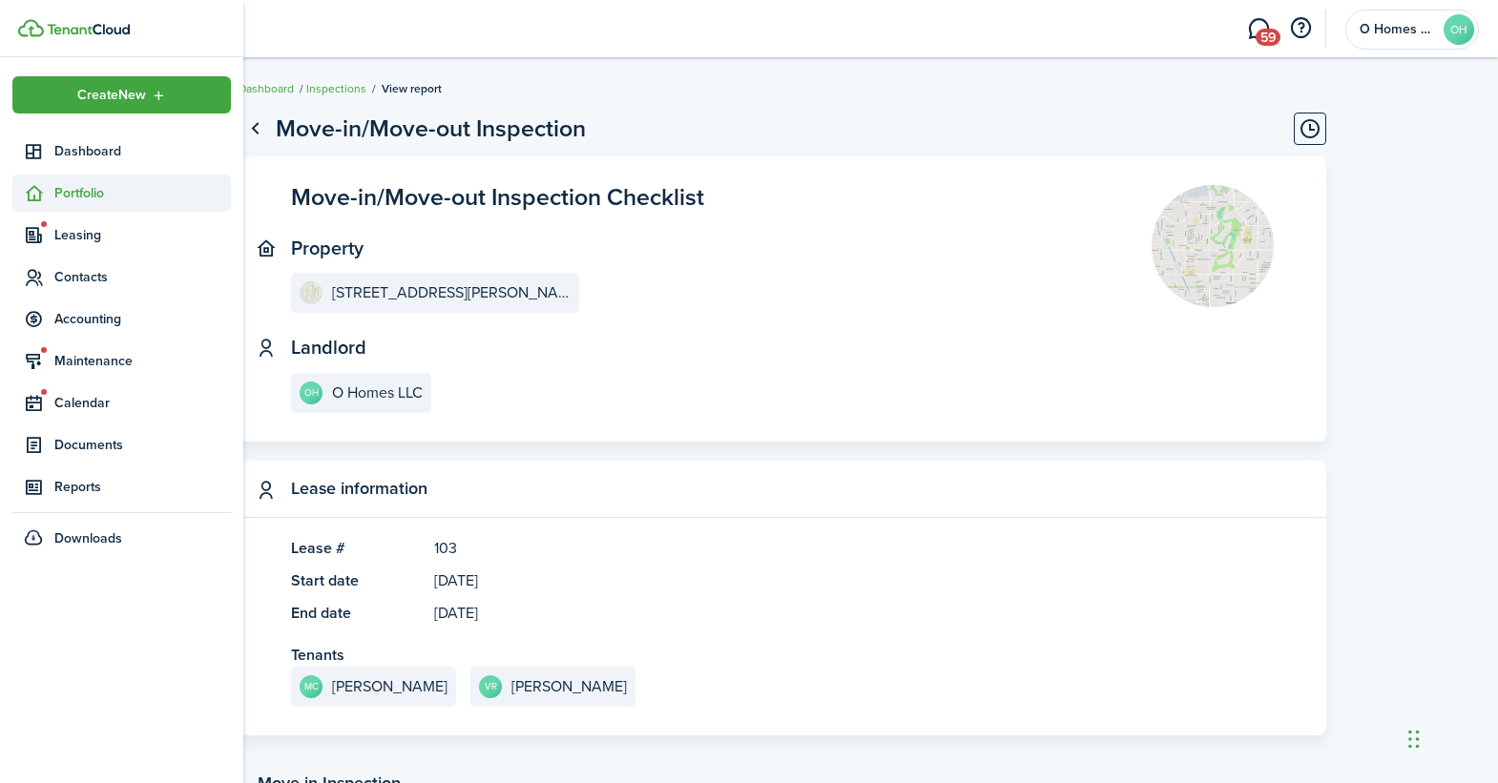
click at [89, 201] on span "Portfolio" at bounding box center [142, 193] width 176 height 20
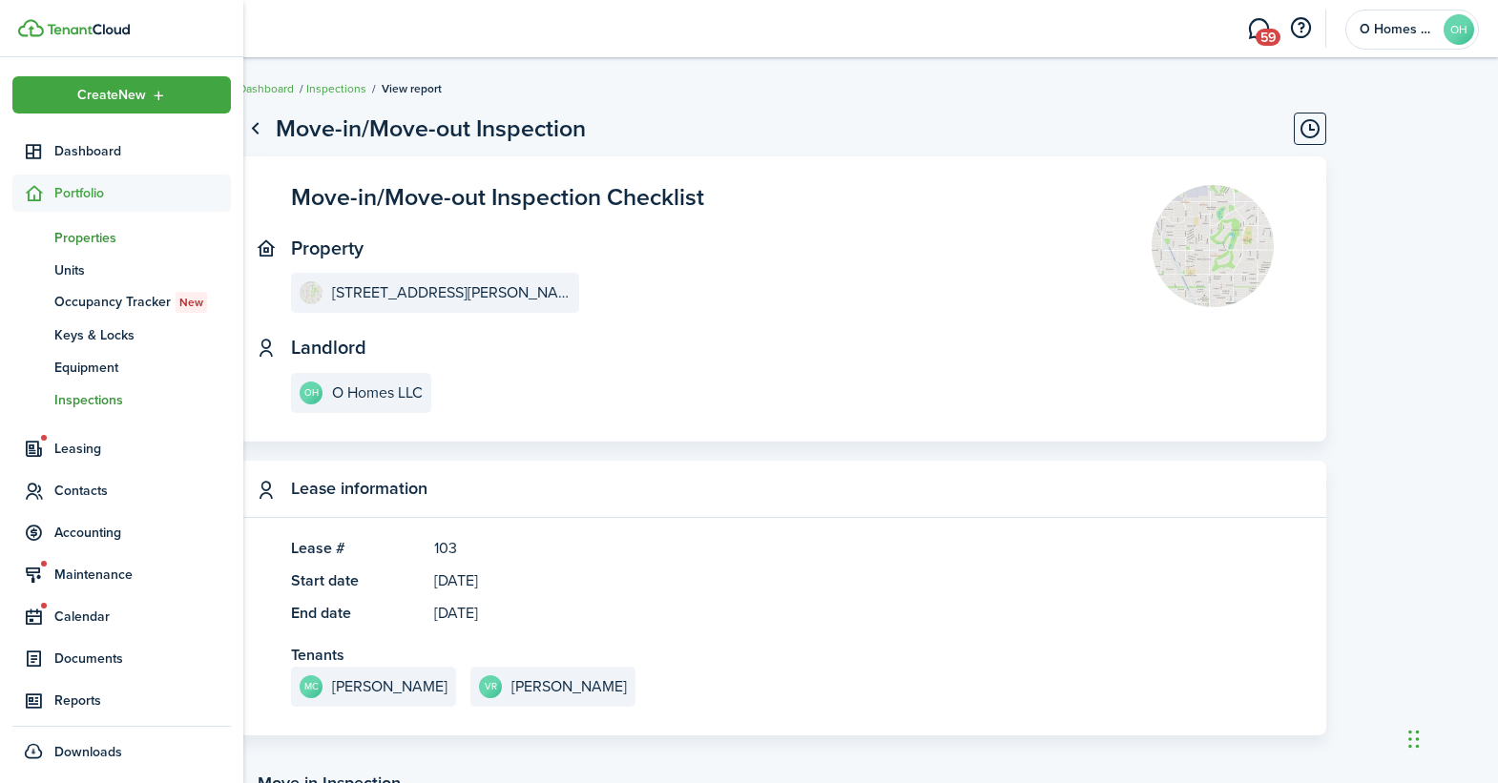
click at [85, 230] on span "Properties" at bounding box center [142, 238] width 176 height 20
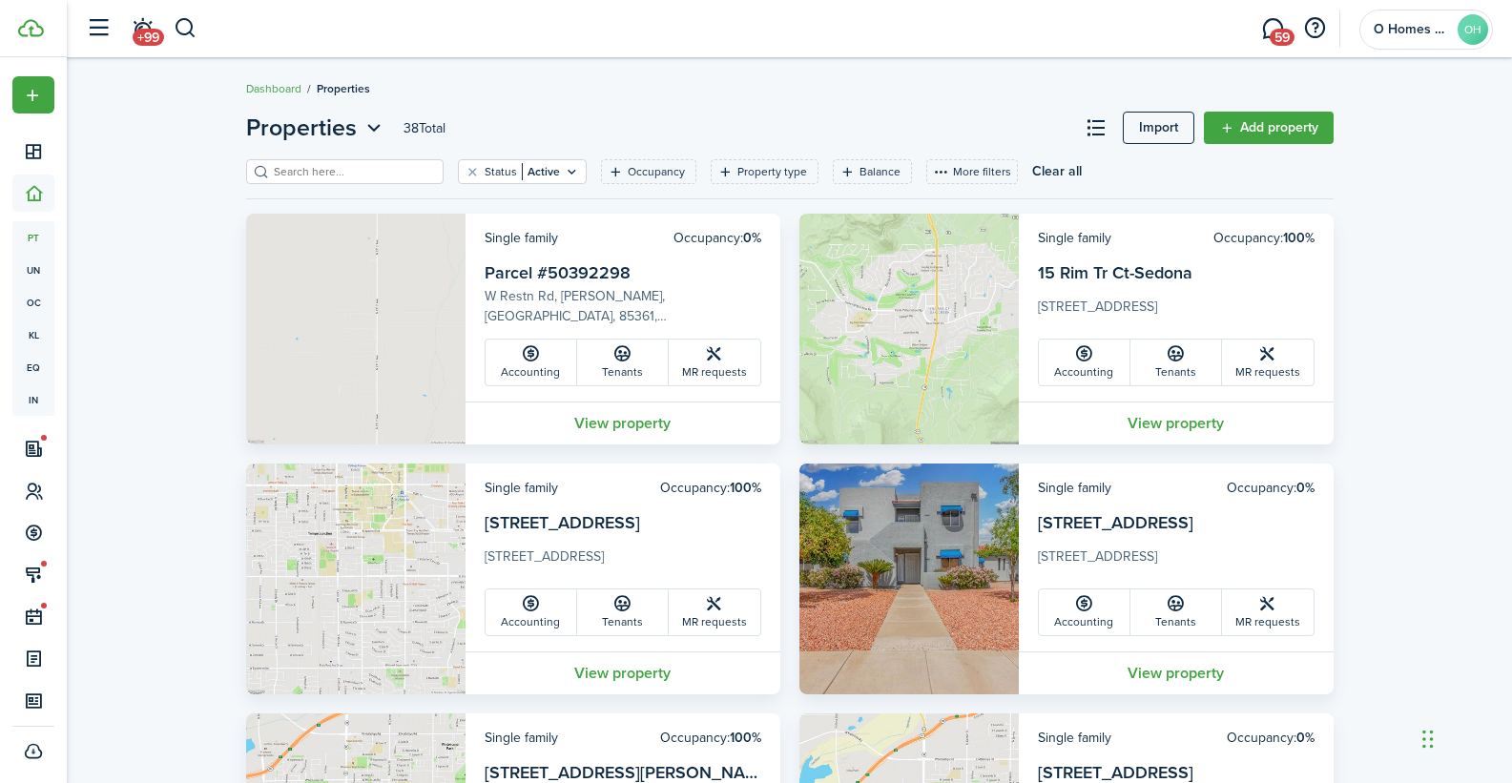
click at [327, 178] on input "search" at bounding box center [353, 172] width 168 height 18
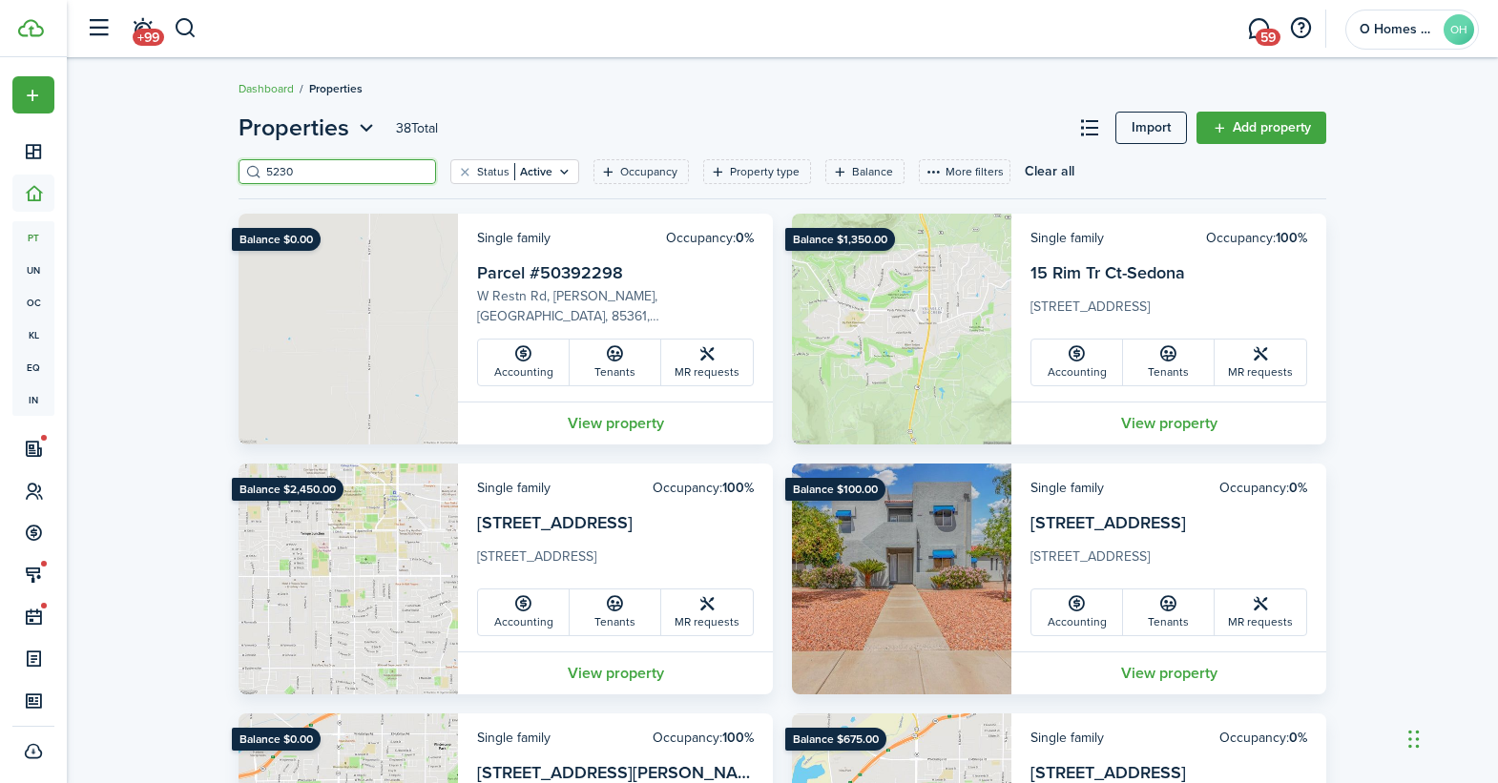
type input "5230"
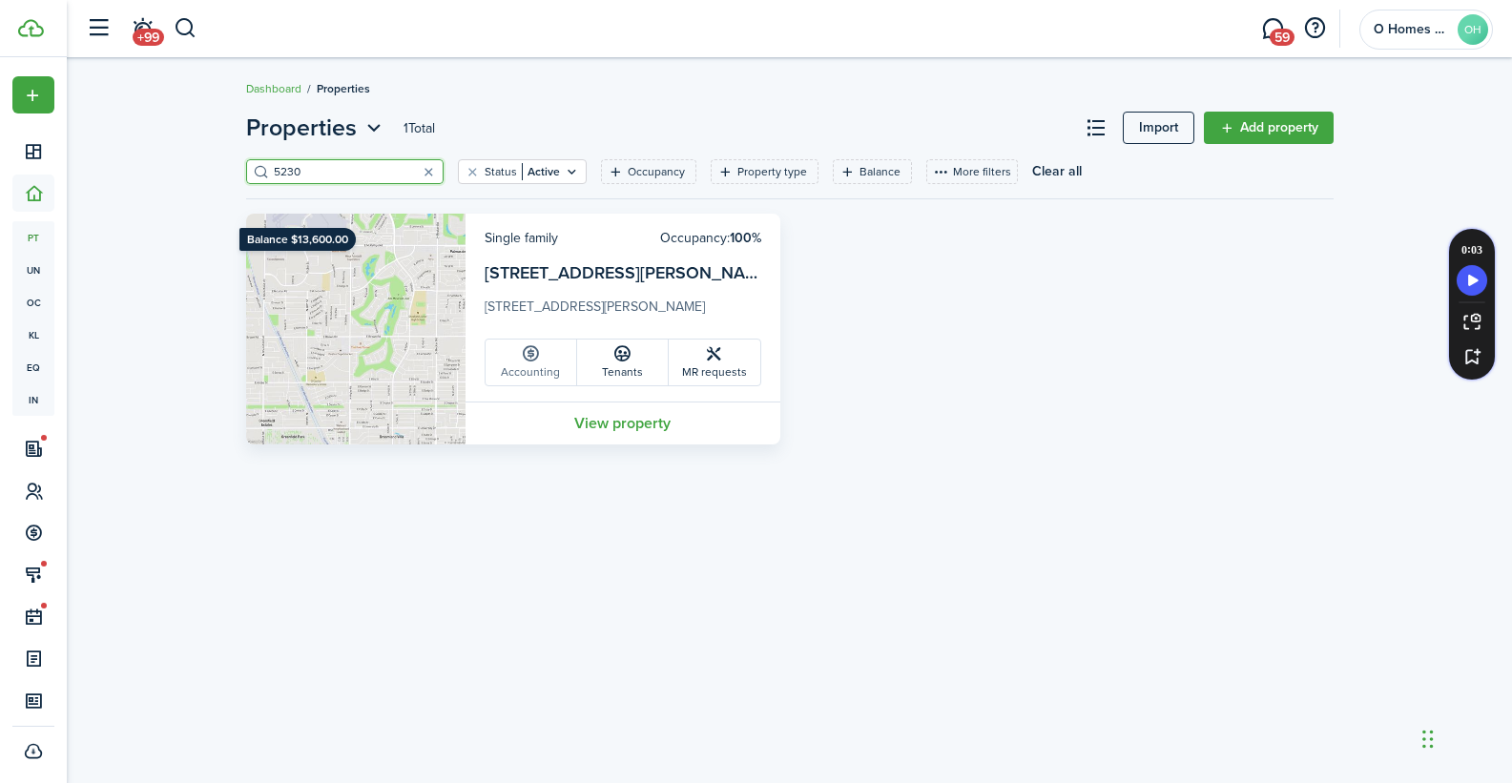
click at [545, 366] on link "Accounting" at bounding box center [532, 363] width 92 height 46
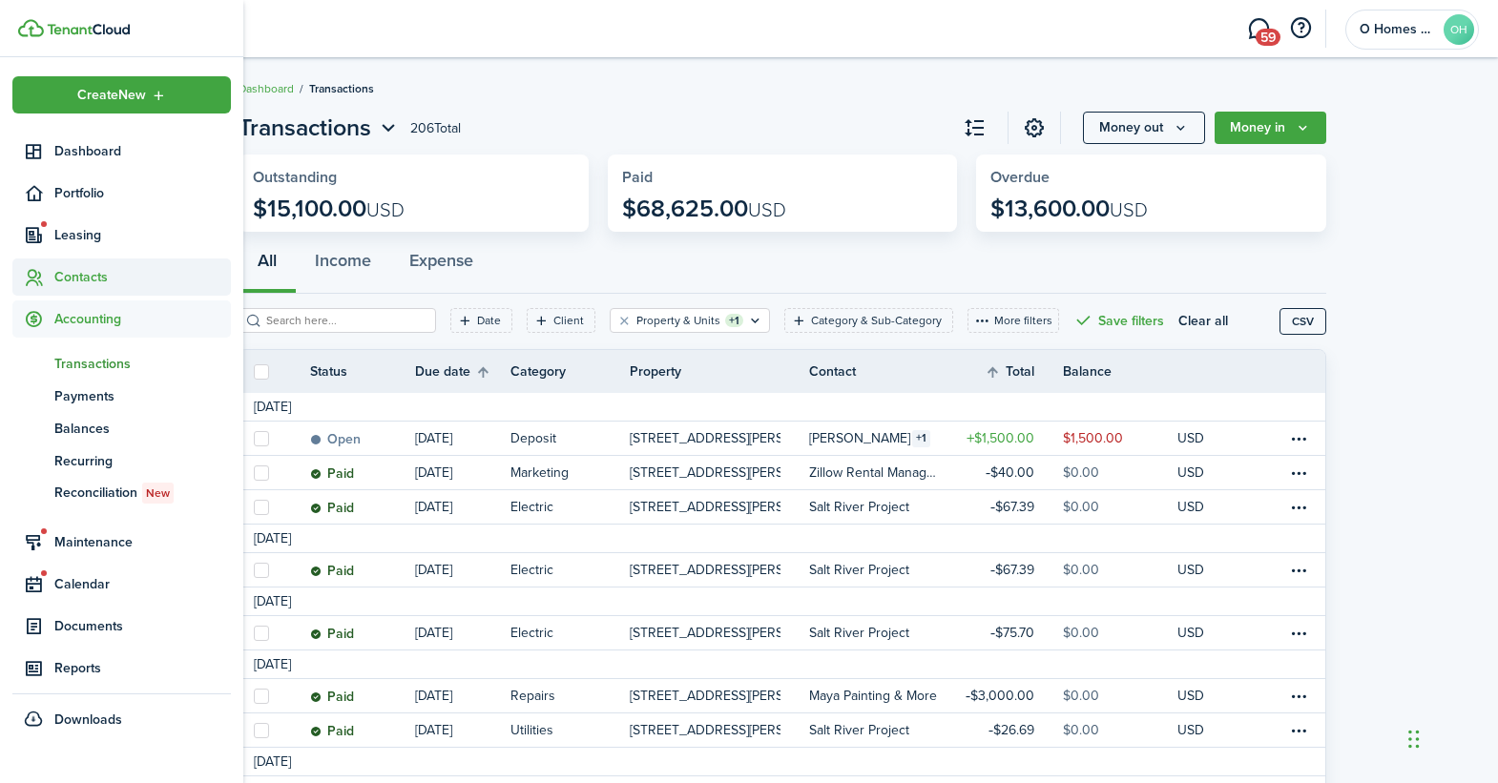
click at [83, 278] on span "Contacts" at bounding box center [142, 277] width 176 height 20
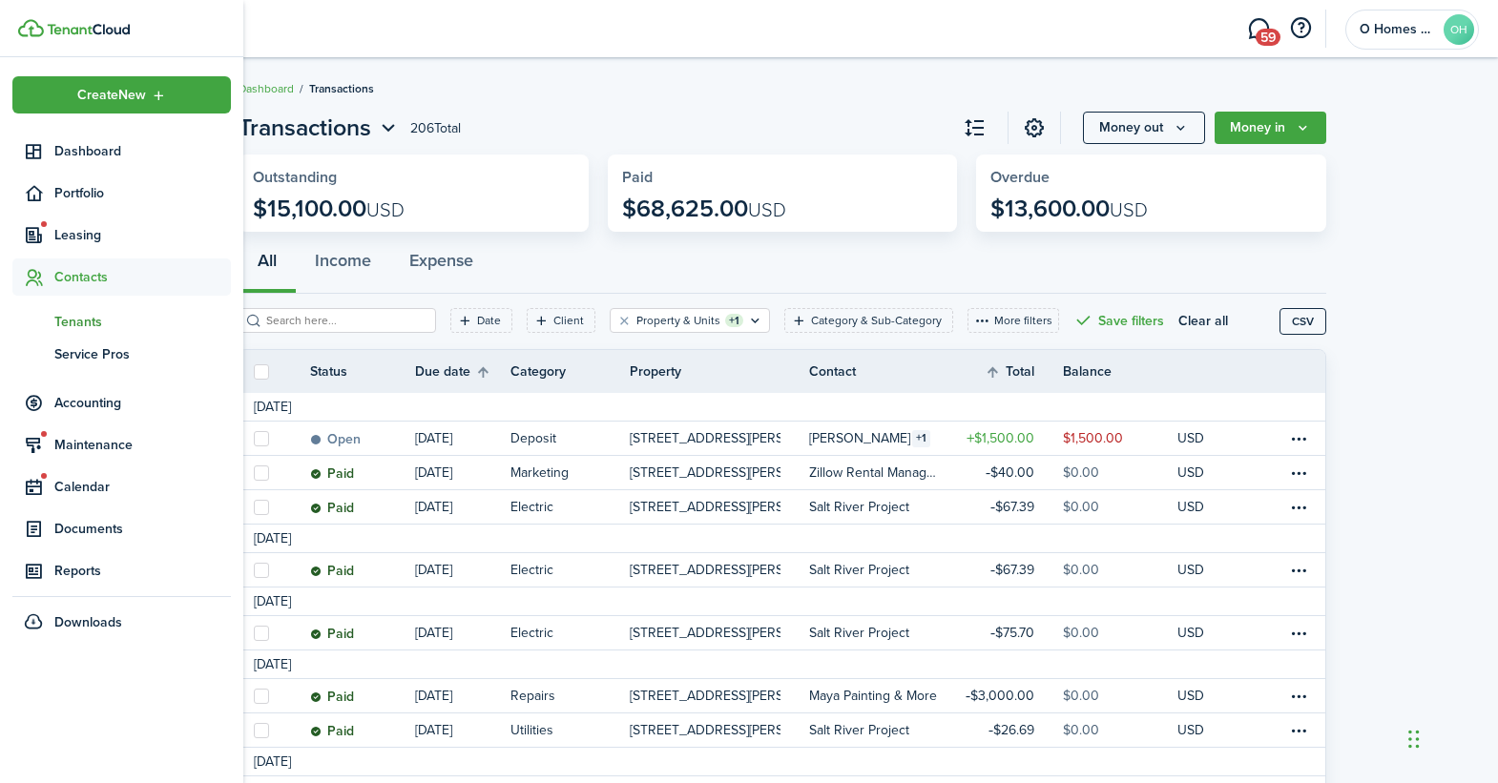
click at [77, 329] on span "Tenants" at bounding box center [142, 322] width 176 height 20
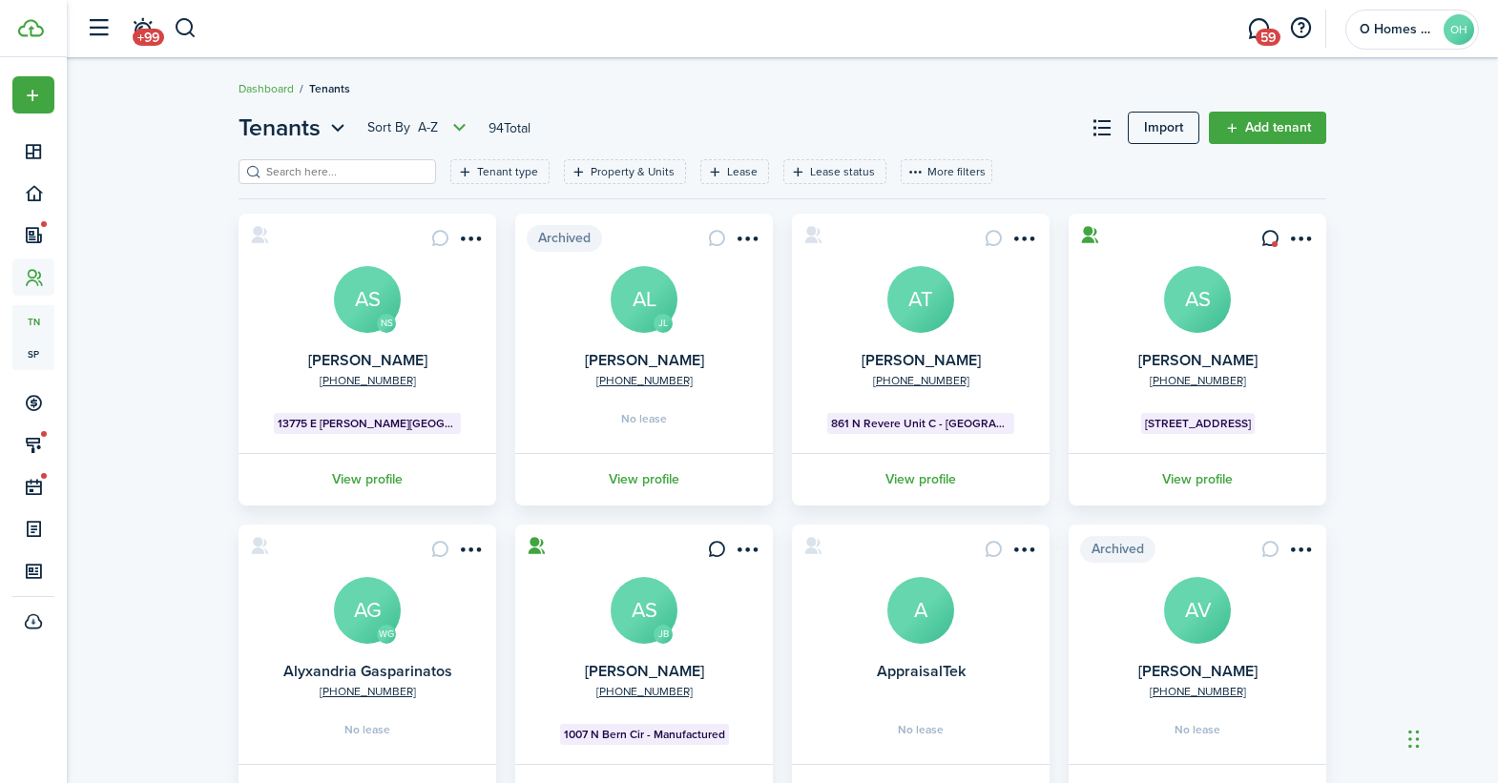
click at [323, 171] on input "search" at bounding box center [345, 172] width 168 height 18
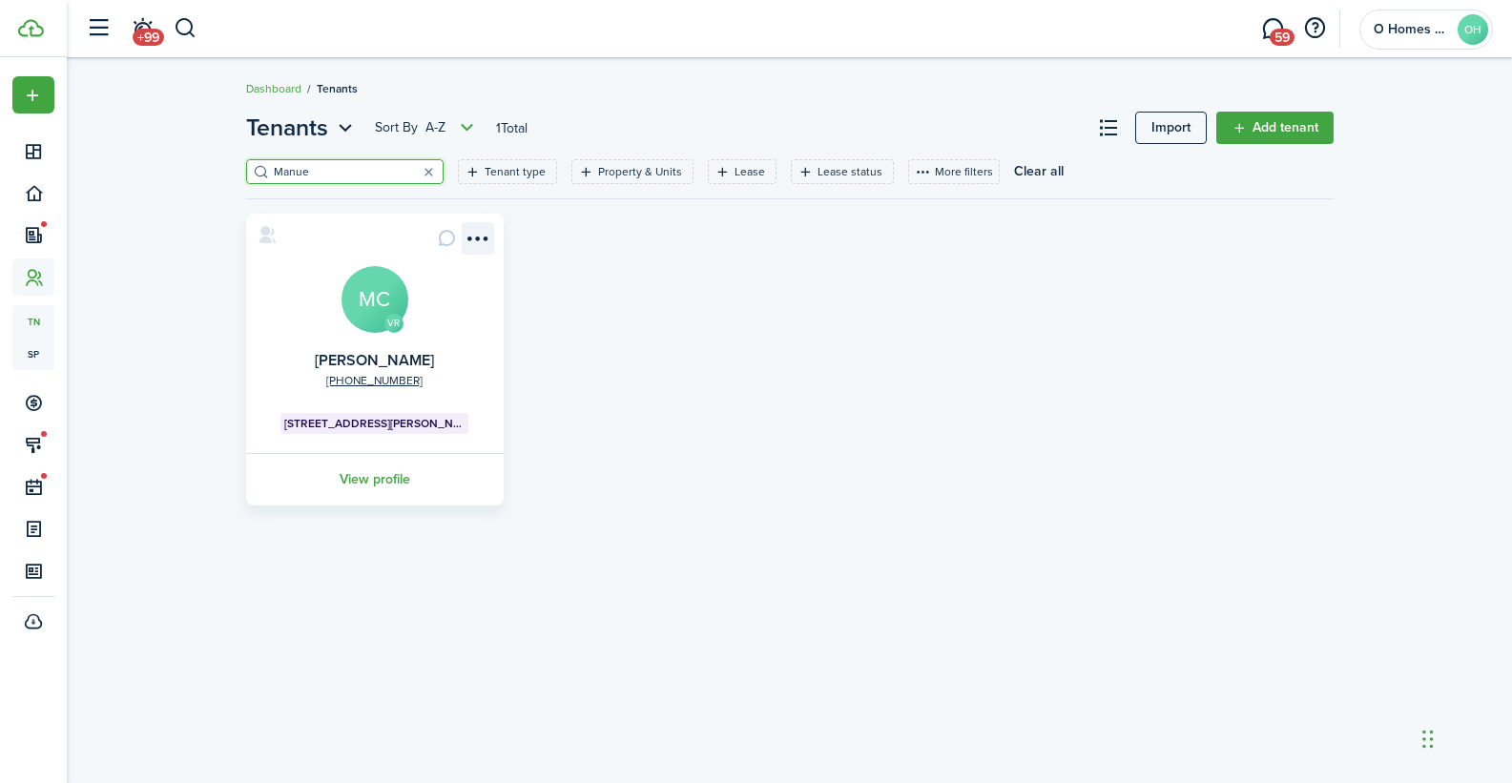
click at [470, 240] on menu-btn-icon "Open menu" at bounding box center [478, 238] width 32 height 32
click at [695, 306] on div "VR [PHONE_NUMBER] [PERSON_NAME] MC [STREET_ADDRESS][PERSON_NAME]-[GEOGRAPHIC_DA…" at bounding box center [790, 360] width 1106 height 292
click at [325, 175] on input "Manue" at bounding box center [353, 172] width 168 height 18
type input "M"
type input "[PERSON_NAME]"
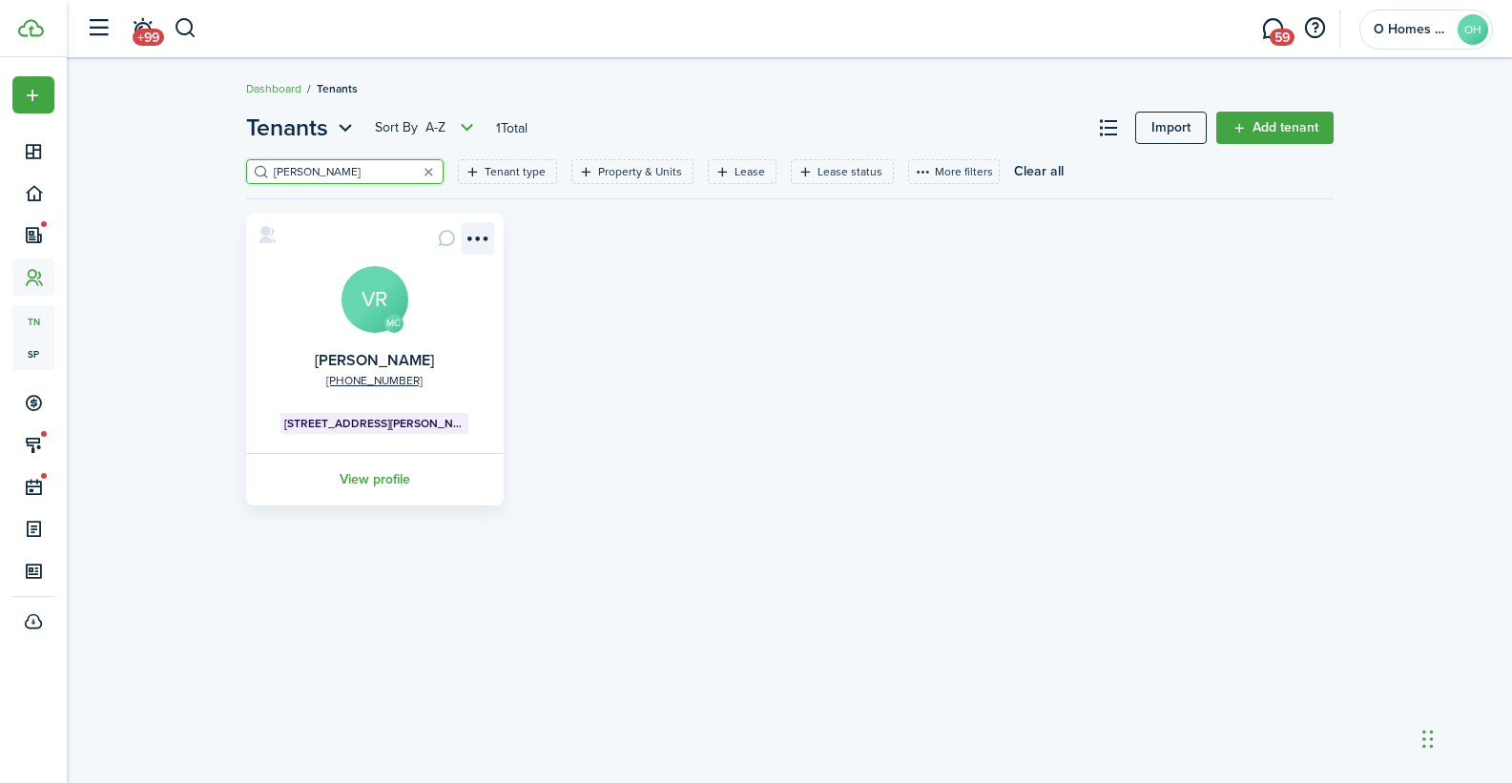
click at [473, 244] on menu-btn-icon "Open menu" at bounding box center [478, 238] width 32 height 32
click at [781, 382] on div "MC [PHONE_NUMBER] [PERSON_NAME] VR [STREET_ADDRESS][PERSON_NAME]-[GEOGRAPHIC_DA…" at bounding box center [790, 360] width 1106 height 292
click at [776, 382] on div "MC [PHONE_NUMBER] [PERSON_NAME] VR [STREET_ADDRESS][PERSON_NAME]-[GEOGRAPHIC_DA…" at bounding box center [790, 360] width 1106 height 292
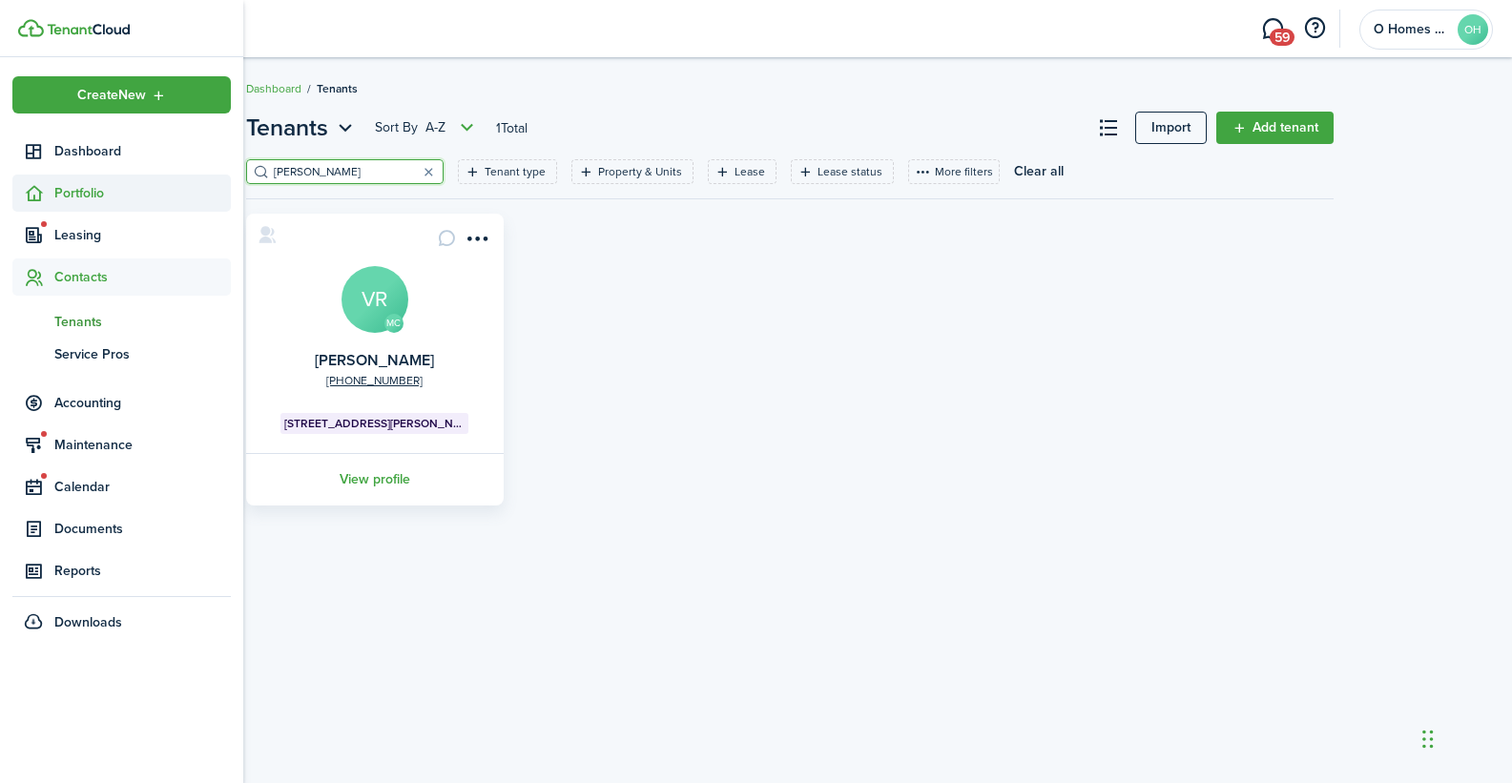
click at [55, 191] on span "Portfolio" at bounding box center [142, 193] width 176 height 20
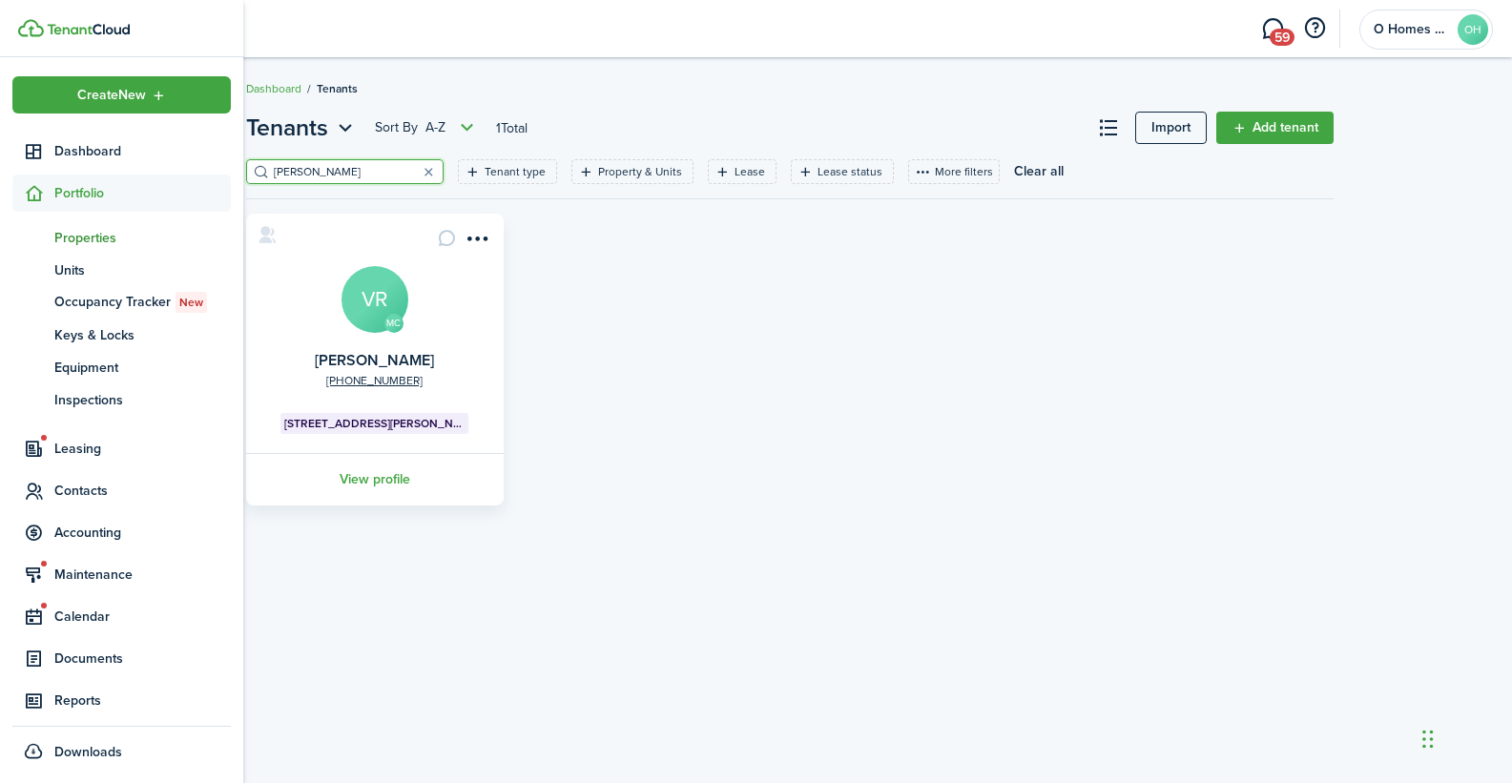
click at [83, 229] on span "Properties" at bounding box center [142, 238] width 176 height 20
